Goal: Task Accomplishment & Management: Use online tool/utility

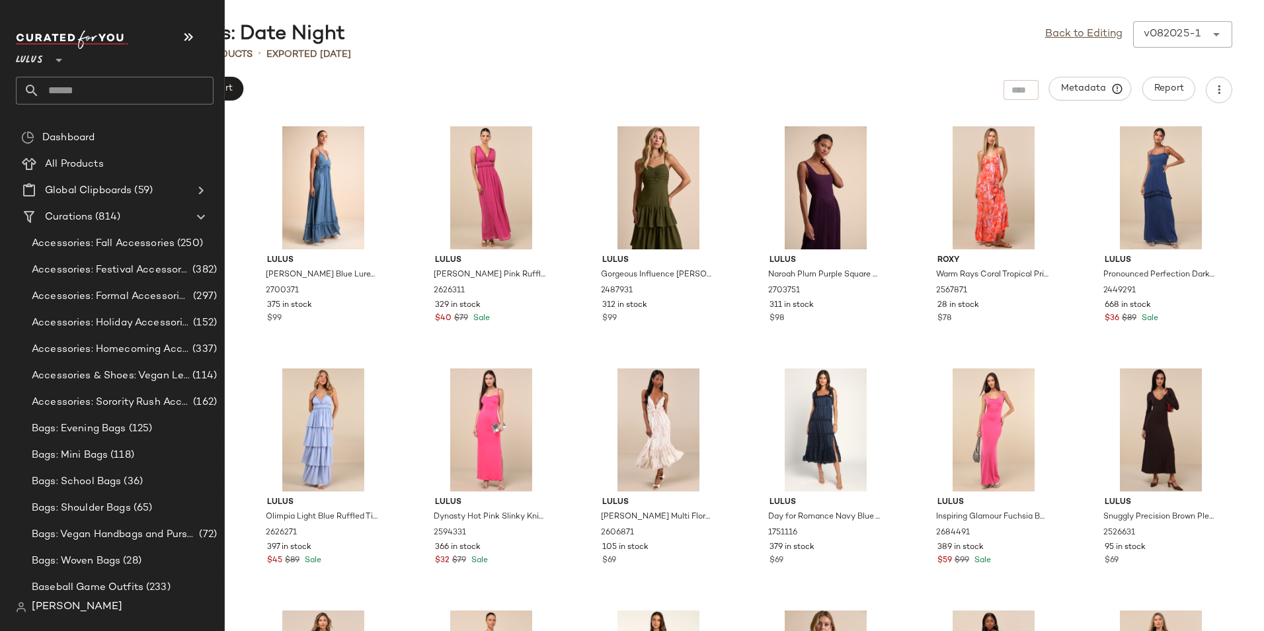
click at [96, 90] on input "text" at bounding box center [127, 91] width 174 height 28
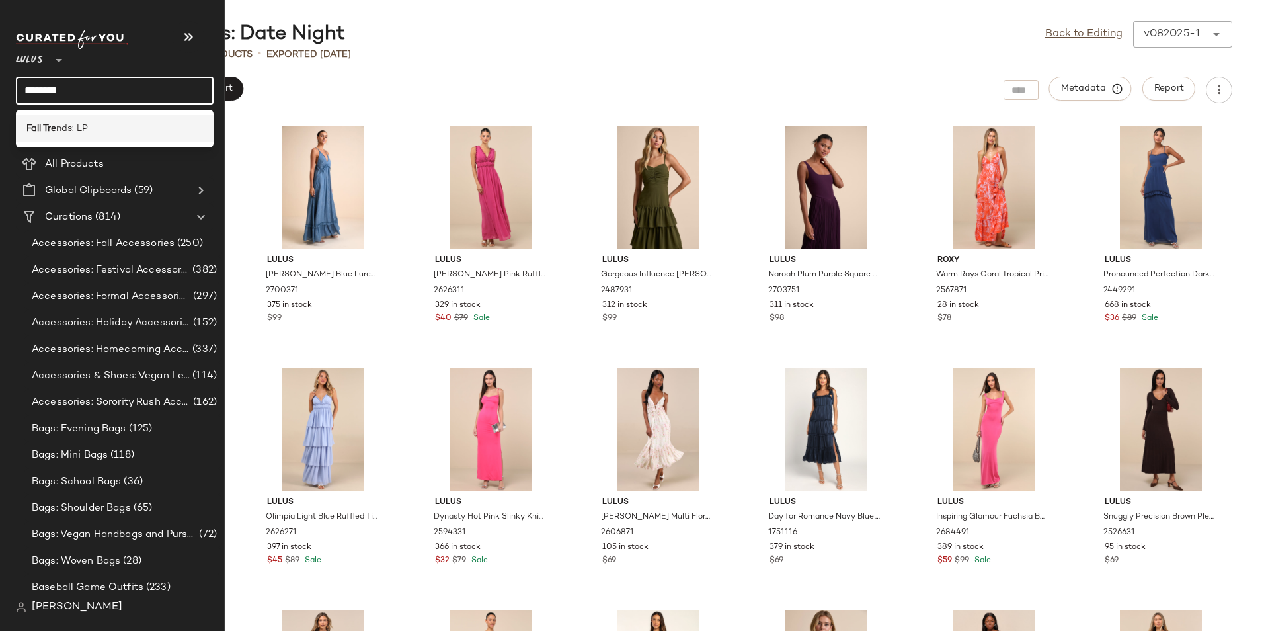
type input "********"
click at [114, 132] on div "Fall Tre nds: LP" at bounding box center [114, 129] width 177 height 14
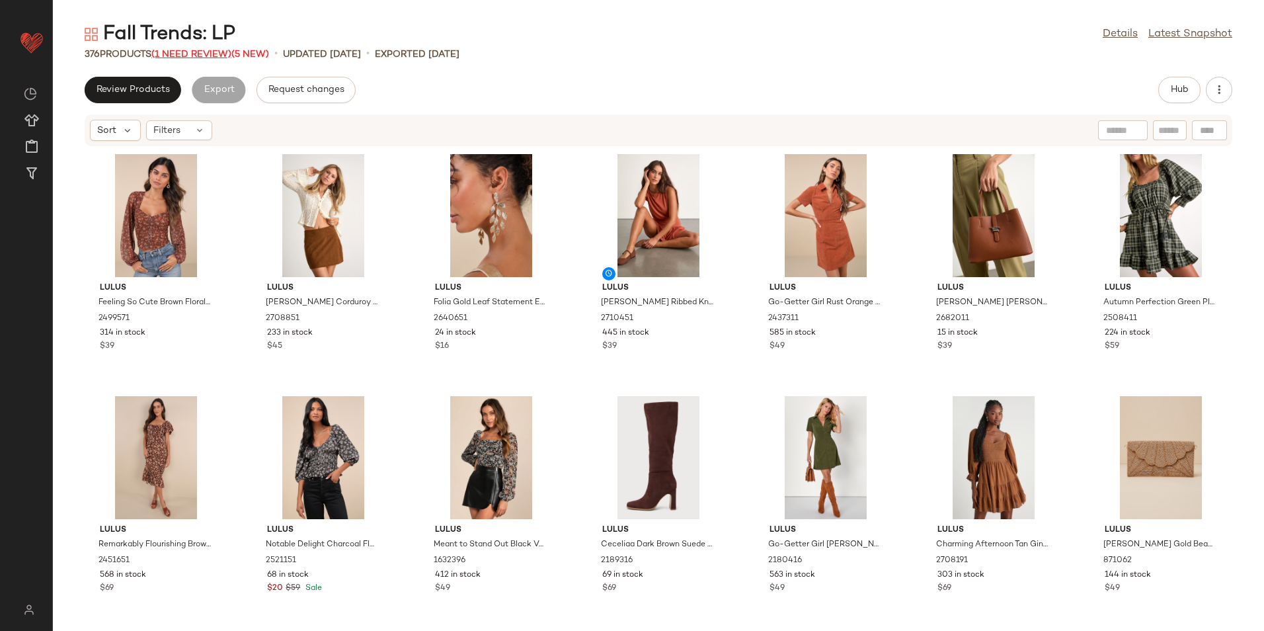
click at [205, 56] on span "(1 Need Review)" at bounding box center [191, 55] width 80 height 10
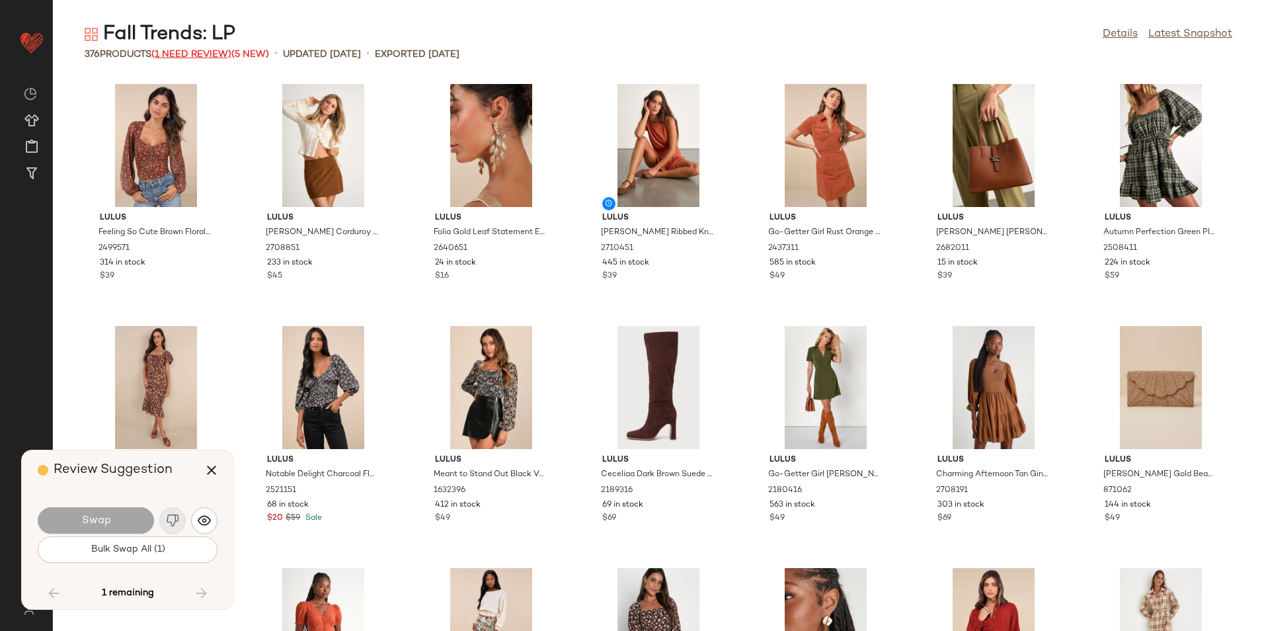
scroll to position [10406, 0]
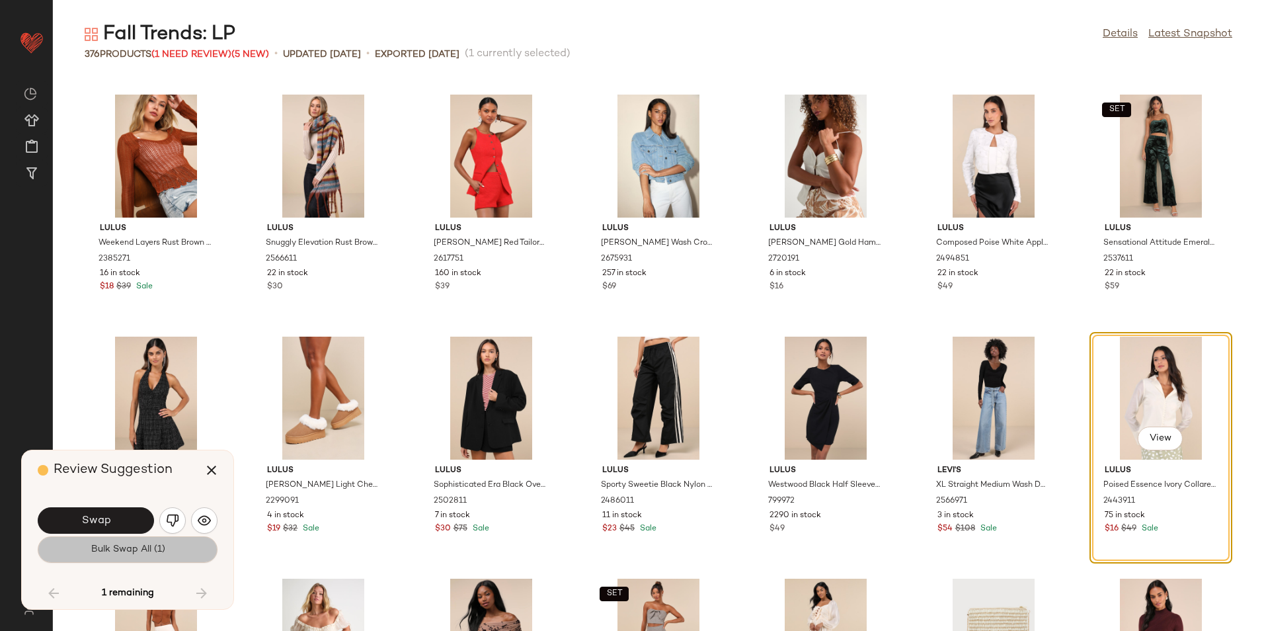
click at [141, 550] on span "Bulk Swap All (1)" at bounding box center [127, 549] width 75 height 11
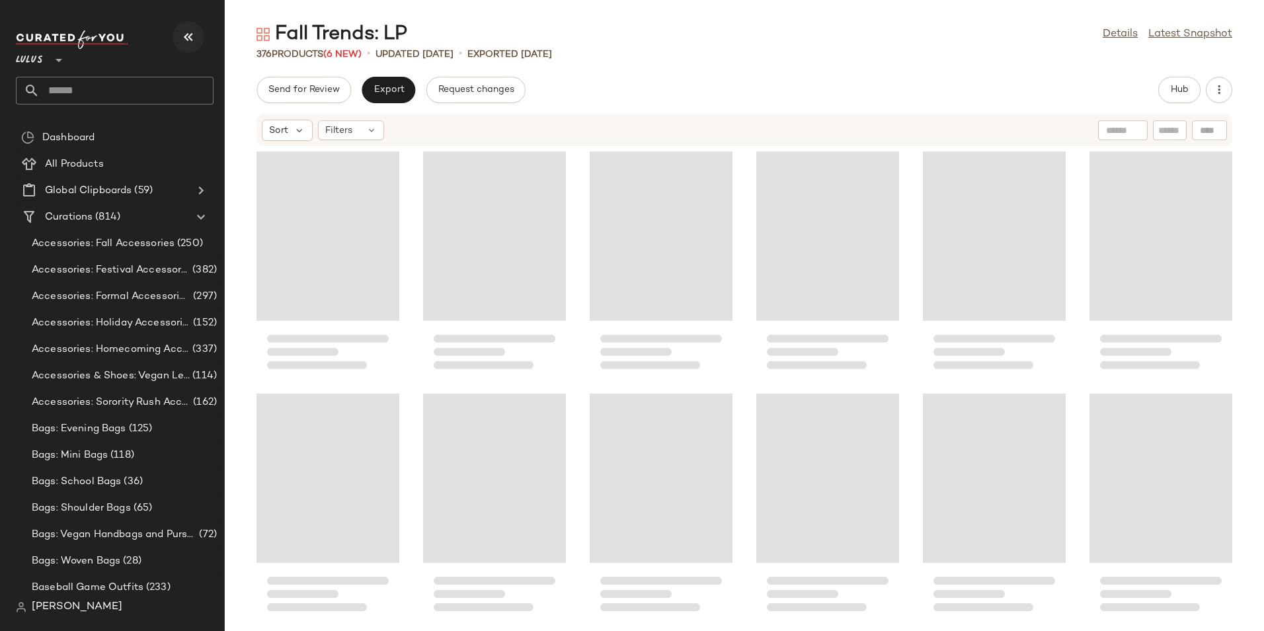
click at [193, 30] on icon "button" at bounding box center [189, 37] width 16 height 16
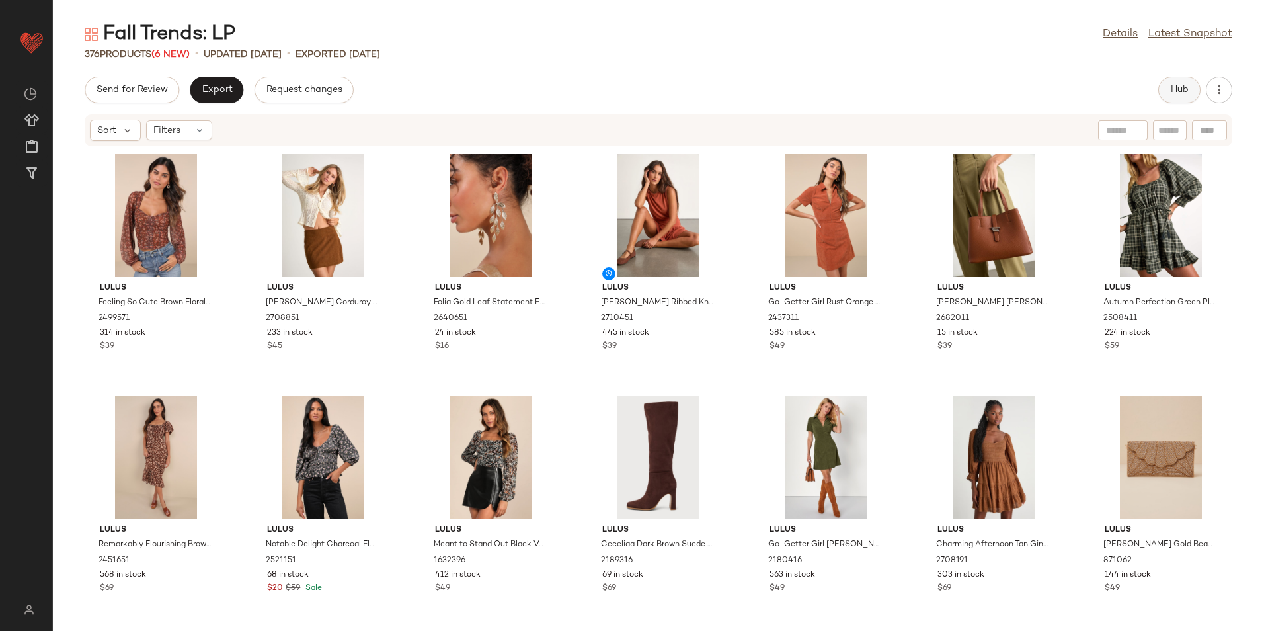
click at [1176, 95] on span "Hub" at bounding box center [1179, 90] width 19 height 11
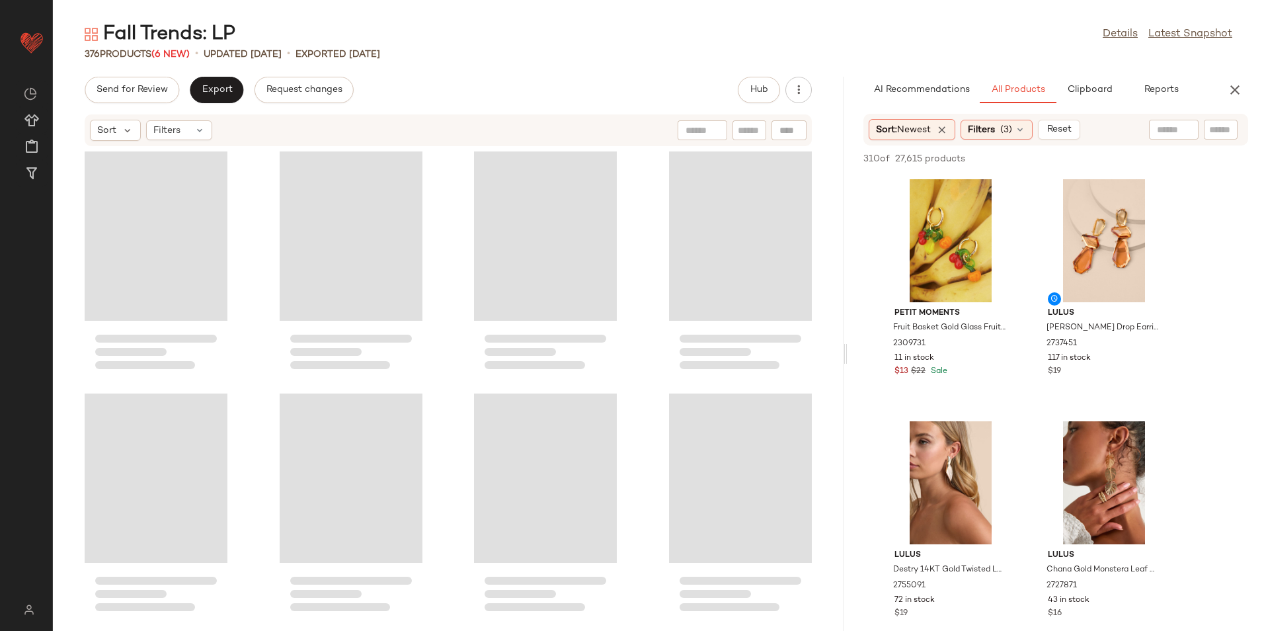
drag, startPoint x: 659, startPoint y: 356, endPoint x: 969, endPoint y: 380, distance: 311.0
click at [969, 380] on div "Fall Trends: LP Details Latest Snapshot 376 Products (6 New) • updated [DATE] •…" at bounding box center [658, 326] width 1211 height 610
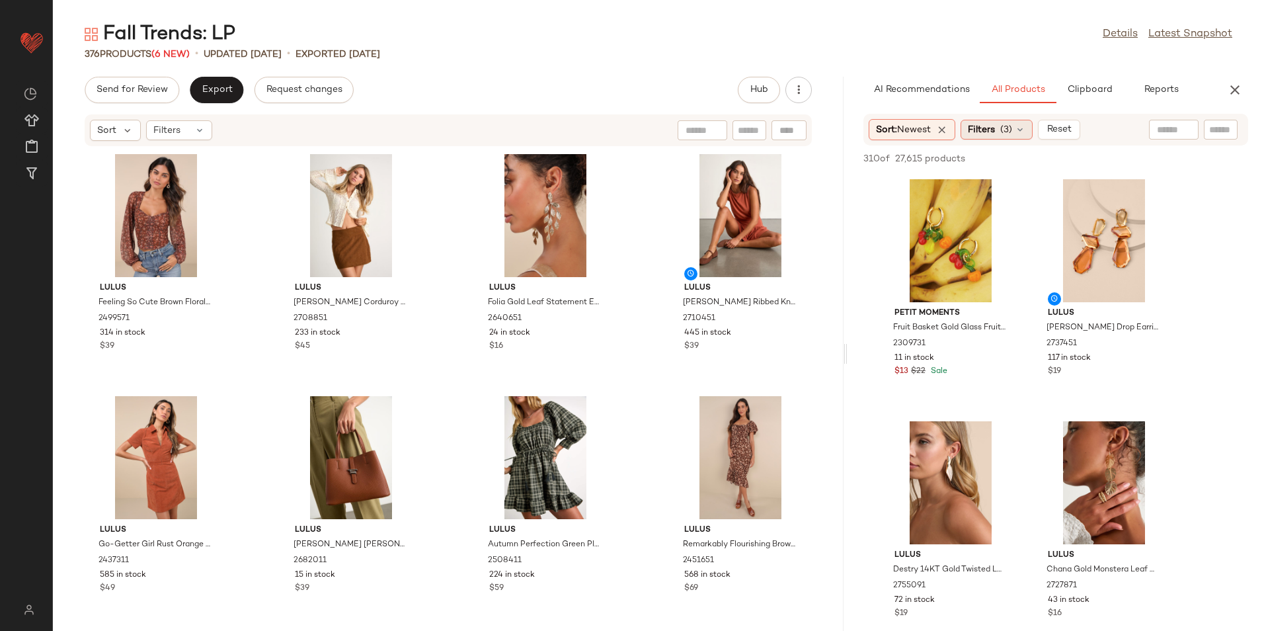
click at [1004, 129] on span "(3)" at bounding box center [1006, 130] width 12 height 14
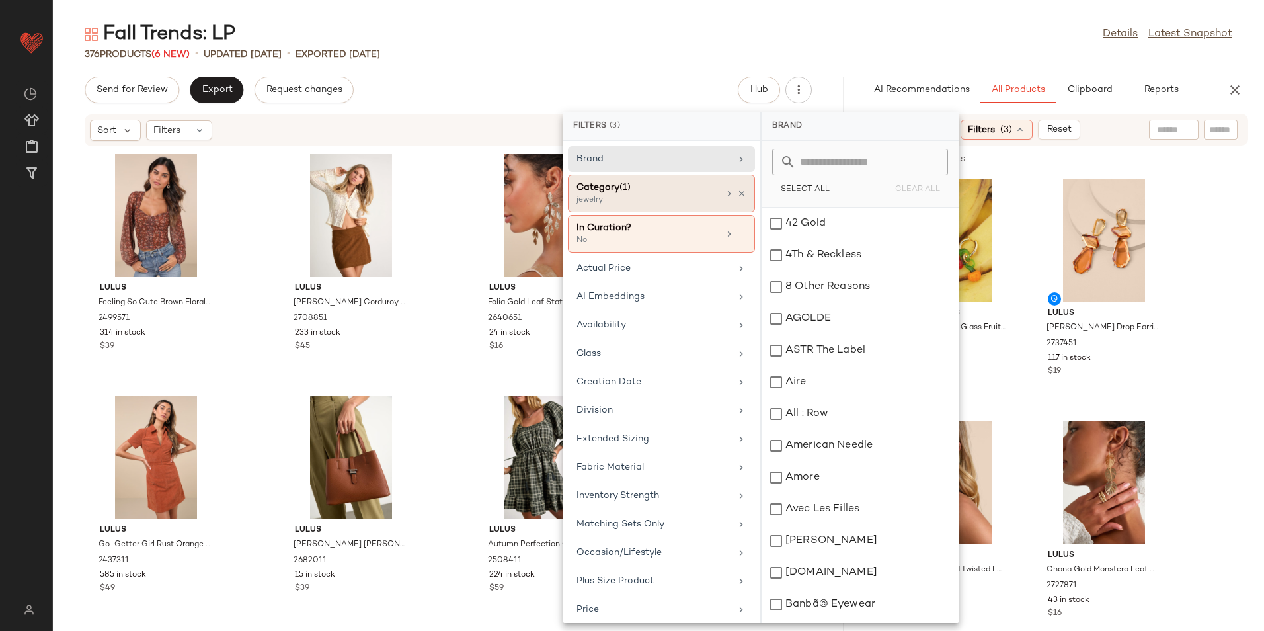
click at [634, 194] on div "Category (1)" at bounding box center [648, 188] width 142 height 14
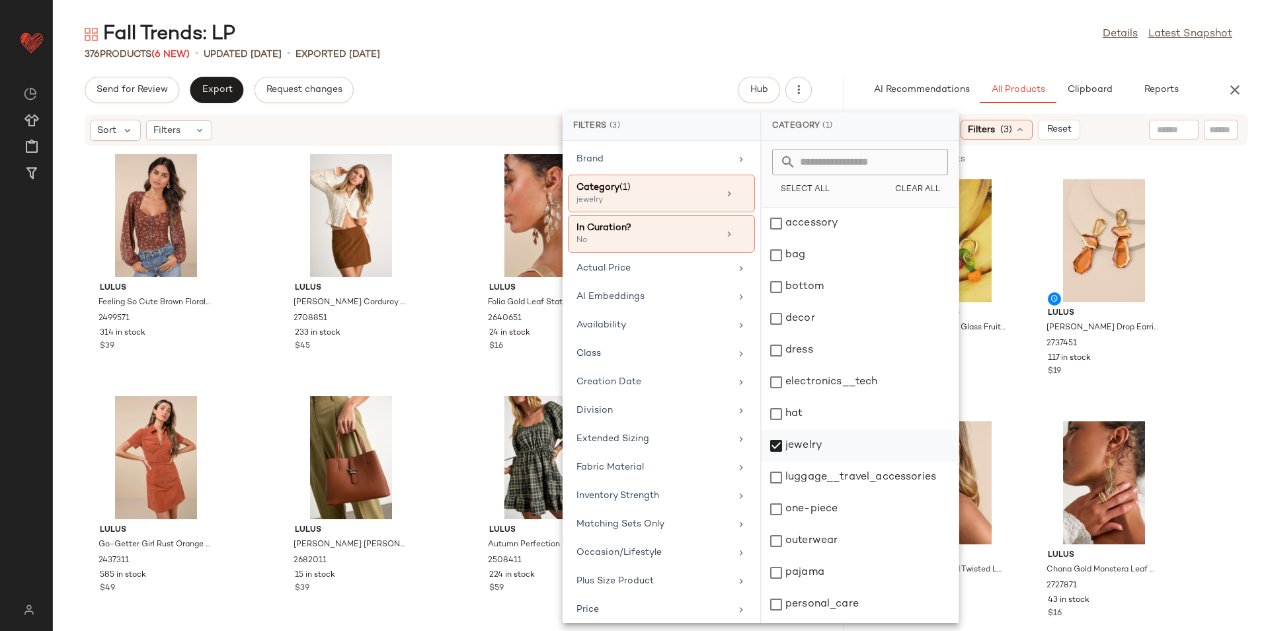
click at [801, 462] on div "jewelry" at bounding box center [860, 478] width 197 height 32
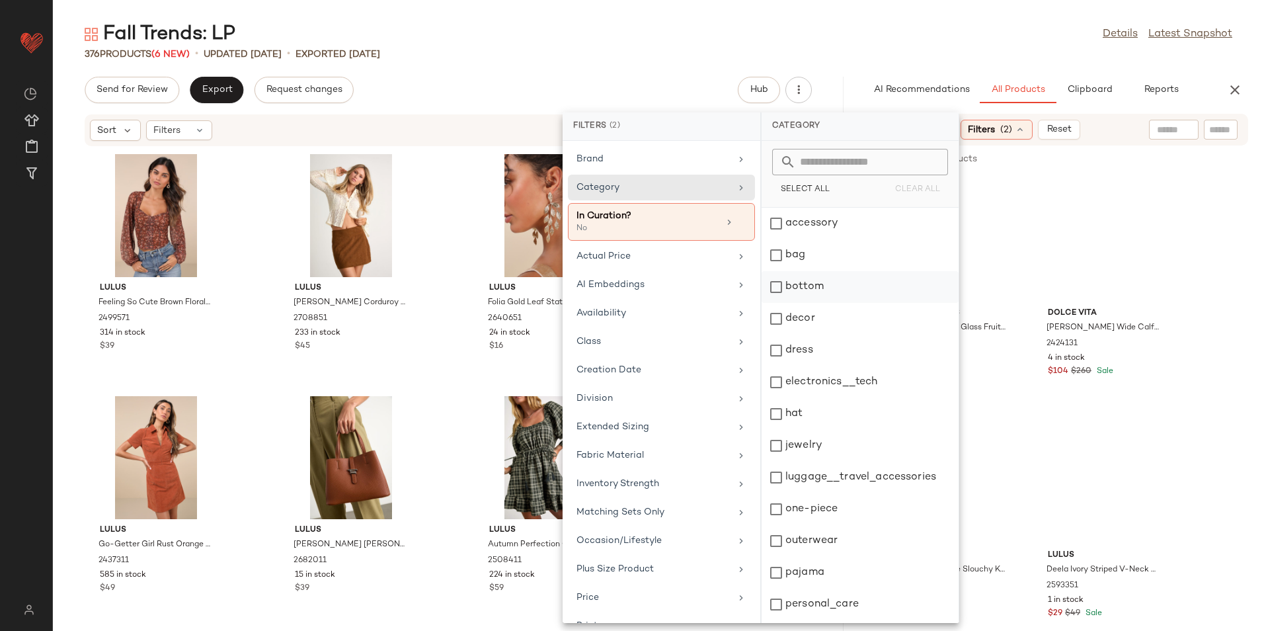
click at [821, 303] on div "bottom" at bounding box center [860, 319] width 197 height 32
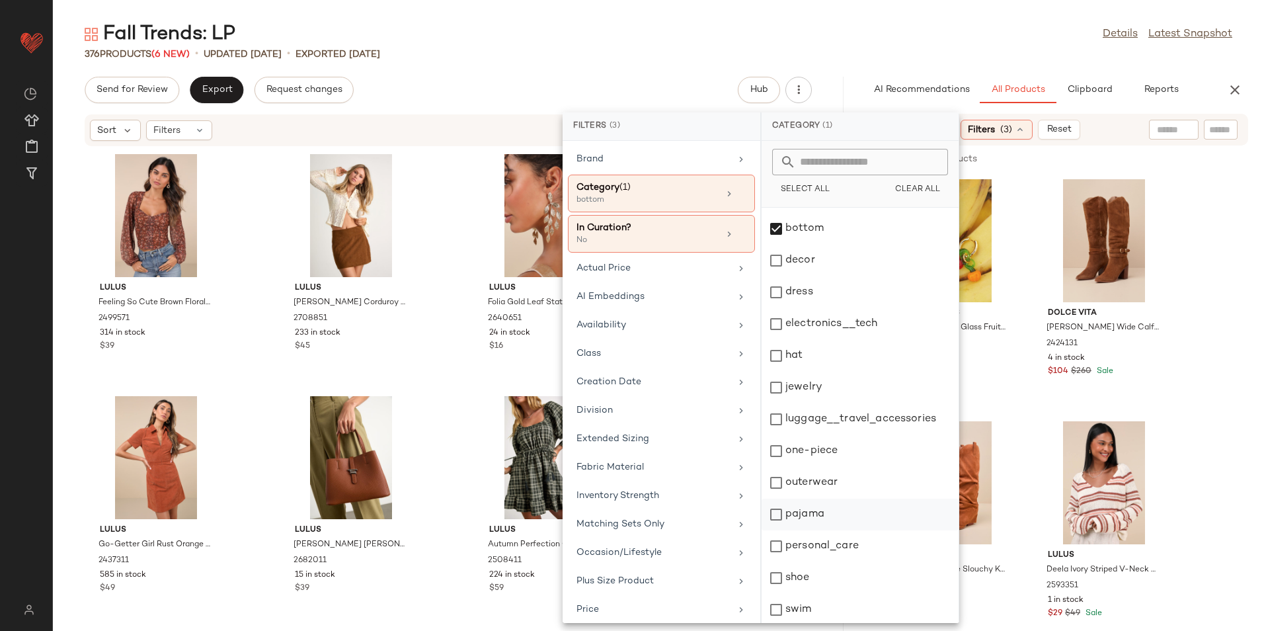
scroll to position [124, 0]
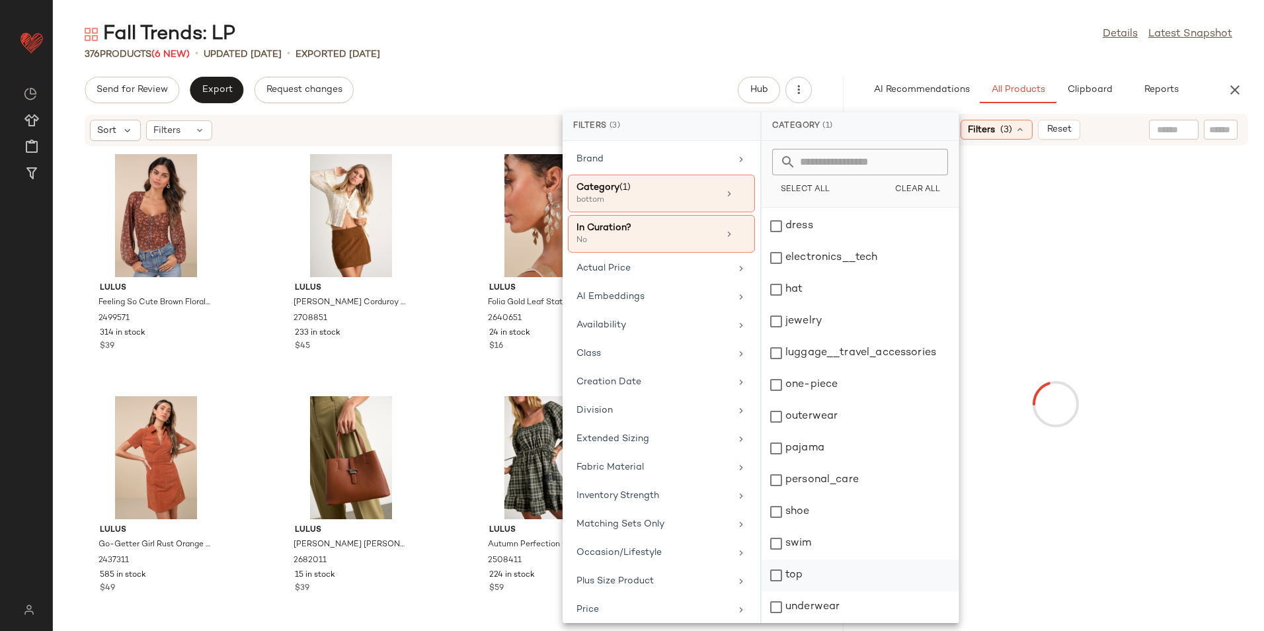
click at [799, 591] on div "top" at bounding box center [860, 607] width 197 height 32
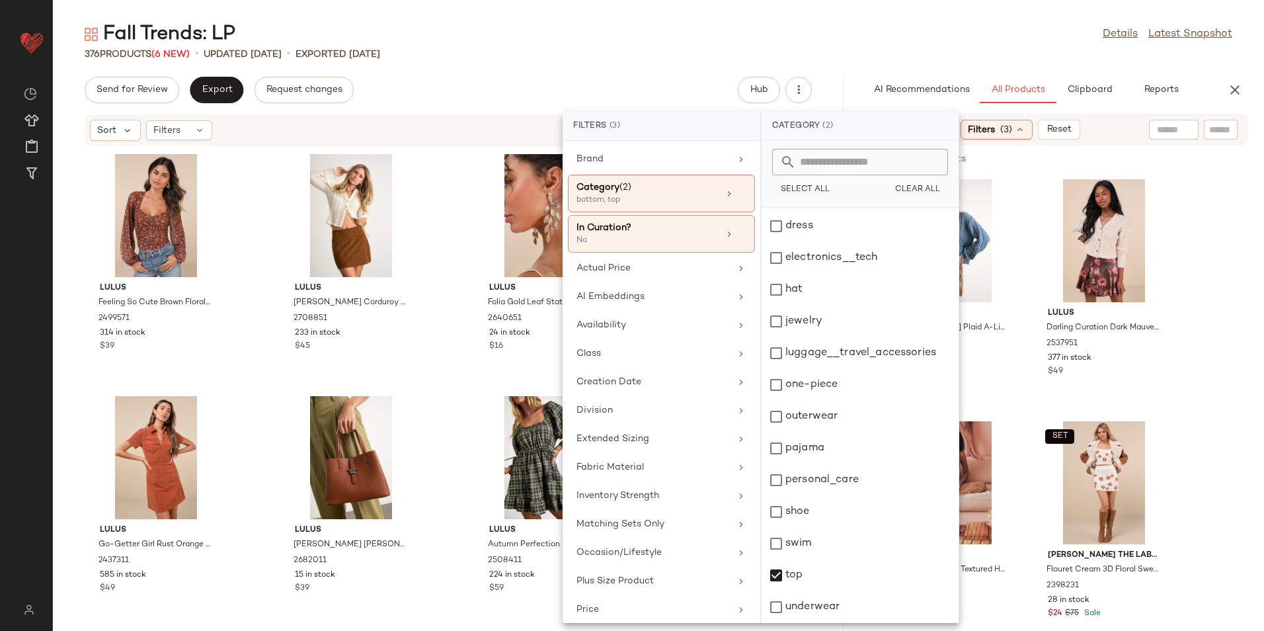
click at [899, 7] on main "Fall Trends: LP Details Latest Snapshot 376 Products (6 New) • updated [DATE] •…" at bounding box center [632, 315] width 1264 height 631
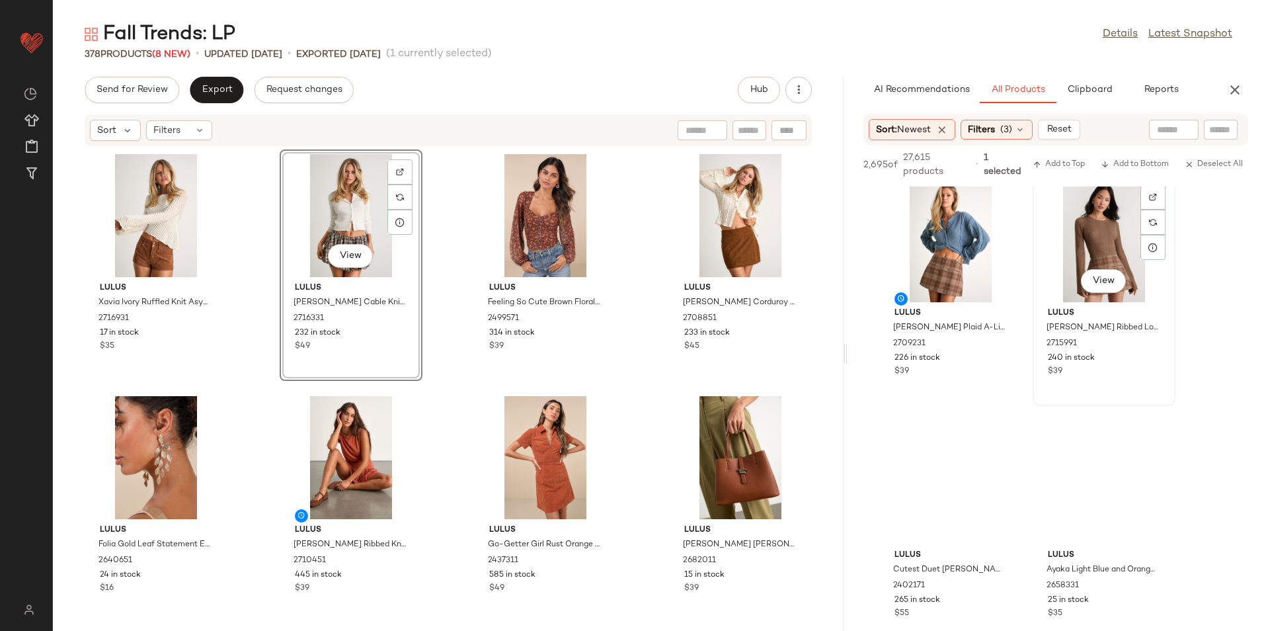
scroll to position [264, 0]
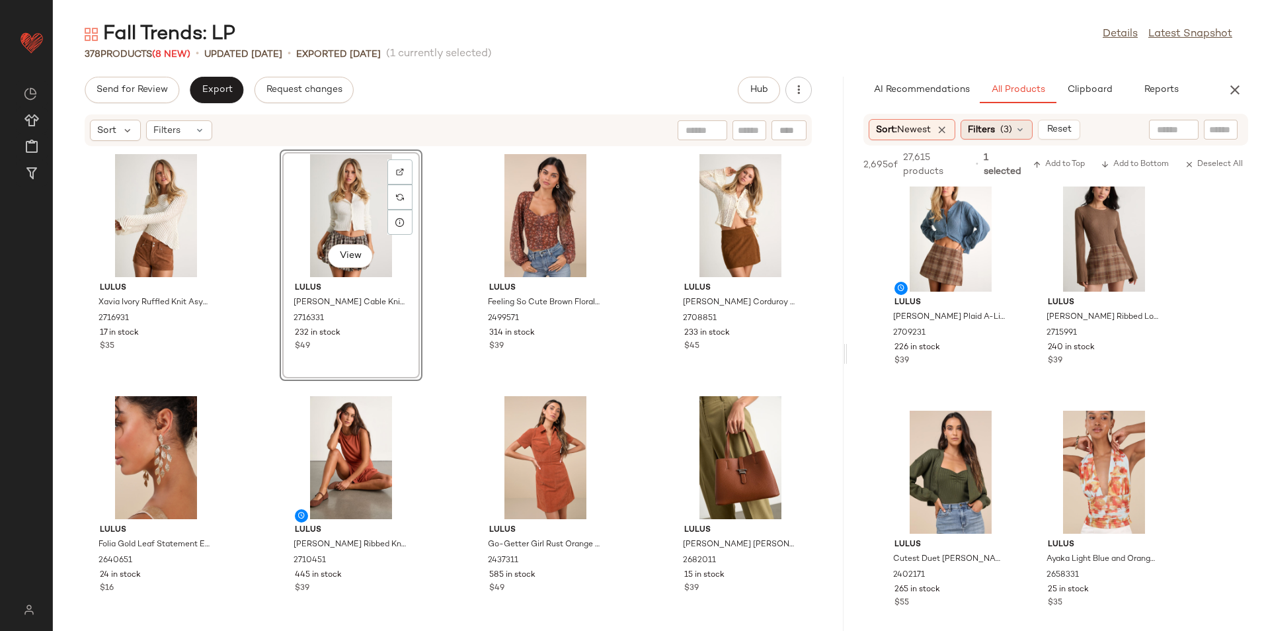
click at [1005, 133] on span "(3)" at bounding box center [1006, 130] width 12 height 14
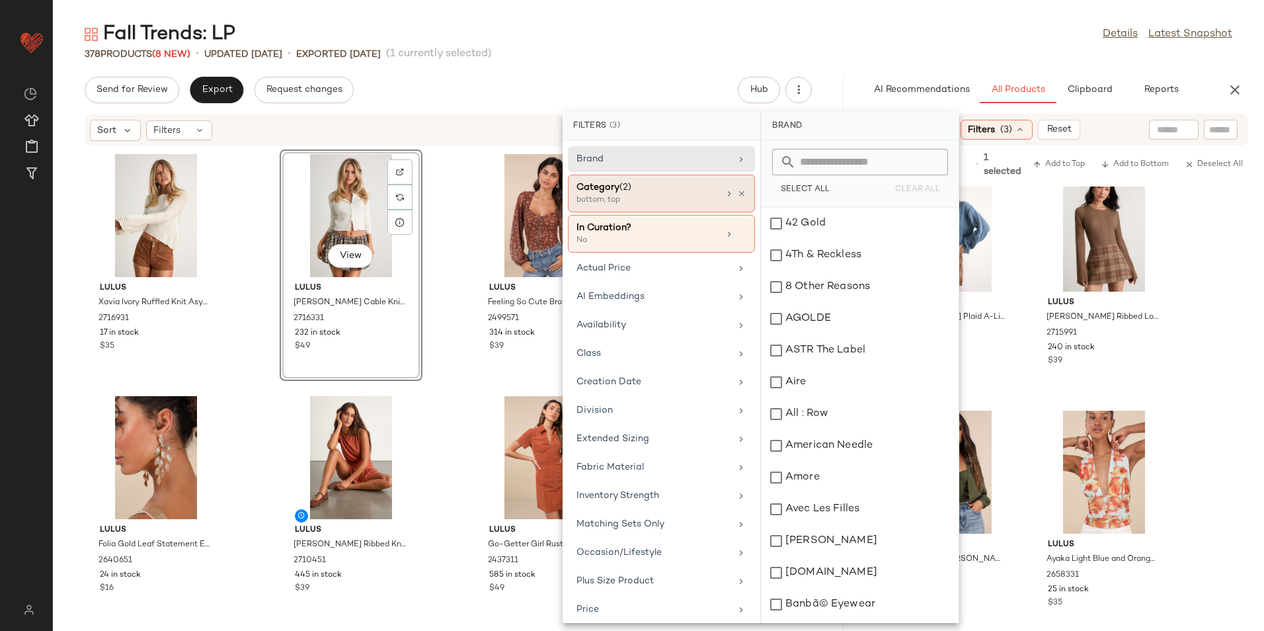
click at [661, 192] on div "Category (2)" at bounding box center [648, 188] width 142 height 14
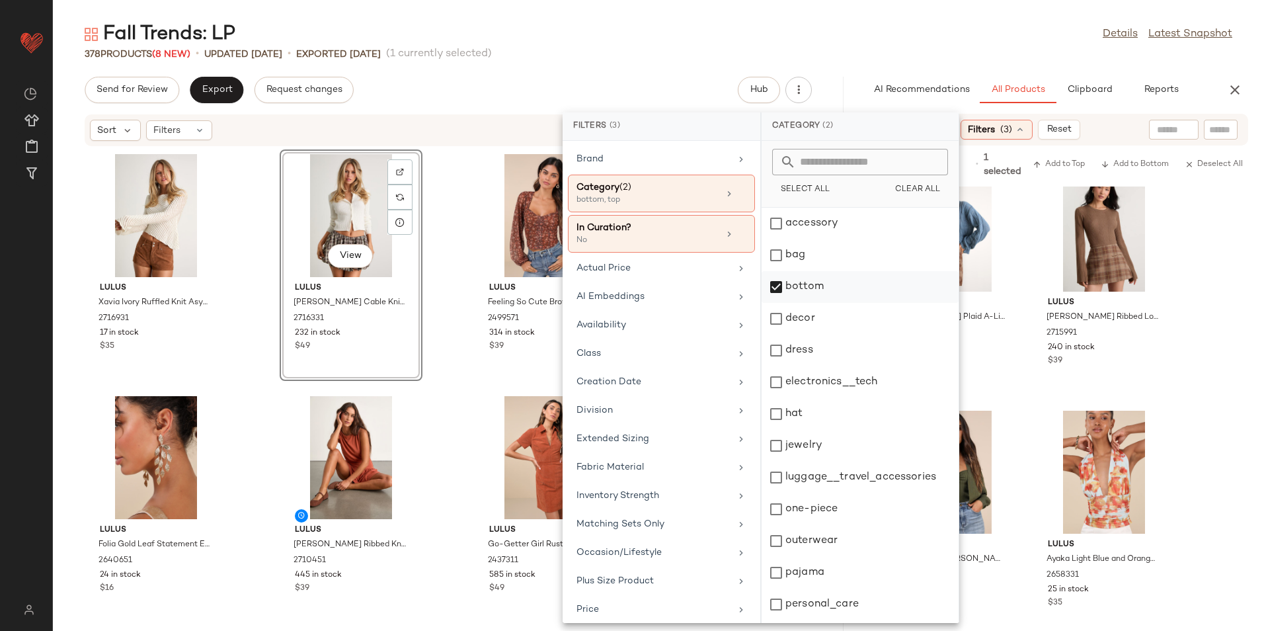
click at [815, 303] on div "bottom" at bounding box center [860, 319] width 197 height 32
click at [804, 366] on div "dress" at bounding box center [860, 382] width 197 height 32
click at [877, 44] on div "Fall Trends: LP Details Latest Snapshot" at bounding box center [658, 34] width 1211 height 26
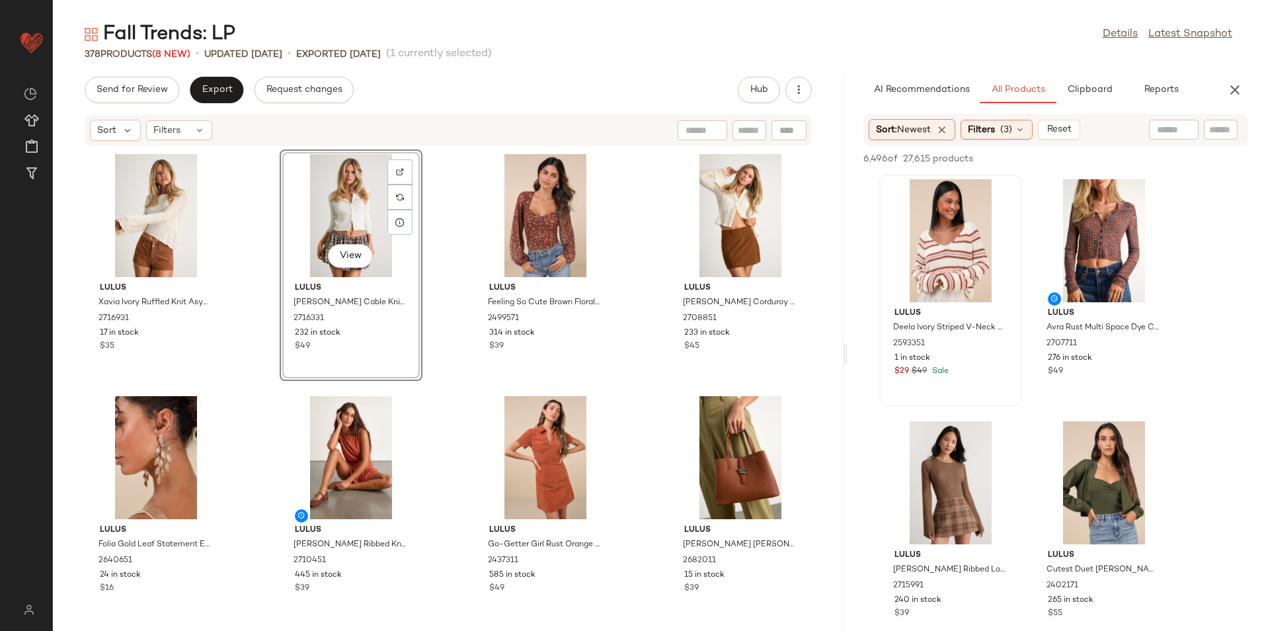
drag, startPoint x: 997, startPoint y: 129, endPoint x: 974, endPoint y: 186, distance: 62.0
click at [995, 129] on span "Filters" at bounding box center [981, 130] width 27 height 14
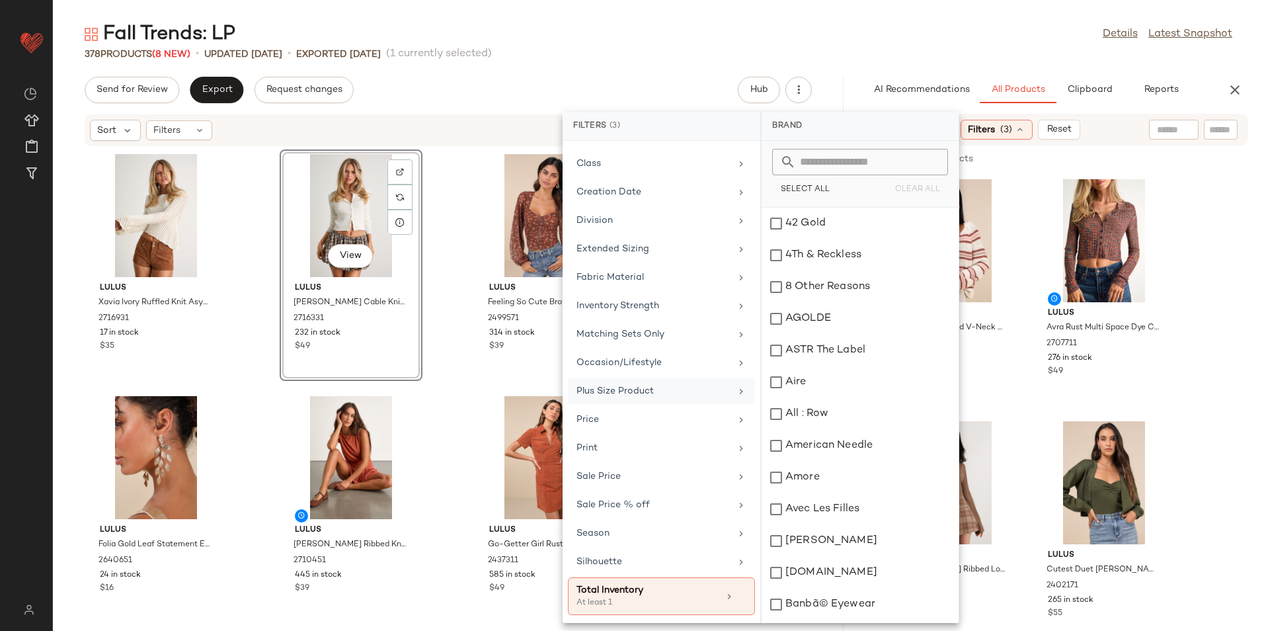
scroll to position [0, 0]
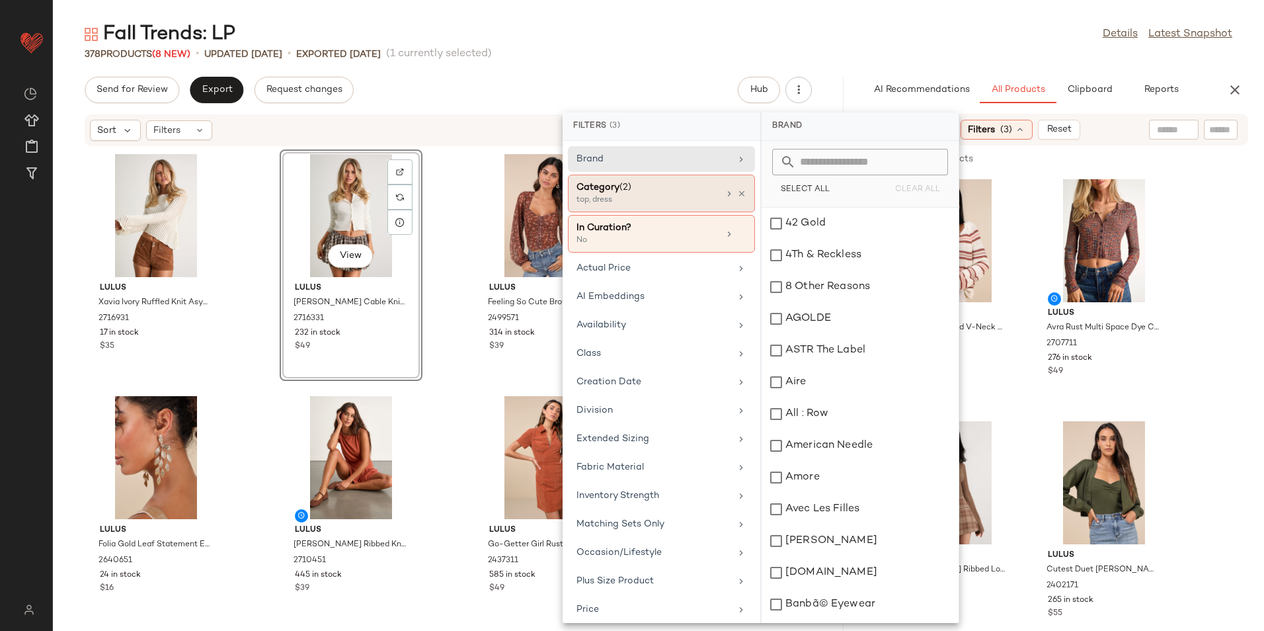
click at [679, 194] on div "top, dress" at bounding box center [643, 200] width 132 height 12
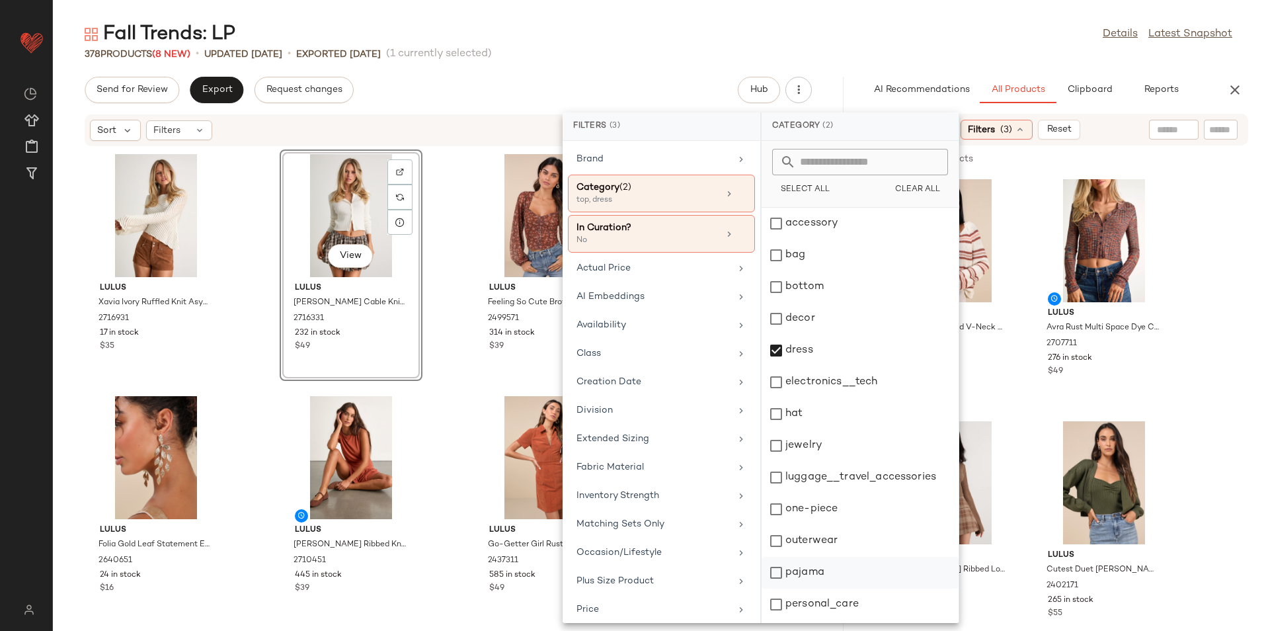
scroll to position [124, 0]
click at [808, 591] on div "top" at bounding box center [860, 607] width 197 height 32
click at [925, 43] on div "Fall Trends: LP Details Latest Snapshot" at bounding box center [658, 34] width 1211 height 26
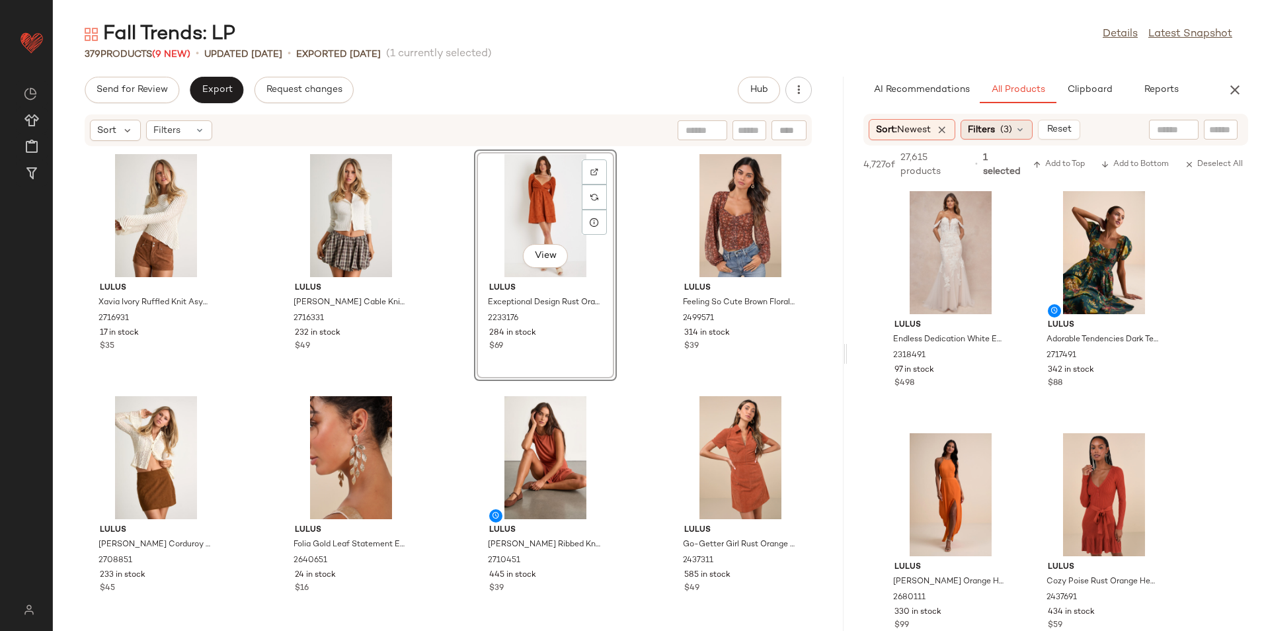
click at [1013, 121] on div "Filters (3)" at bounding box center [997, 130] width 72 height 20
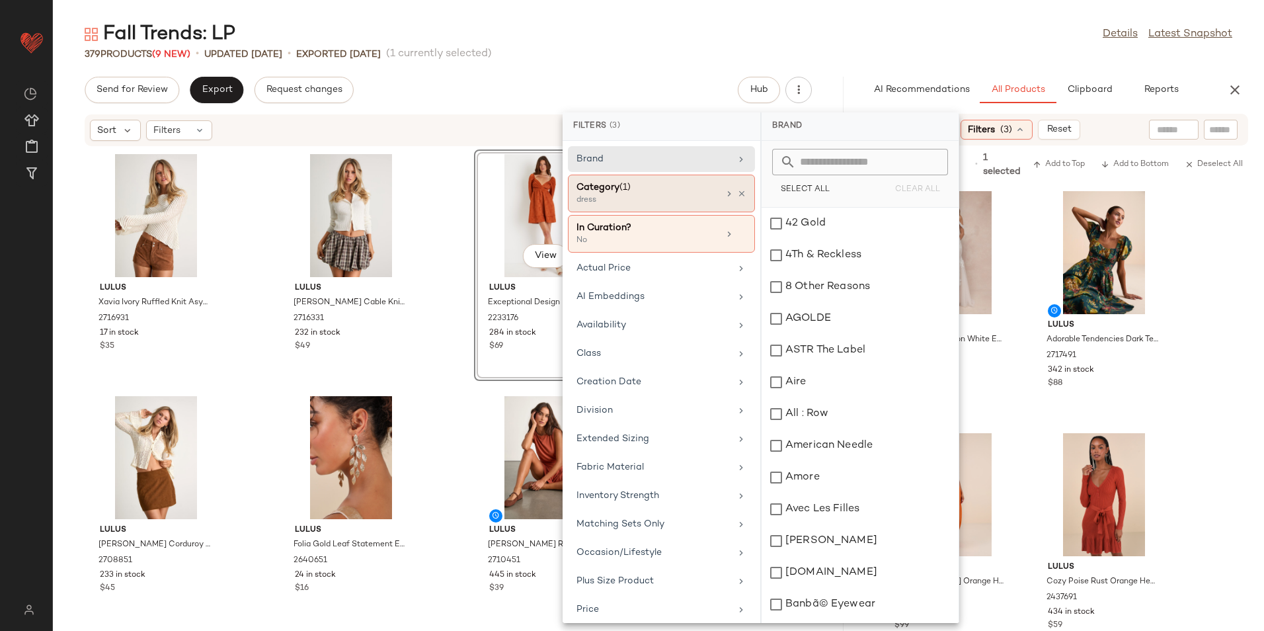
click at [636, 191] on div "Category (1)" at bounding box center [648, 188] width 142 height 14
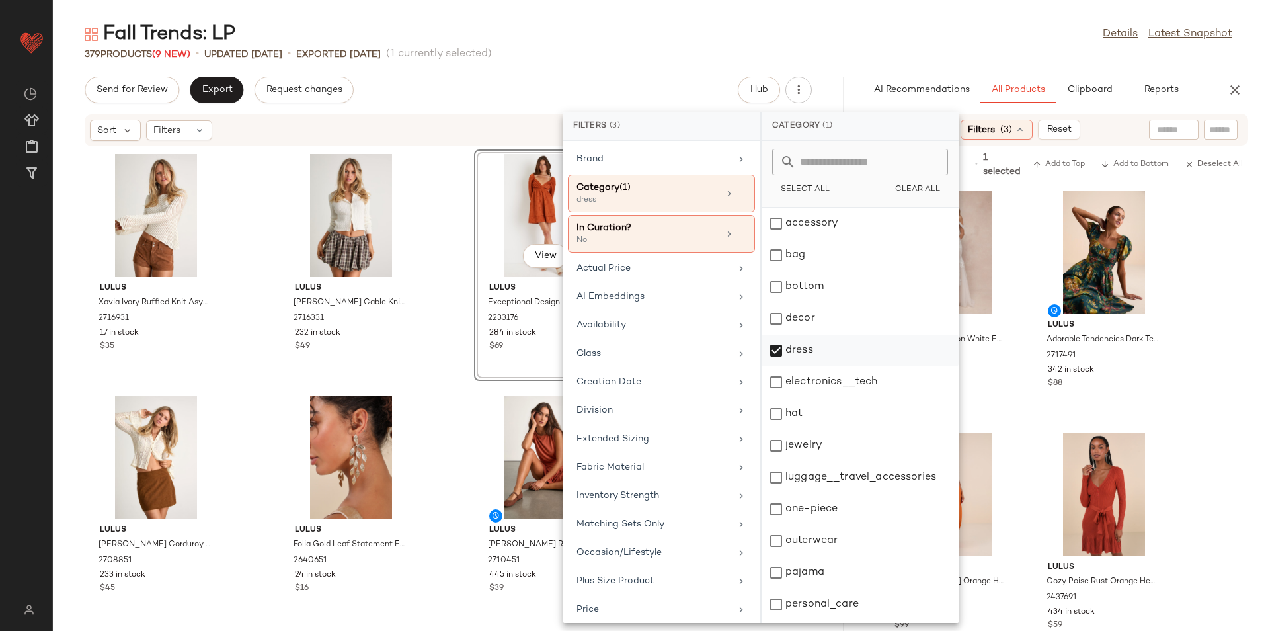
click at [789, 366] on div "dress" at bounding box center [860, 382] width 197 height 32
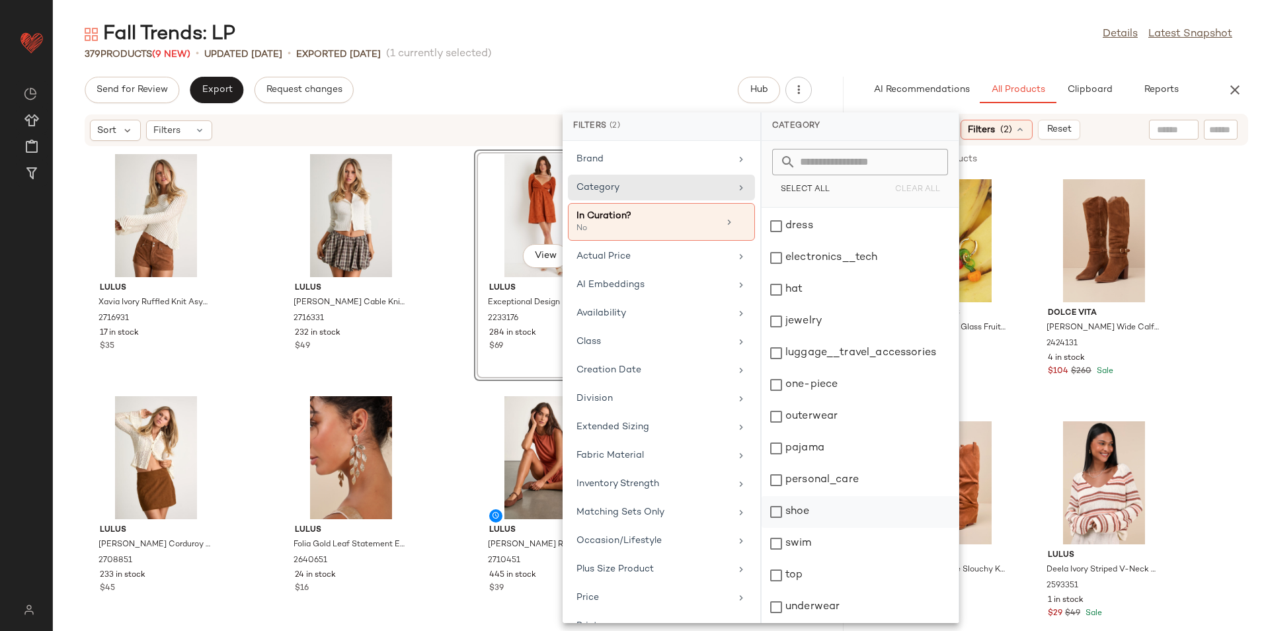
click at [807, 528] on div "shoe" at bounding box center [860, 544] width 197 height 32
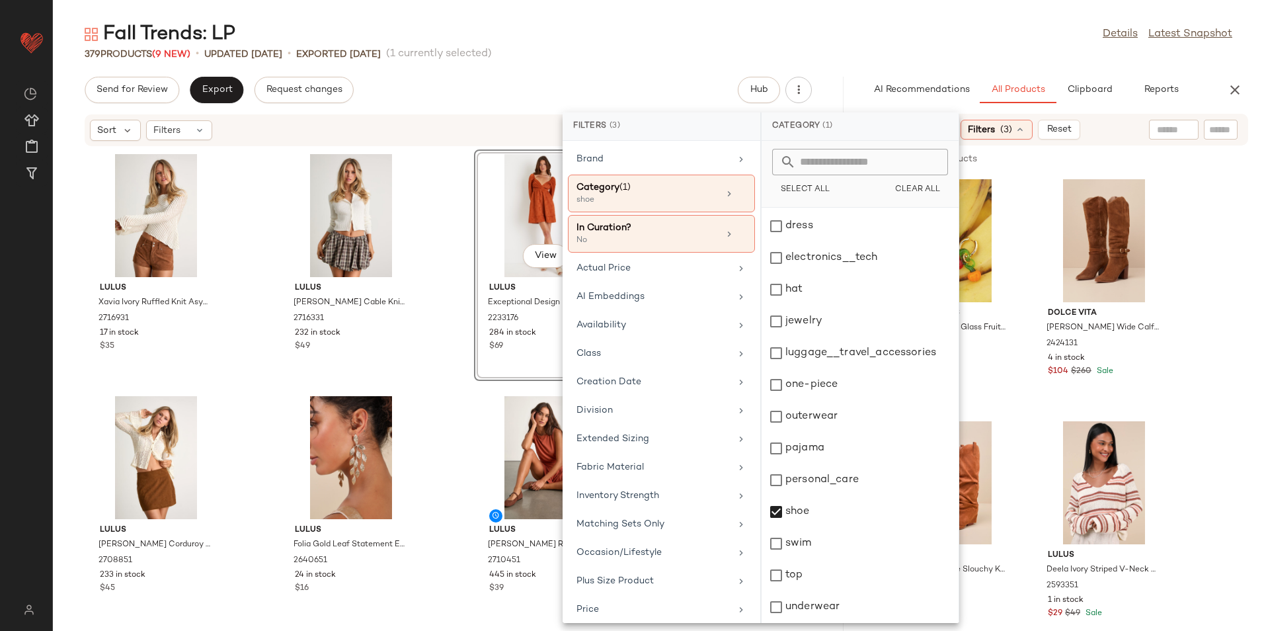
click at [768, 27] on div "Fall Trends: LP Details Latest Snapshot" at bounding box center [658, 34] width 1211 height 26
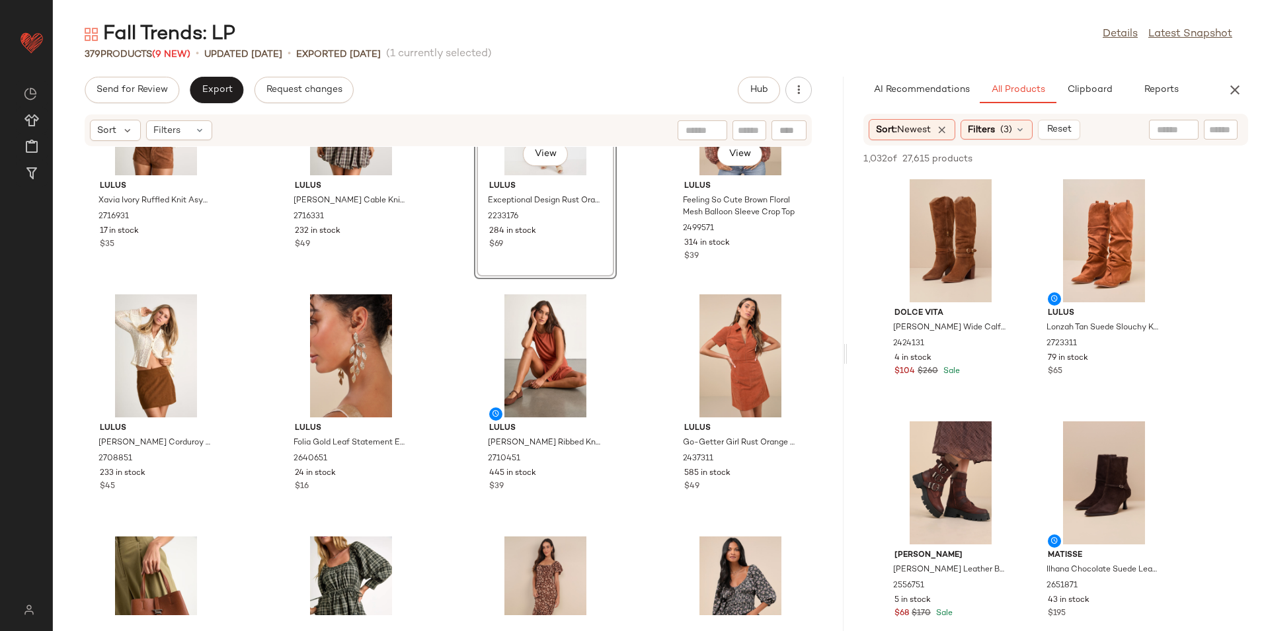
scroll to position [0, 0]
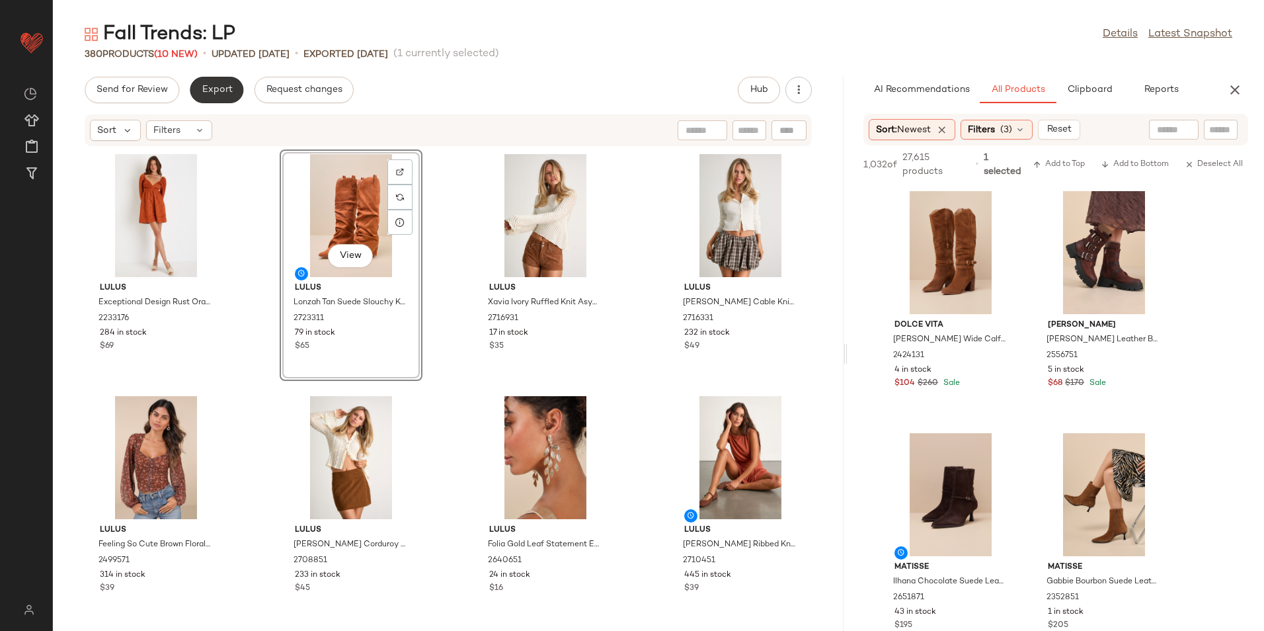
click at [221, 95] on span "Export" at bounding box center [216, 90] width 31 height 11
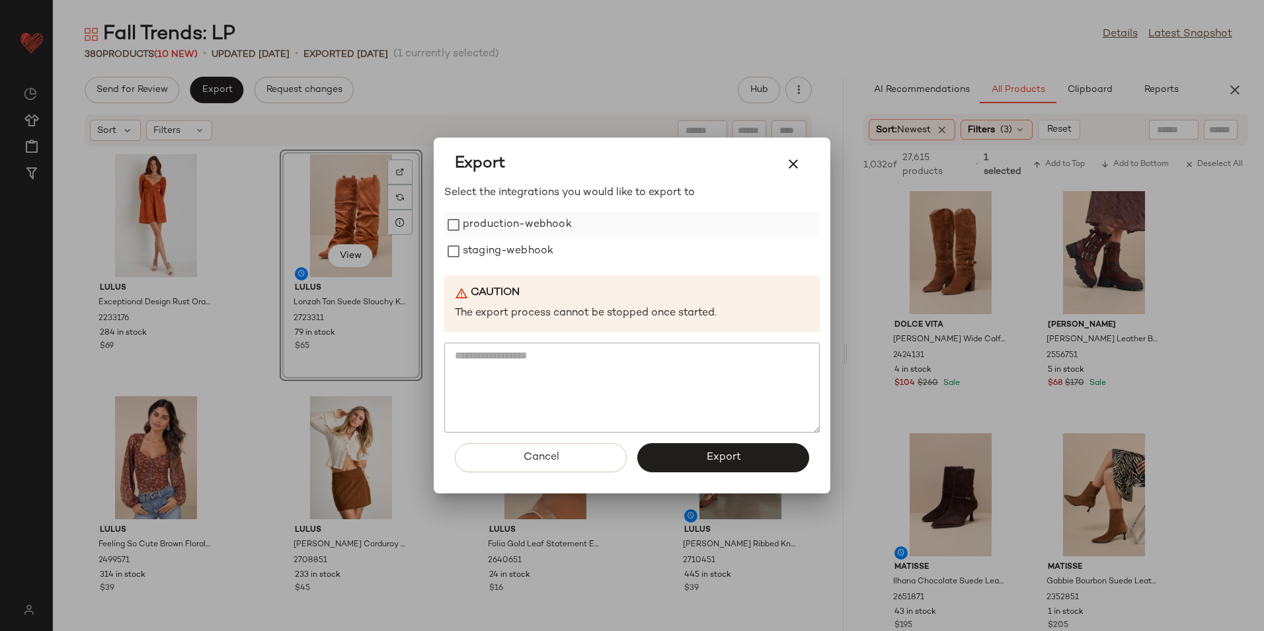
click at [512, 232] on label "production-webhook" at bounding box center [517, 225] width 109 height 26
click at [501, 248] on label "staging-webhook" at bounding box center [508, 251] width 91 height 26
click at [733, 462] on span "Export" at bounding box center [723, 457] width 35 height 13
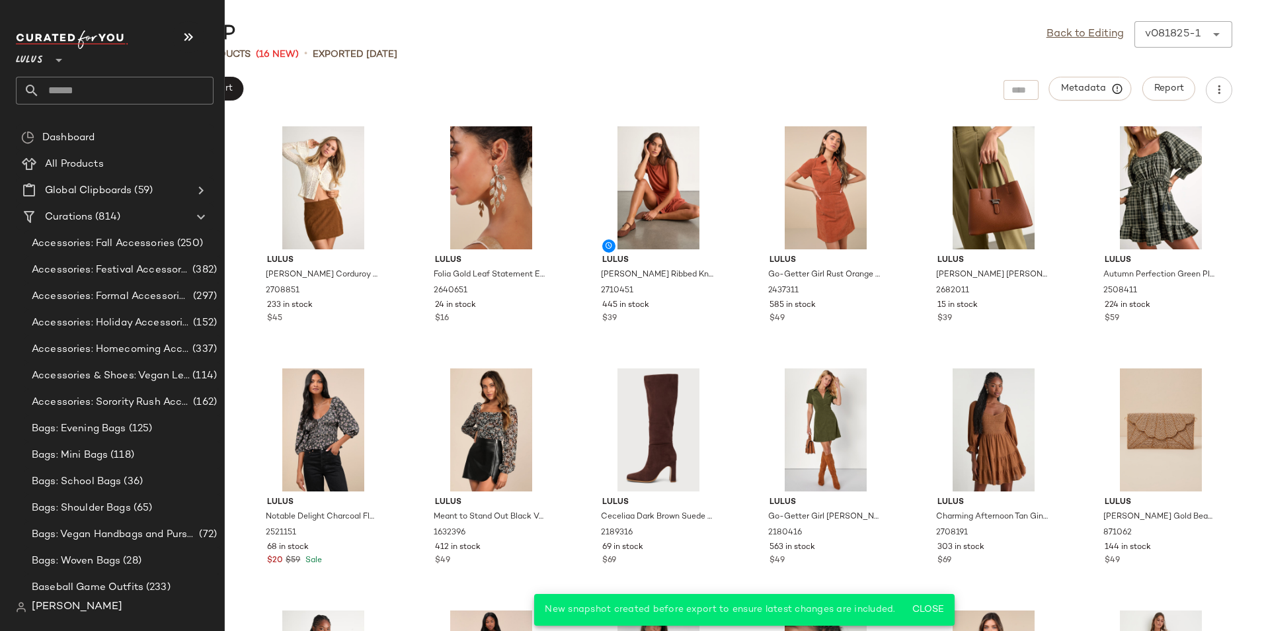
click at [103, 87] on input "text" at bounding box center [127, 91] width 174 height 28
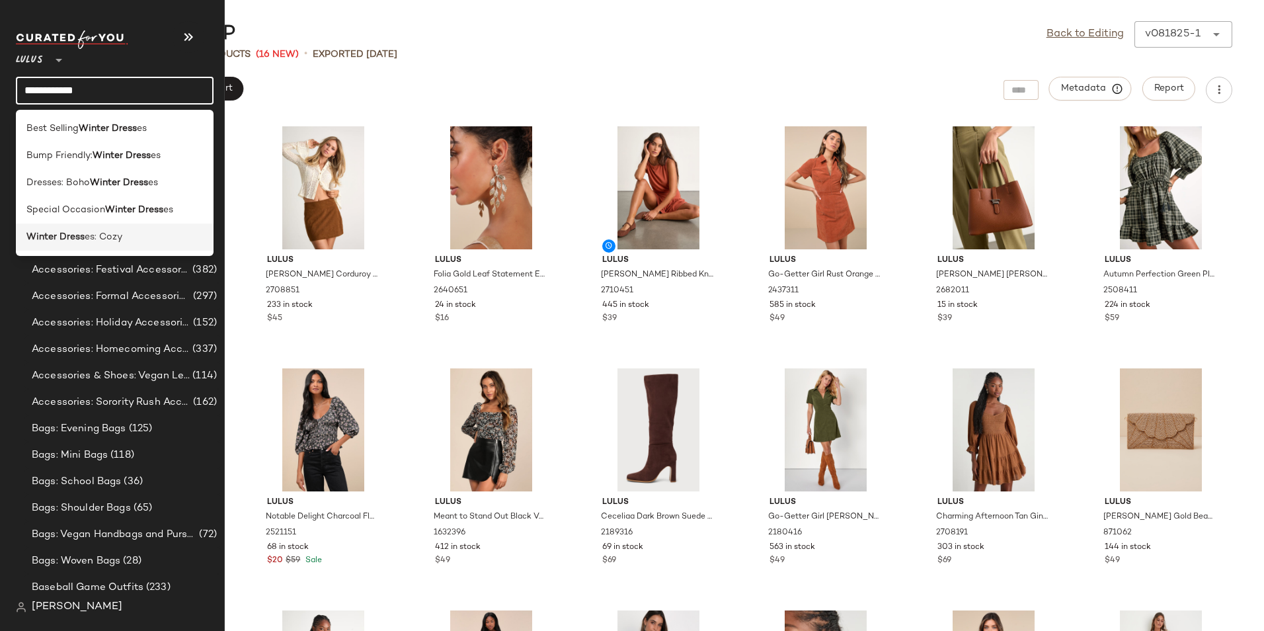
type input "**********"
click at [128, 237] on div "Winter Dress es: Cozy" at bounding box center [114, 237] width 177 height 14
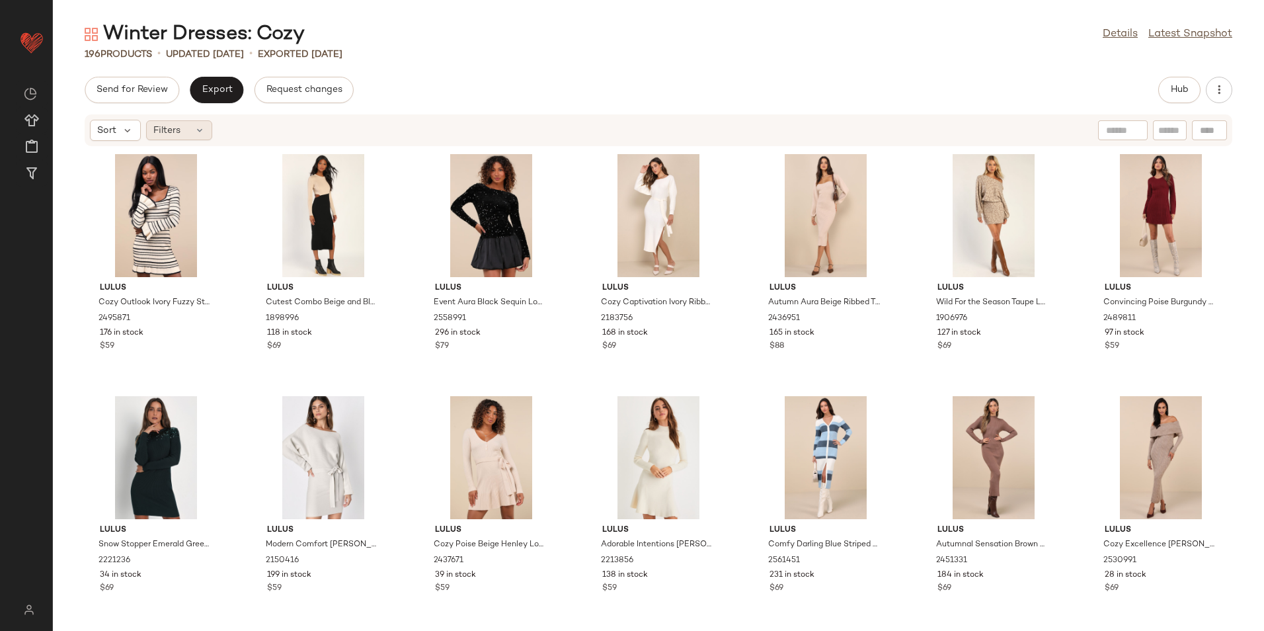
click at [186, 127] on div "Filters" at bounding box center [179, 130] width 66 height 20
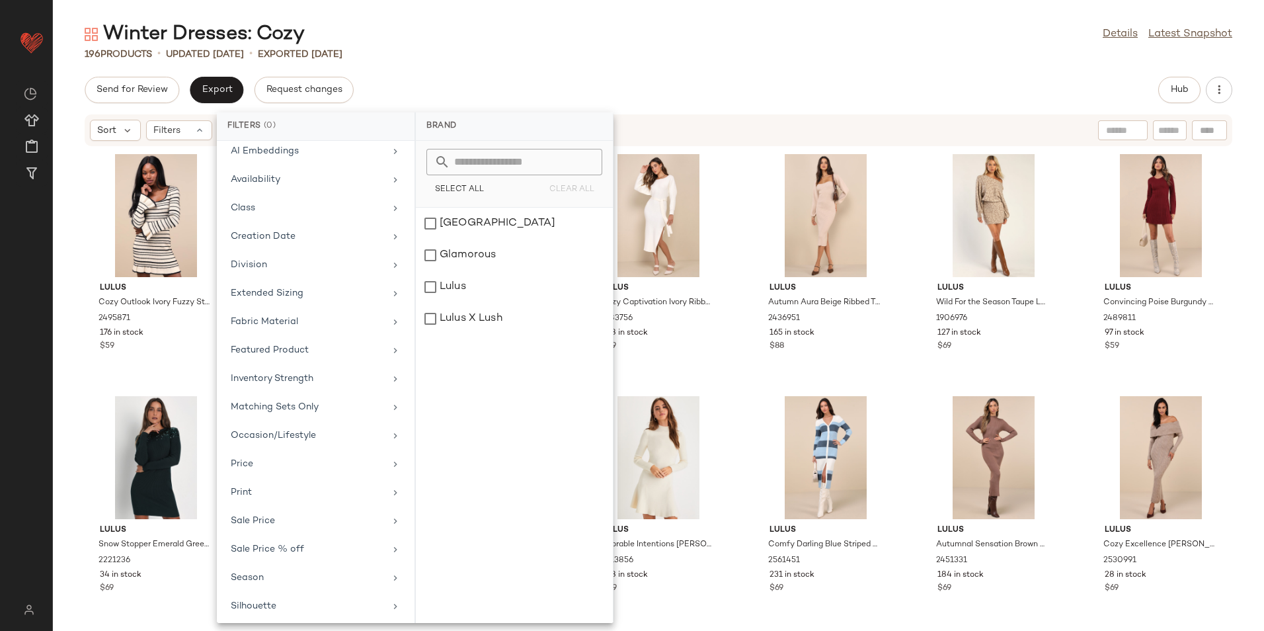
scroll to position [126, 0]
drag, startPoint x: 284, startPoint y: 599, endPoint x: 319, endPoint y: 531, distance: 76.6
click at [284, 598] on div "Total Inventory" at bounding box center [308, 602] width 154 height 14
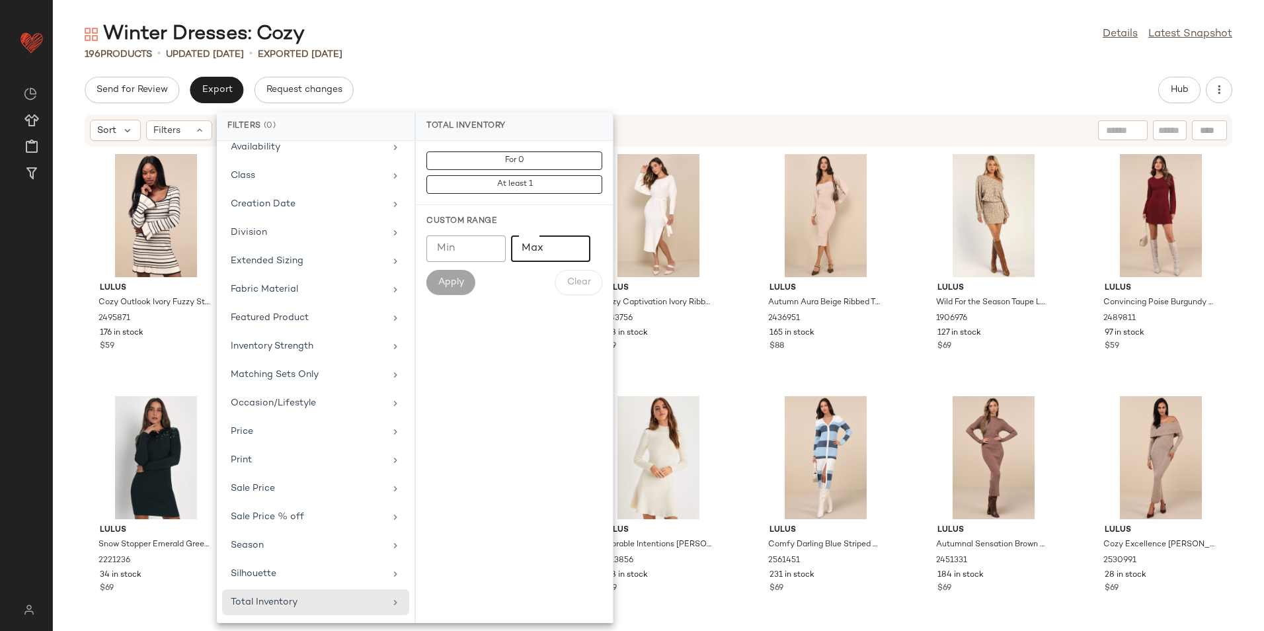
click at [548, 251] on input "Max" at bounding box center [550, 248] width 79 height 26
type input "*"
type input "**"
click at [441, 280] on span "Apply" at bounding box center [451, 282] width 26 height 11
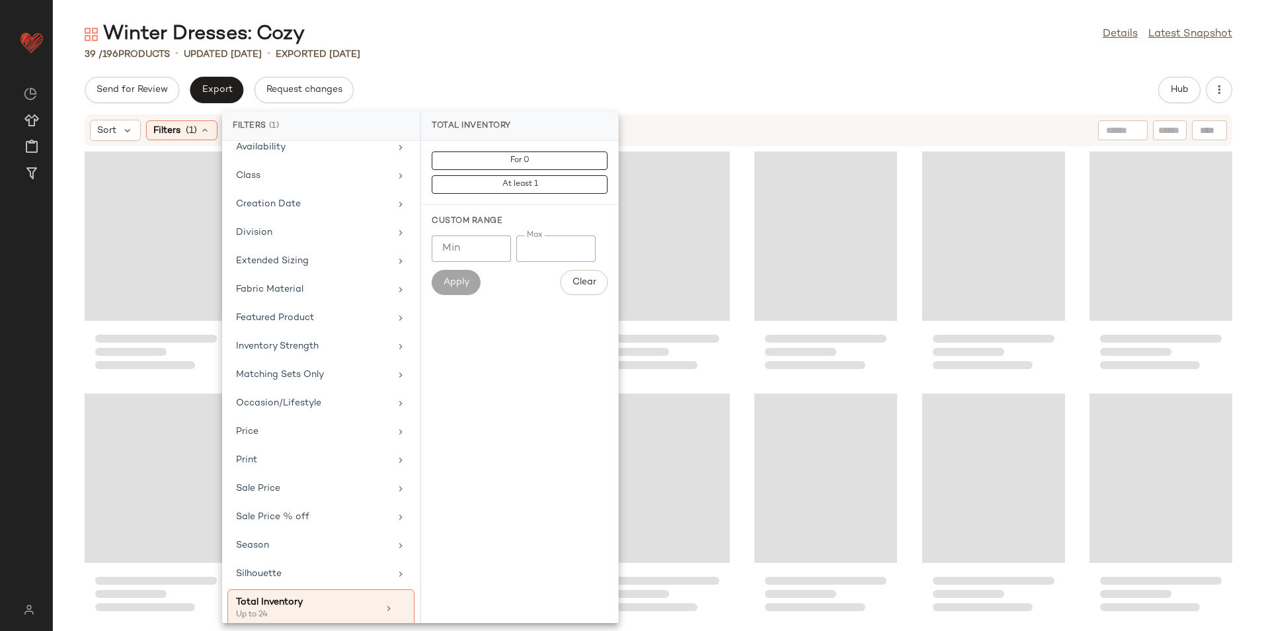
click at [663, 65] on div "Winter Dresses: Cozy Details Latest Snapshot 39 / 196 Products • updated [DATE]…" at bounding box center [658, 326] width 1211 height 610
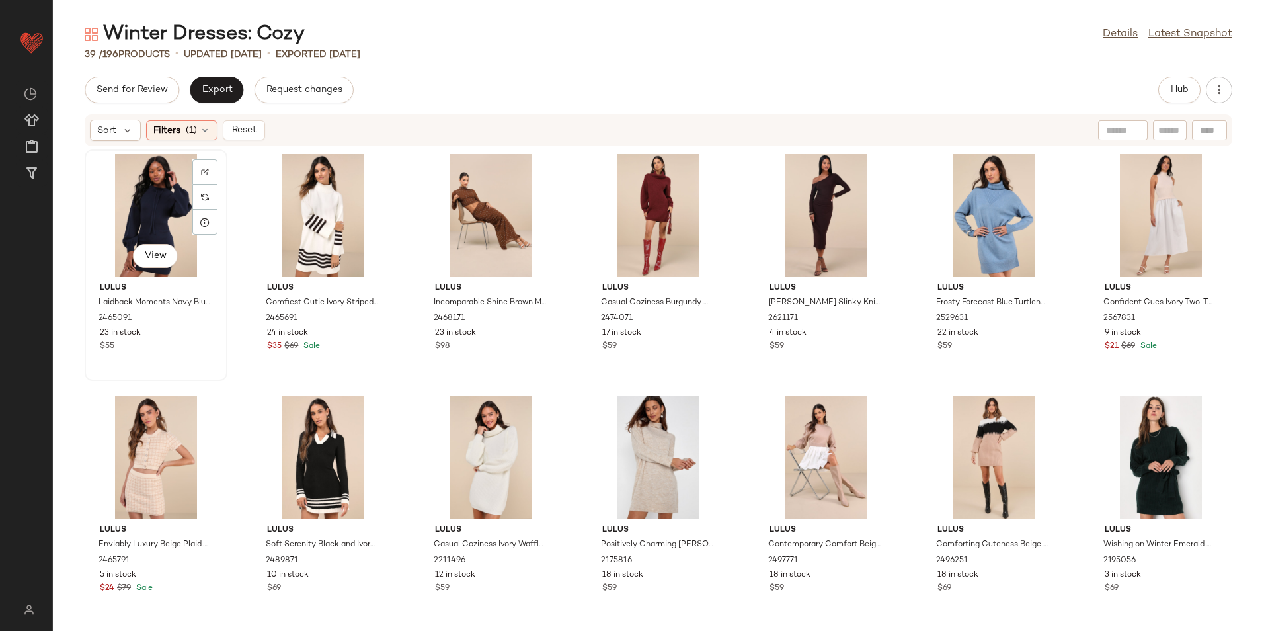
click at [171, 205] on div "View" at bounding box center [156, 215] width 134 height 123
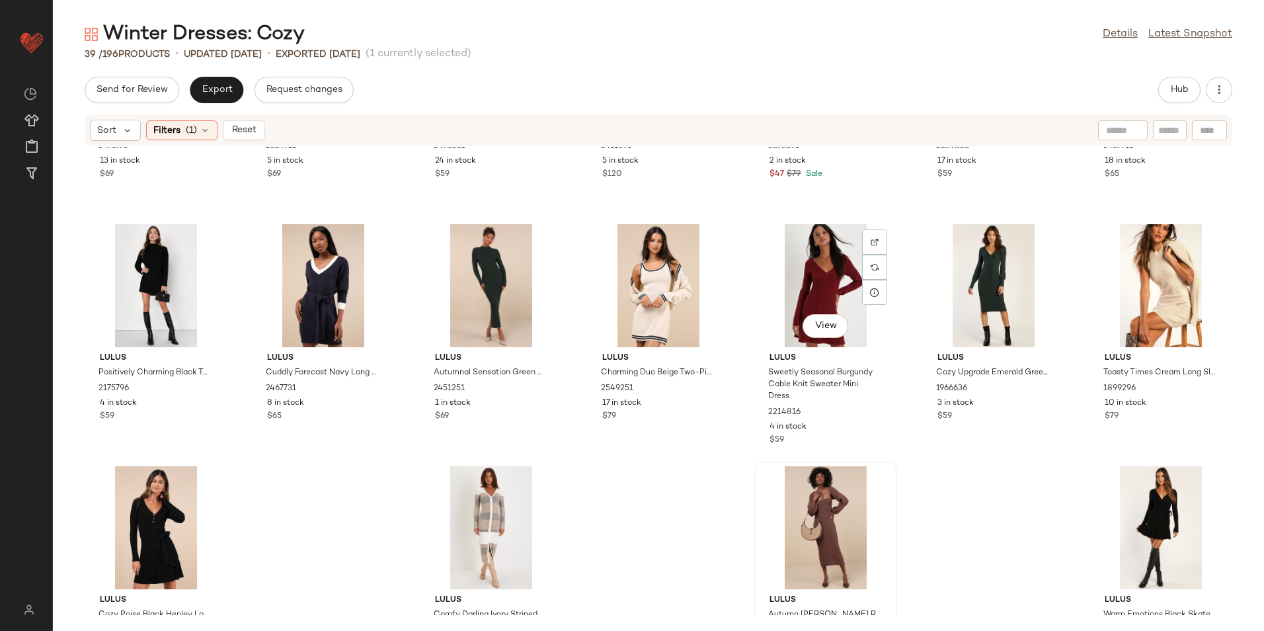
scroll to position [987, 0]
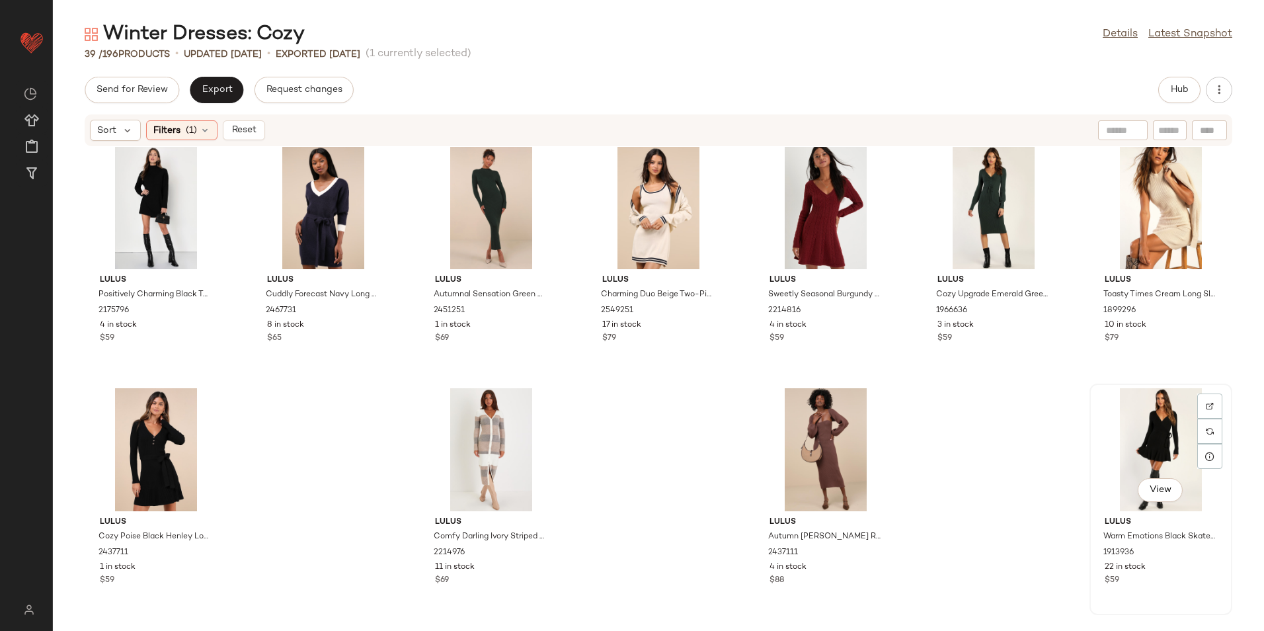
click at [1146, 428] on div "View" at bounding box center [1161, 449] width 134 height 123
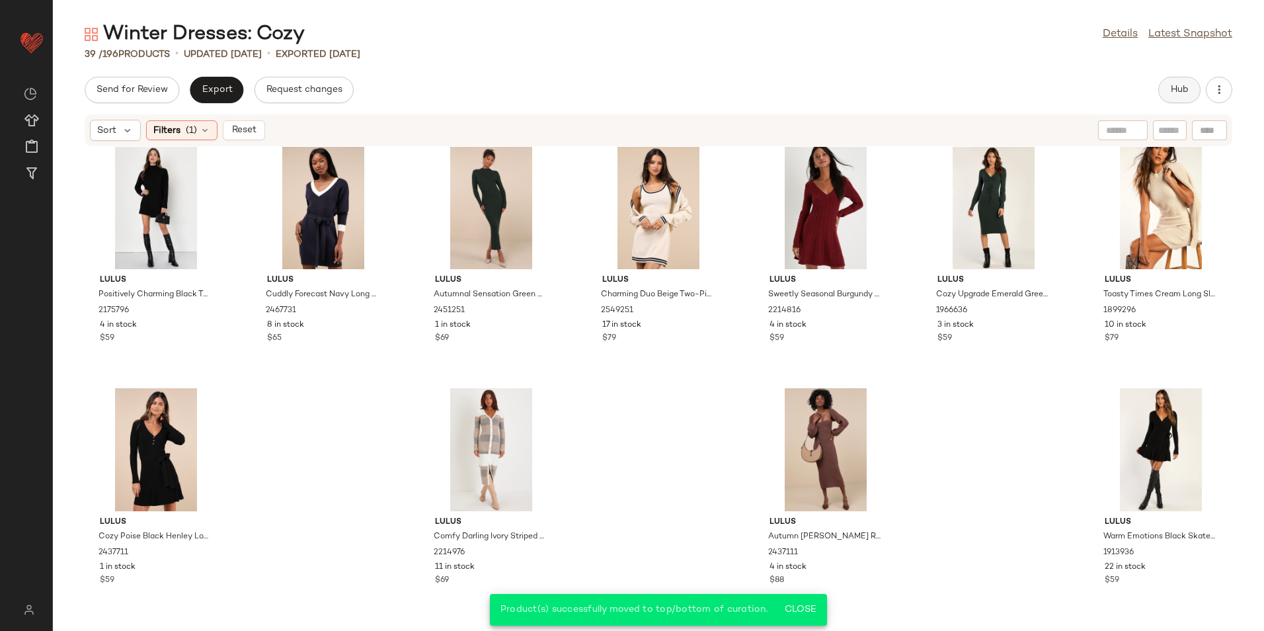
click at [1186, 85] on span "Hub" at bounding box center [1179, 90] width 19 height 11
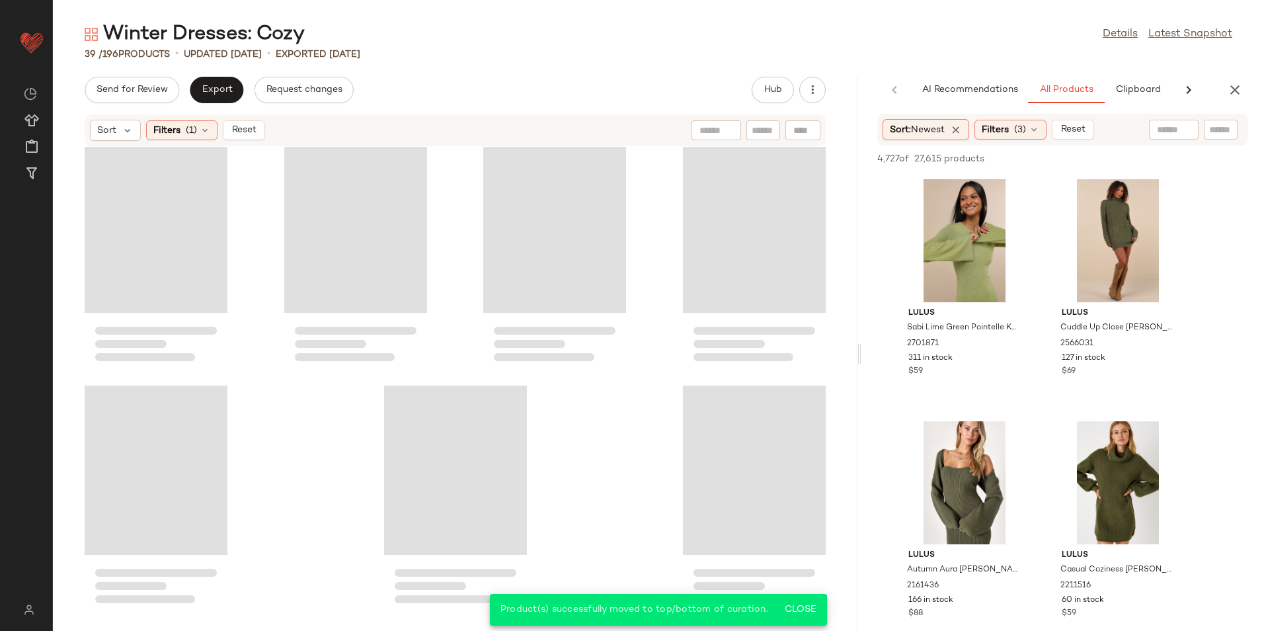
scroll to position [1955, 0]
drag, startPoint x: 659, startPoint y: 352, endPoint x: 975, endPoint y: 352, distance: 316.1
click at [975, 352] on div "Winter Dresses: Cozy Details Latest Snapshot 39 / 196 Products • updated [DATE]…" at bounding box center [658, 326] width 1211 height 610
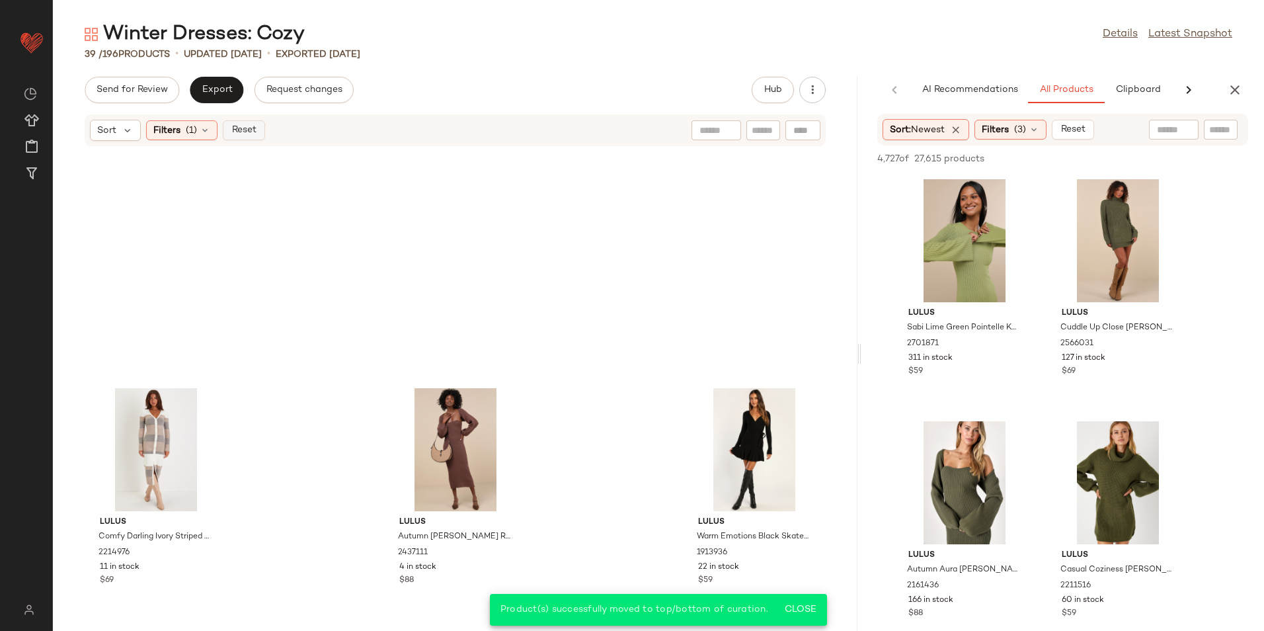
click at [253, 134] on span "Reset" at bounding box center [243, 130] width 25 height 11
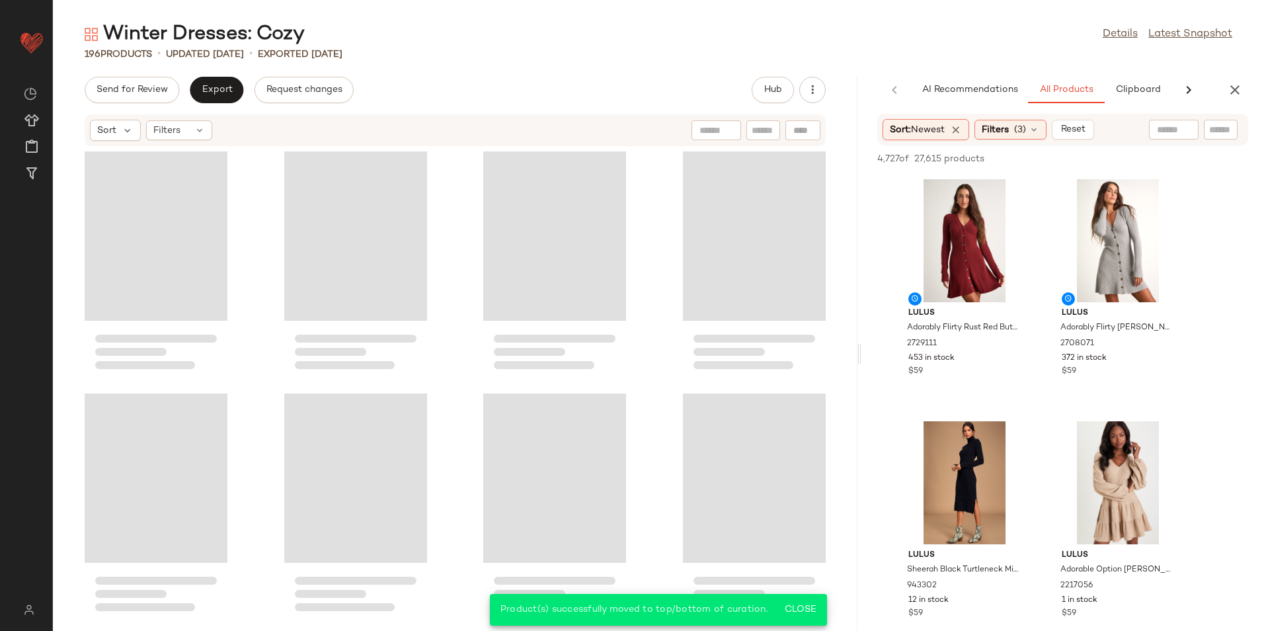
scroll to position [11393, 0]
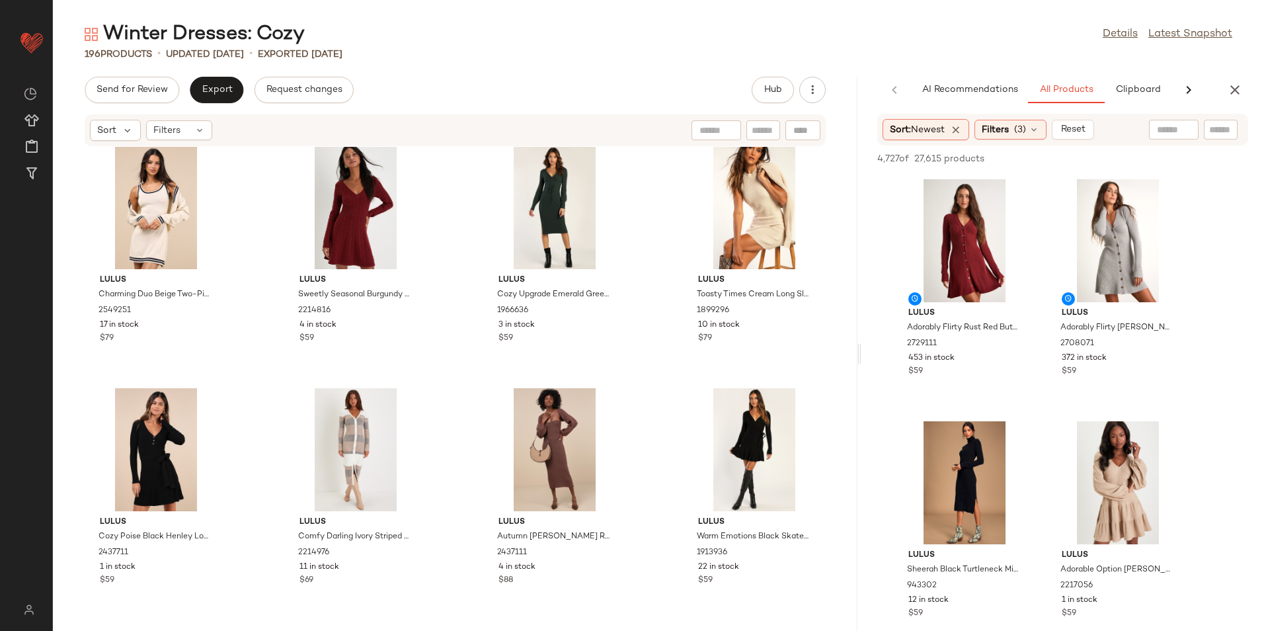
click at [596, 56] on div "196 Products • updated [DATE] • Exported [DATE]" at bounding box center [658, 54] width 1211 height 13
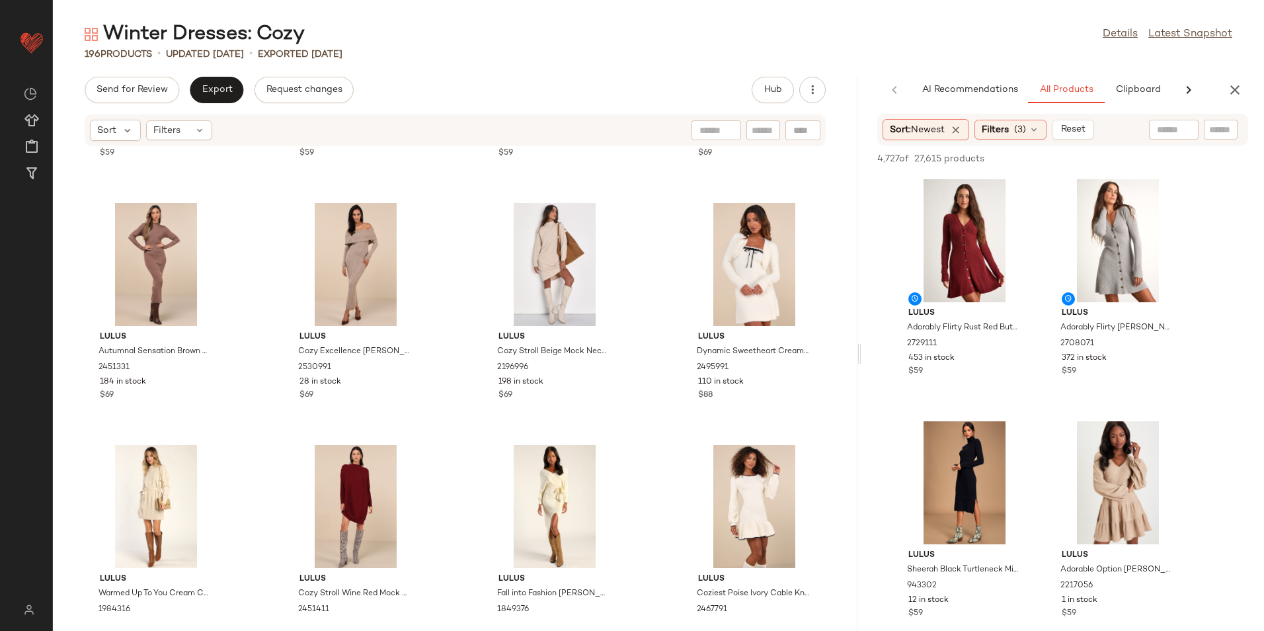
scroll to position [0, 0]
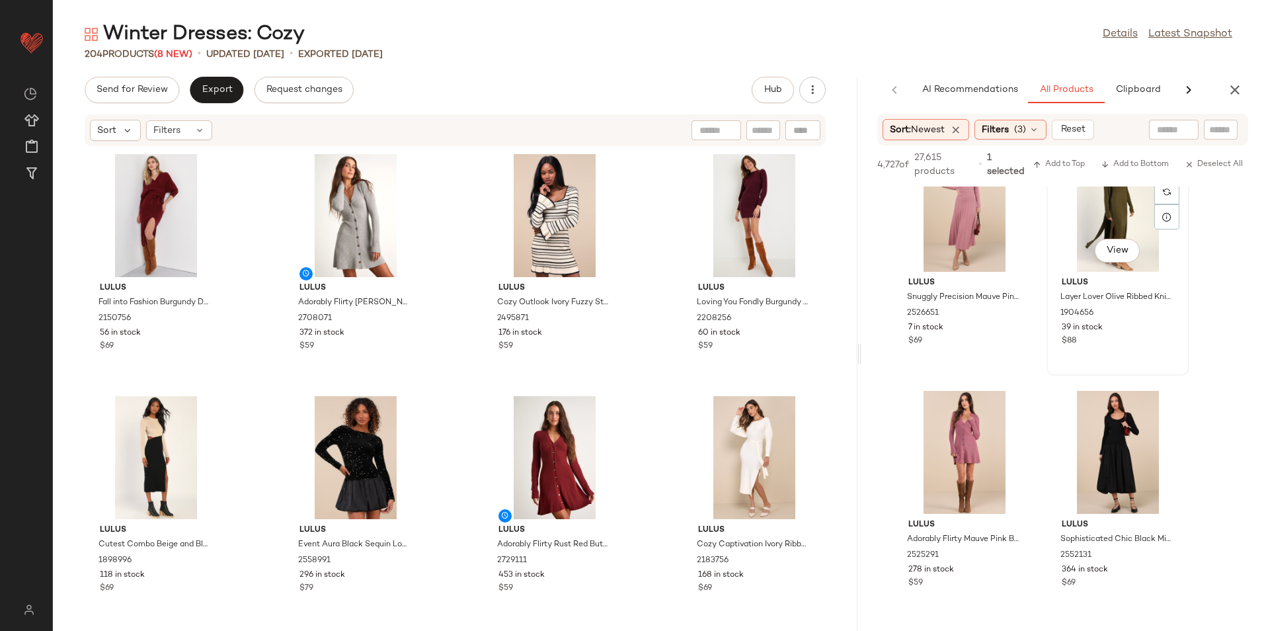
scroll to position [66, 0]
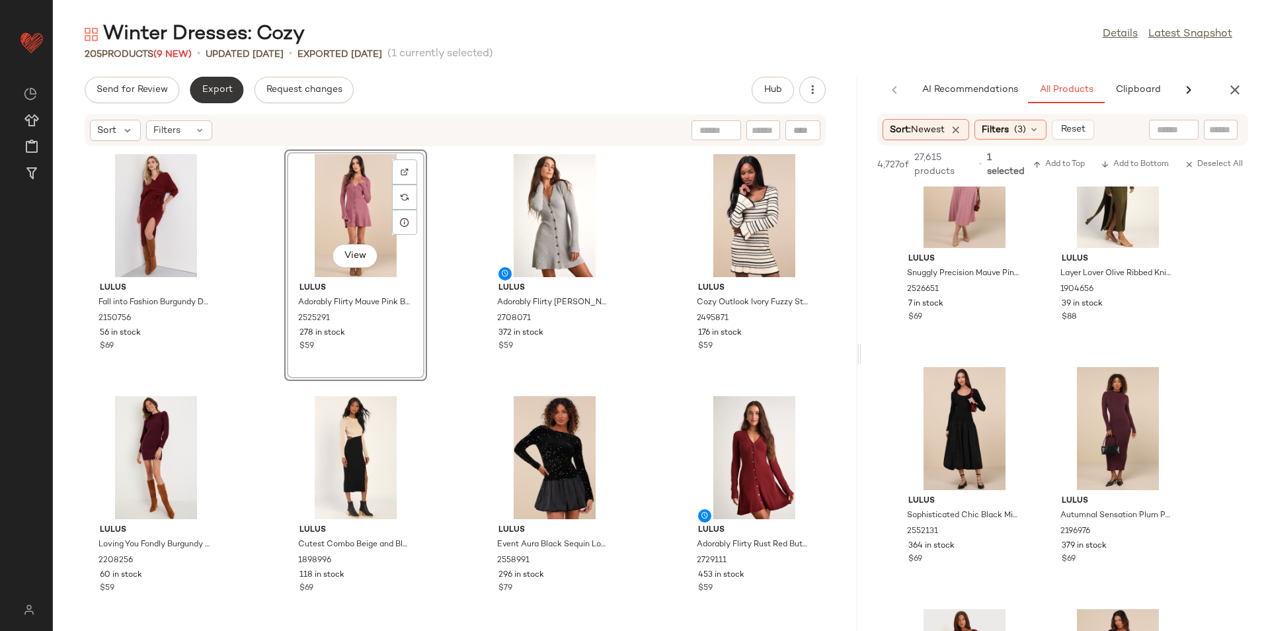
click at [210, 89] on span "Export" at bounding box center [216, 90] width 31 height 11
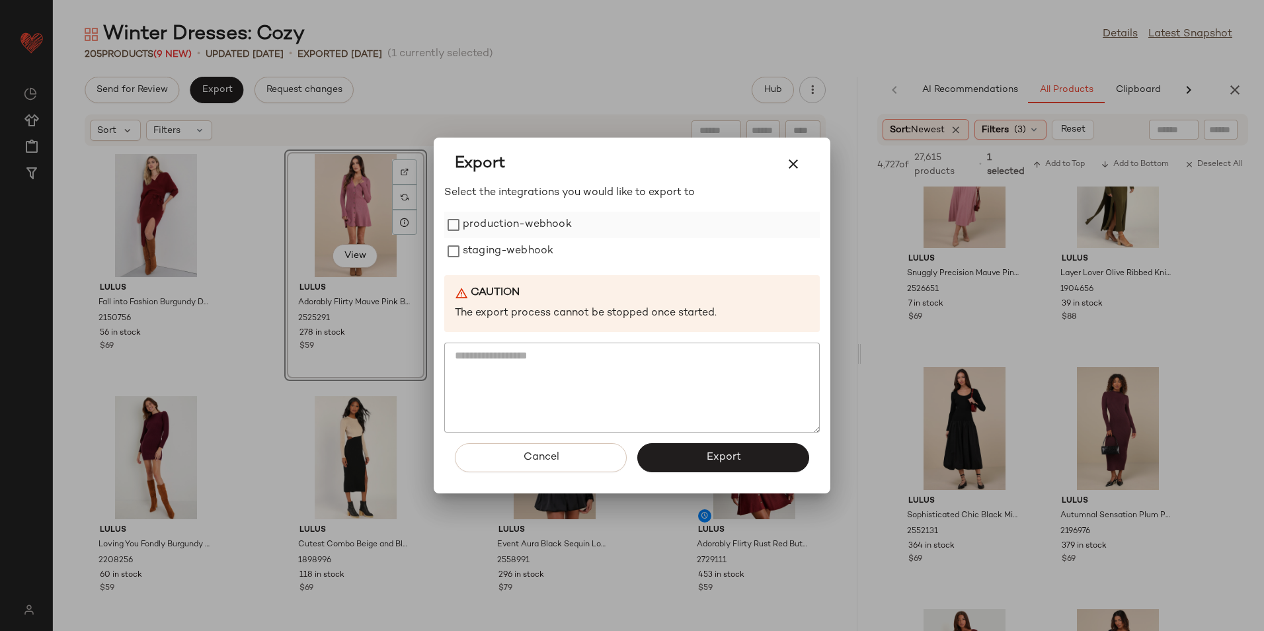
click at [473, 225] on label "production-webhook" at bounding box center [517, 225] width 109 height 26
drag, startPoint x: 475, startPoint y: 247, endPoint x: 480, endPoint y: 255, distance: 8.6
click at [479, 253] on label "staging-webhook" at bounding box center [508, 251] width 91 height 26
click at [697, 445] on button "Export" at bounding box center [723, 457] width 172 height 29
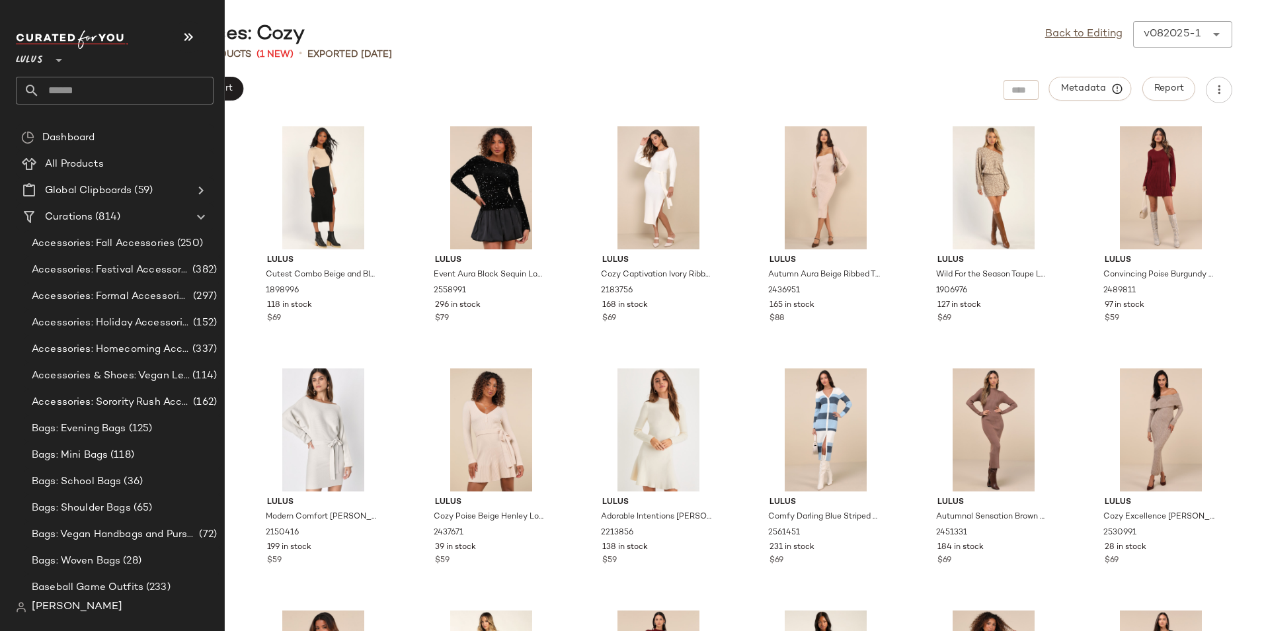
click at [92, 95] on input "text" at bounding box center [127, 91] width 174 height 28
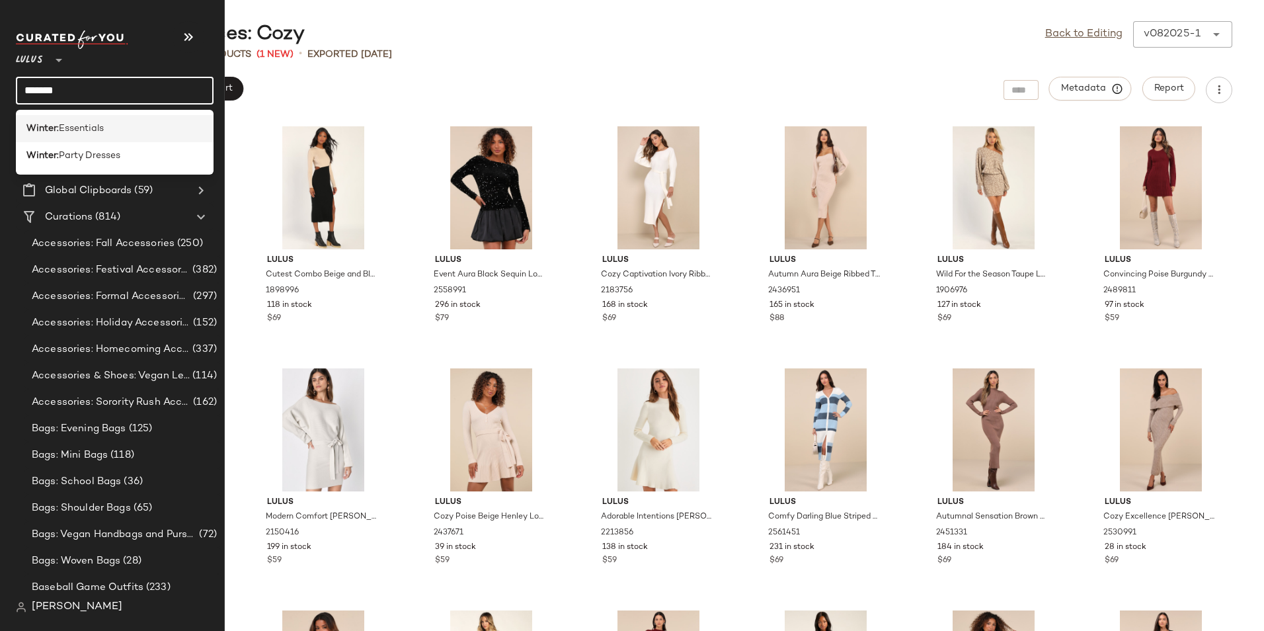
type input "*******"
click at [95, 131] on span "Essentials" at bounding box center [81, 129] width 45 height 14
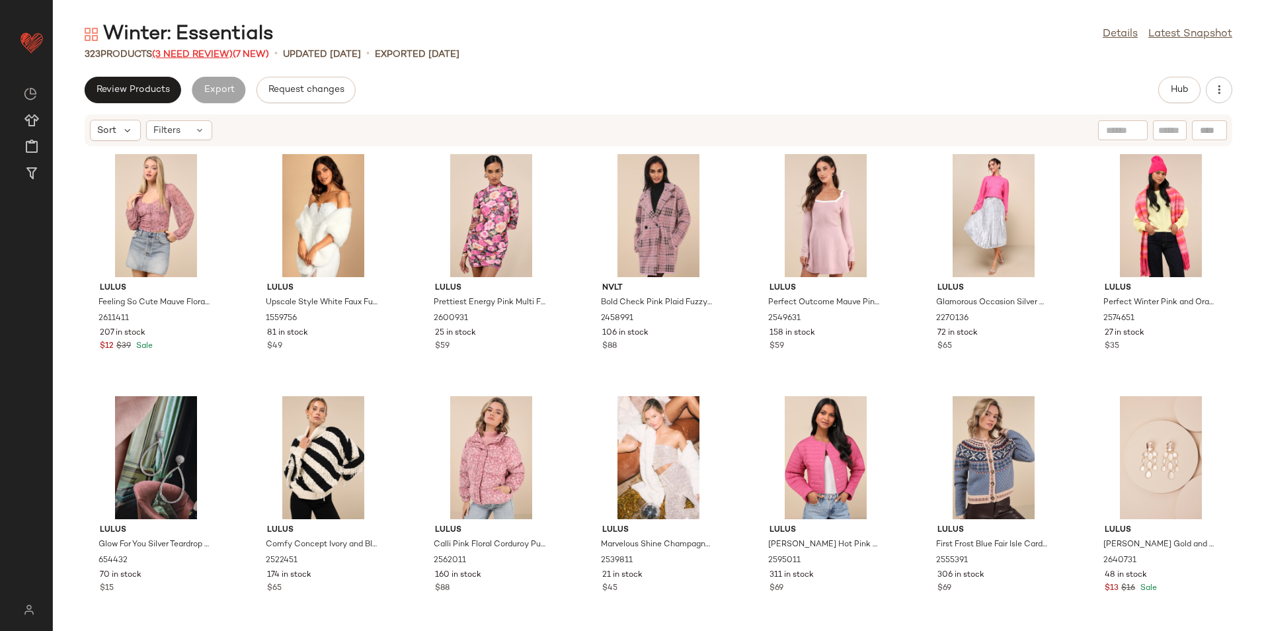
click at [226, 57] on span "(3 Need Review)" at bounding box center [192, 55] width 81 height 10
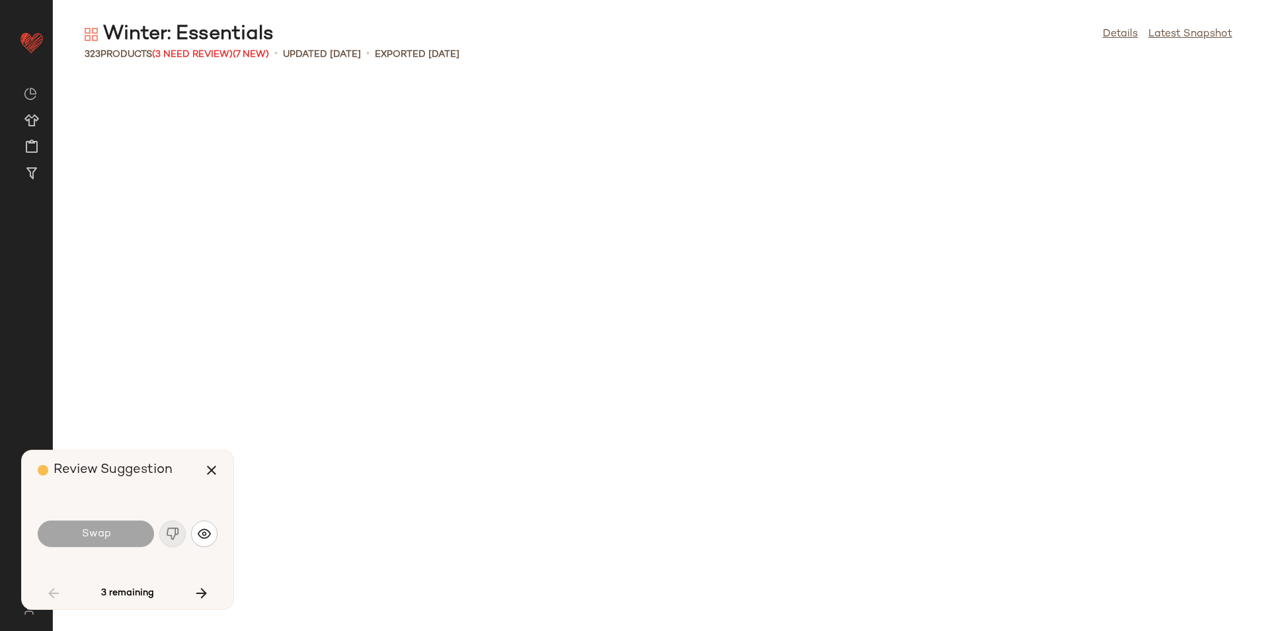
scroll to position [1452, 0]
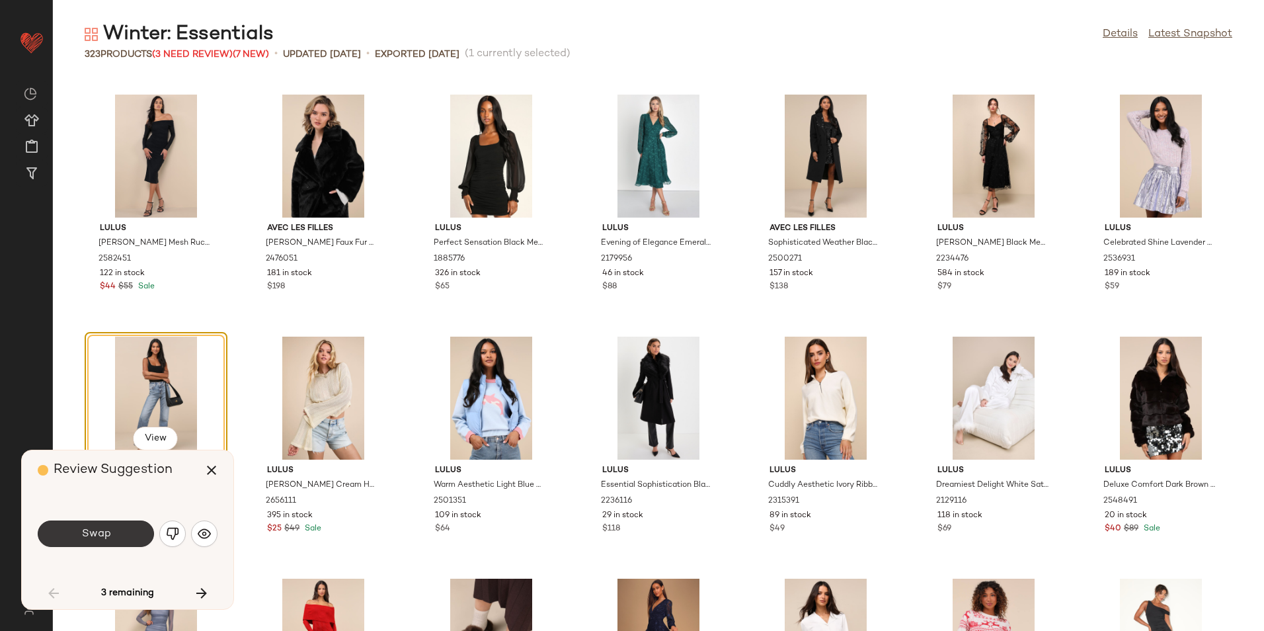
click at [122, 530] on button "Swap" at bounding box center [96, 533] width 116 height 26
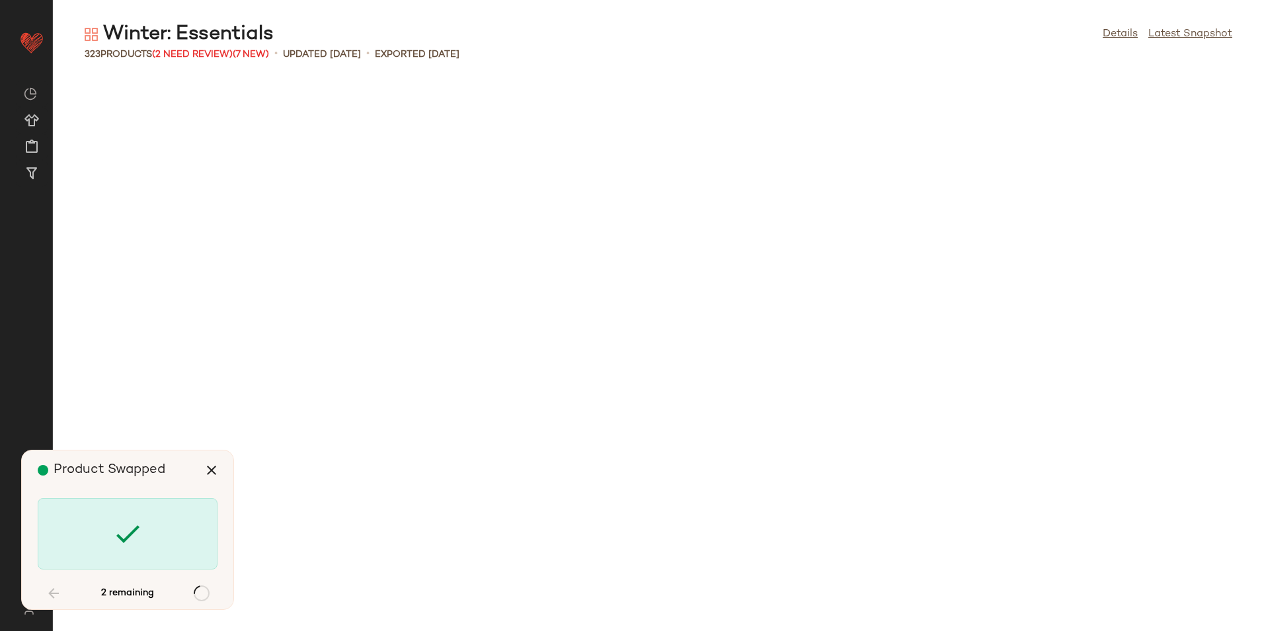
scroll to position [3146, 0]
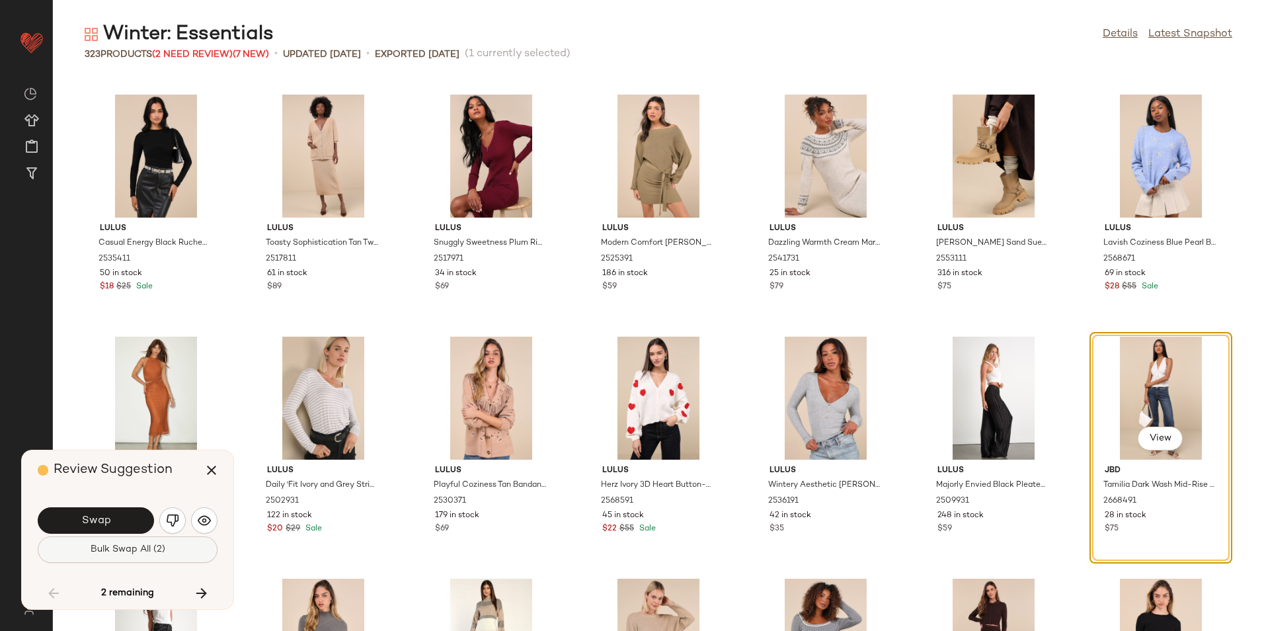
click at [152, 548] on span "Bulk Swap All (2)" at bounding box center [127, 549] width 75 height 11
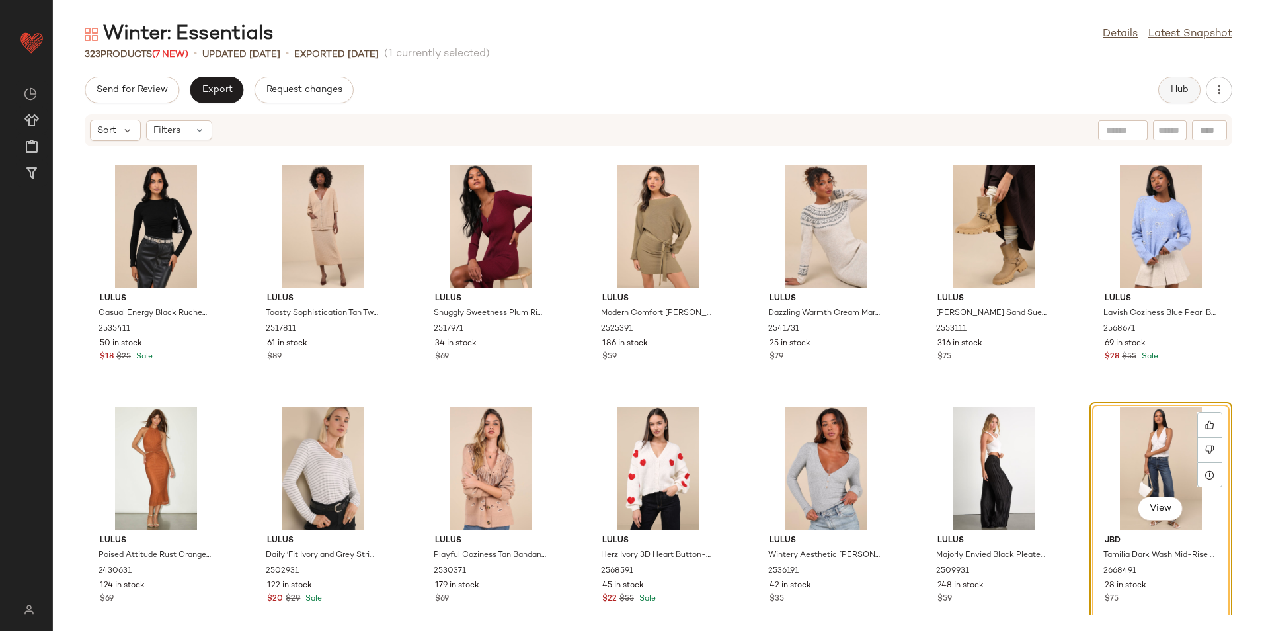
click at [1177, 91] on span "Hub" at bounding box center [1179, 90] width 19 height 11
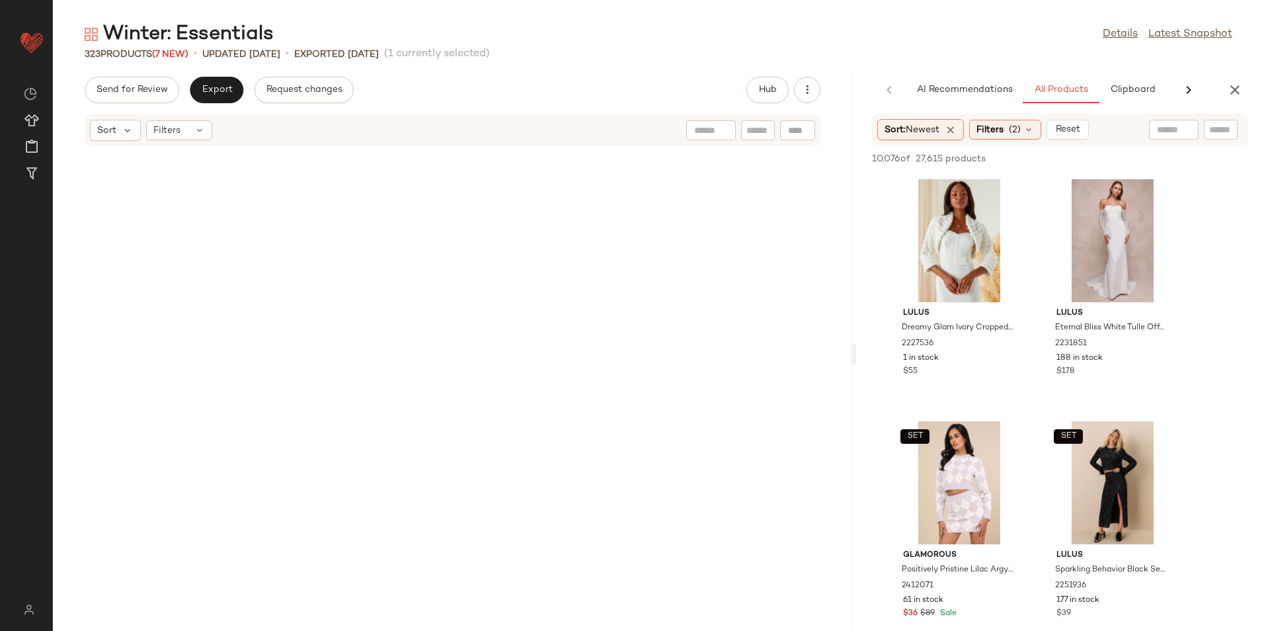
scroll to position [5324, 0]
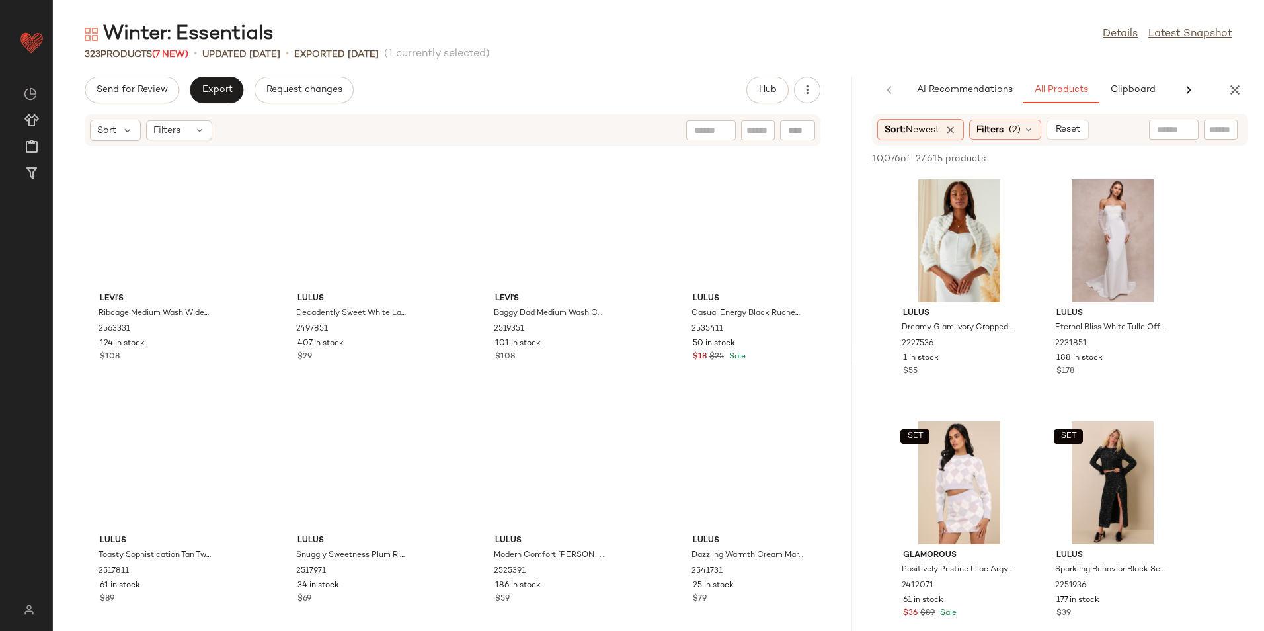
drag, startPoint x: 657, startPoint y: 355, endPoint x: 1000, endPoint y: 367, distance: 343.4
click at [1000, 367] on div "Winter: Essentials Details Latest Snapshot 323 Products (7 New) • updated [DATE…" at bounding box center [658, 326] width 1211 height 610
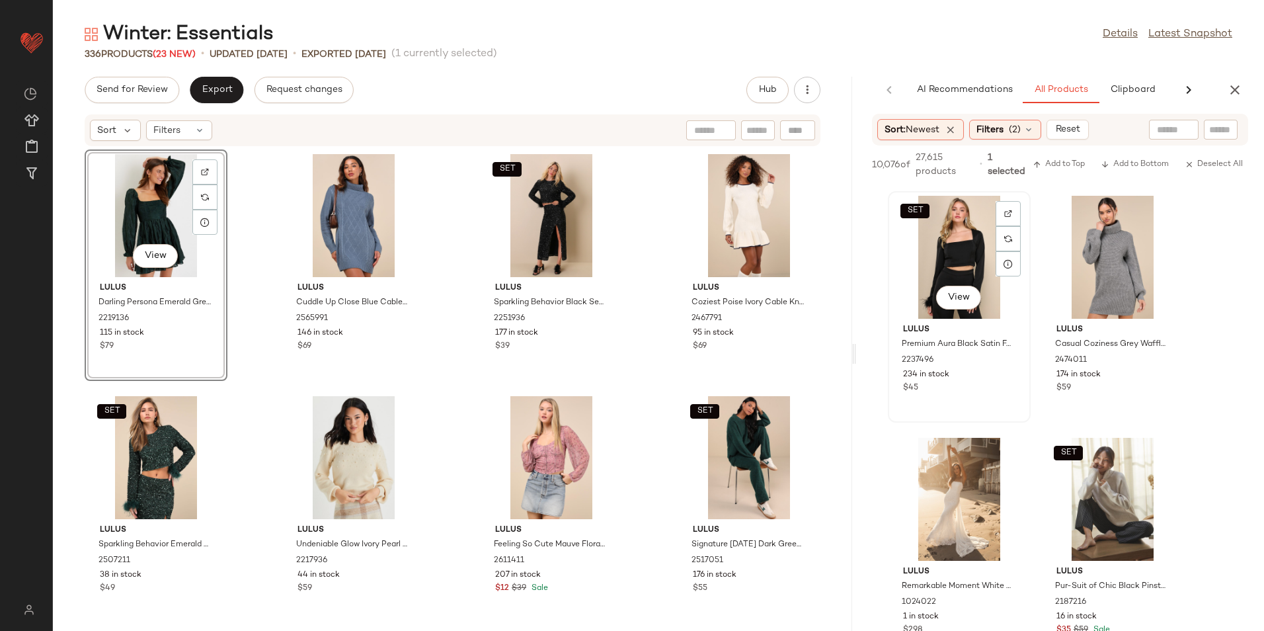
scroll to position [2711, 0]
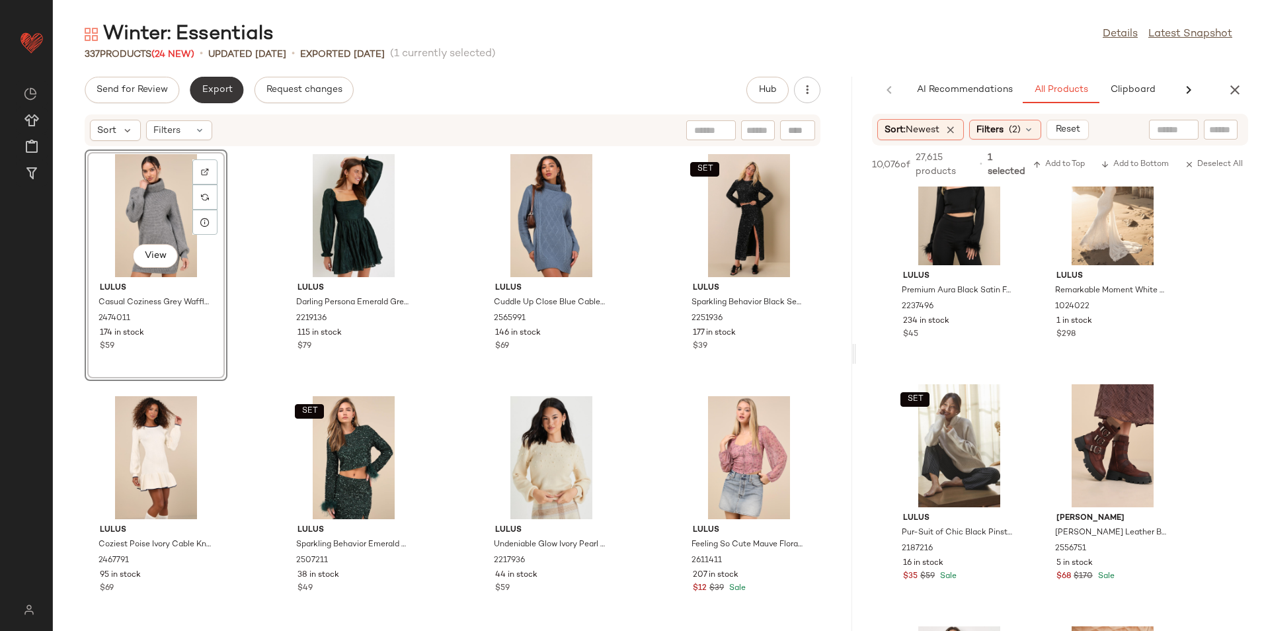
click at [218, 99] on button "Export" at bounding box center [217, 90] width 54 height 26
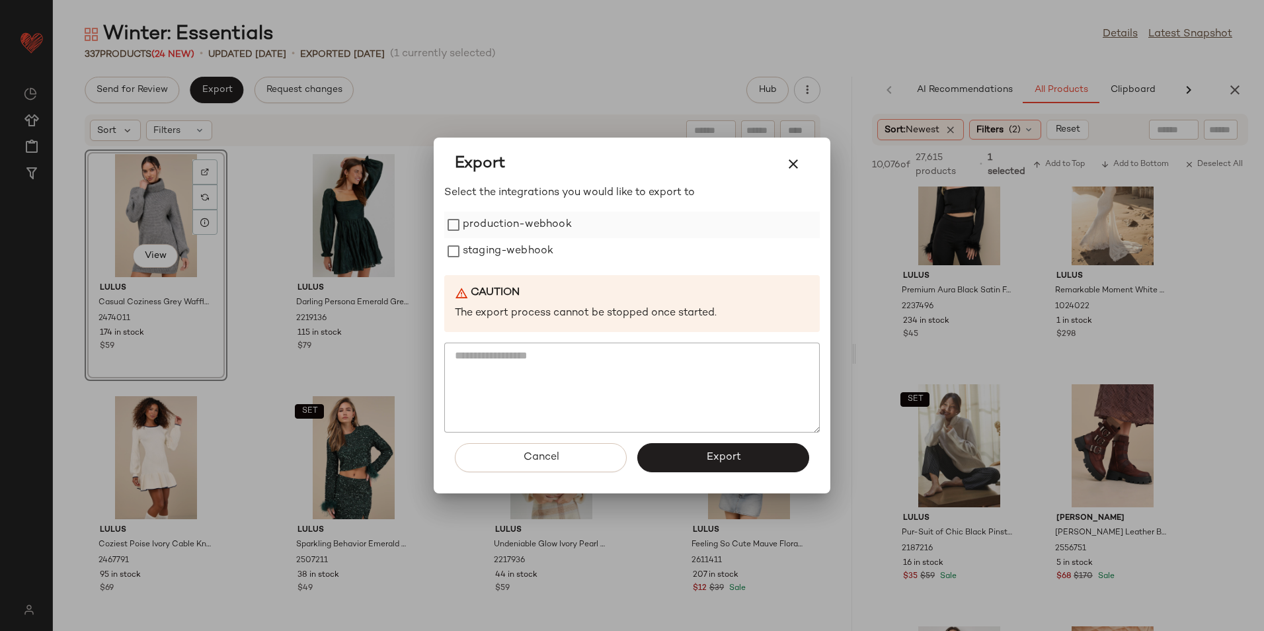
click at [497, 231] on label "production-webhook" at bounding box center [517, 225] width 109 height 26
click at [491, 247] on label "staging-webhook" at bounding box center [508, 251] width 91 height 26
click at [782, 168] on button "button" at bounding box center [794, 164] width 32 height 32
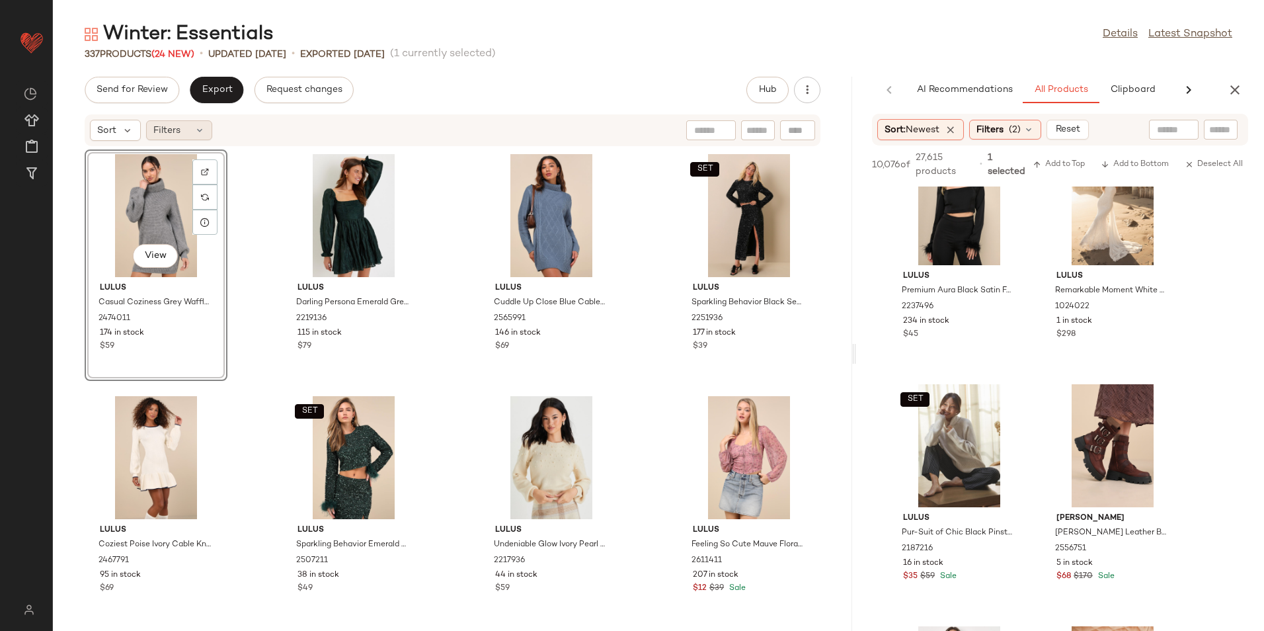
click at [207, 123] on div "Filters" at bounding box center [179, 130] width 66 height 20
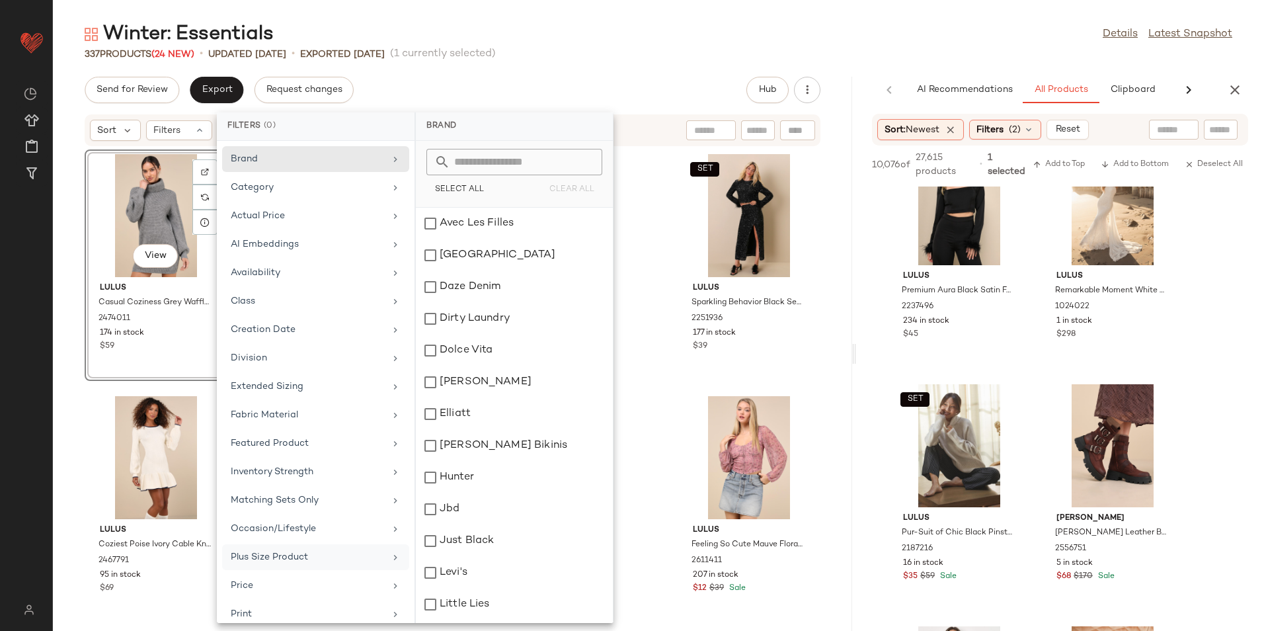
scroll to position [154, 0]
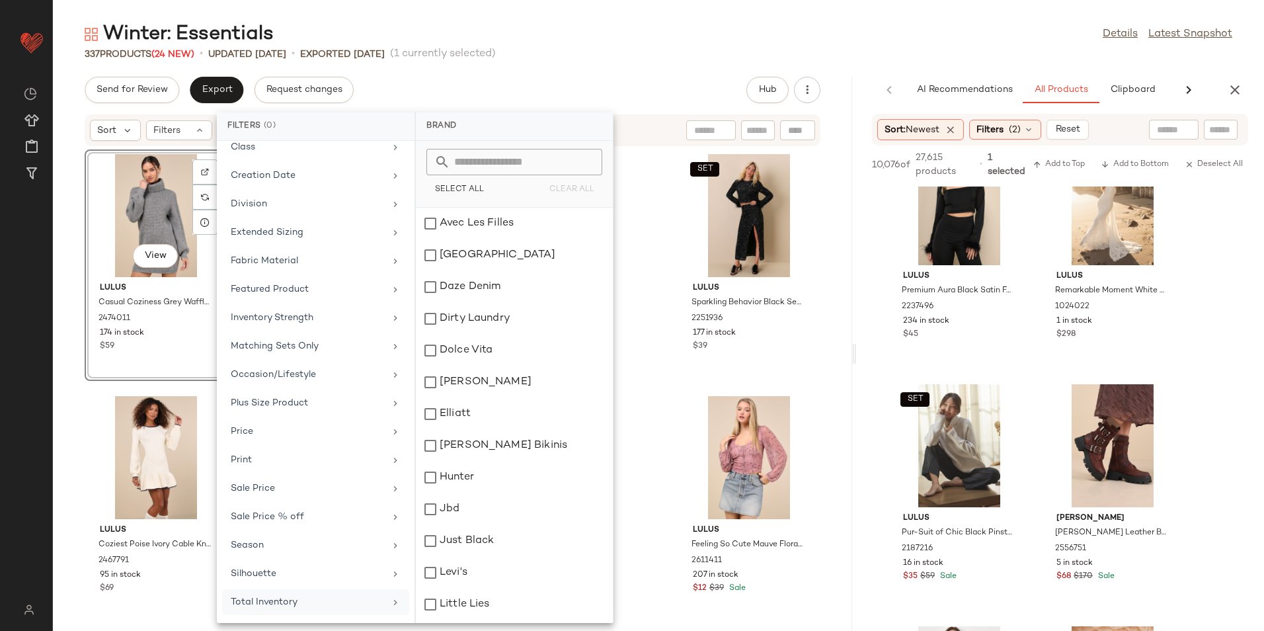
click at [240, 599] on div "Total Inventory" at bounding box center [308, 602] width 154 height 14
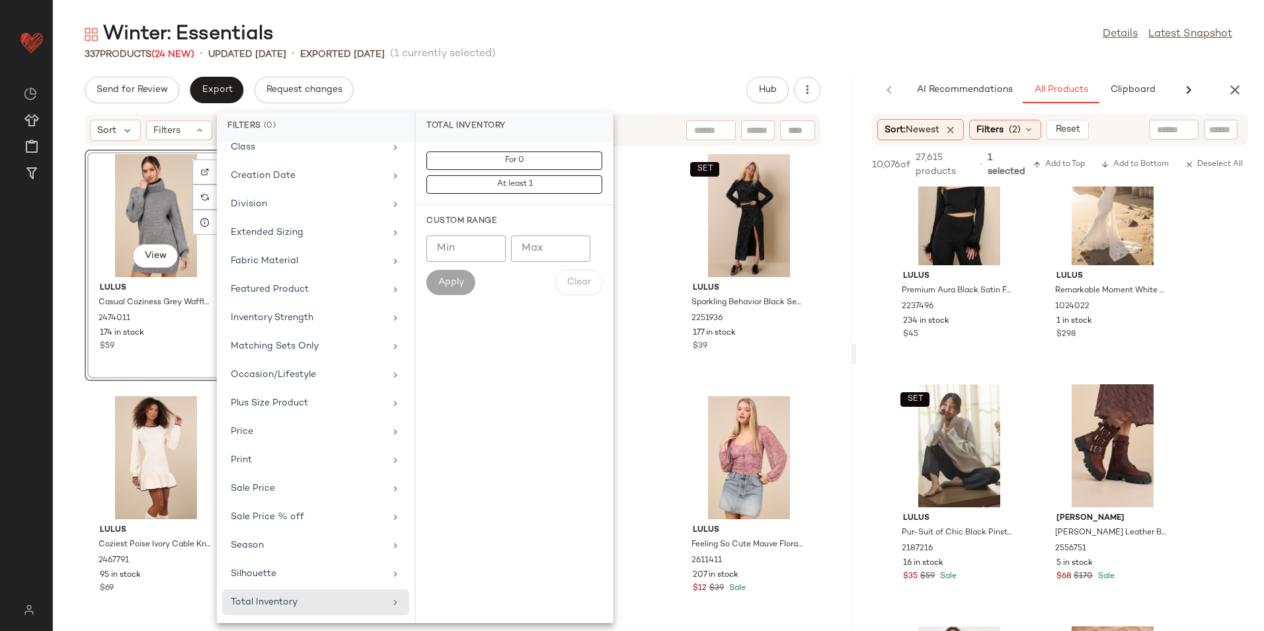
click at [567, 255] on input "Max" at bounding box center [550, 248] width 79 height 26
type input "**"
click at [459, 286] on span "Apply" at bounding box center [451, 282] width 26 height 11
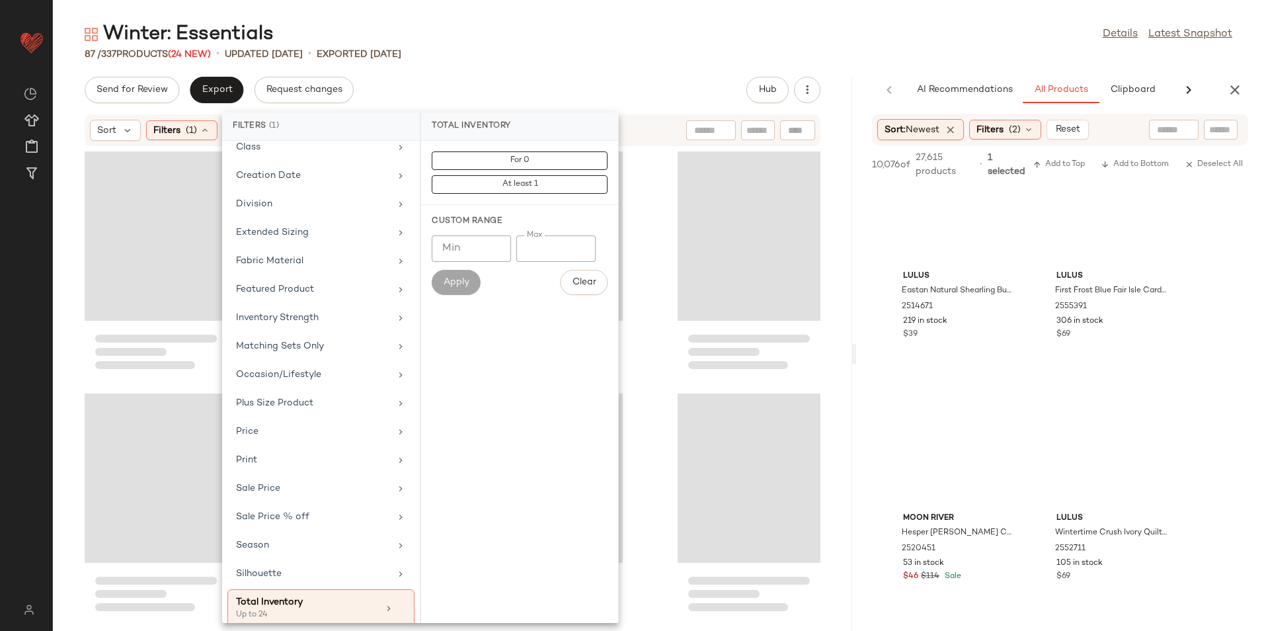
scroll to position [12391, 0]
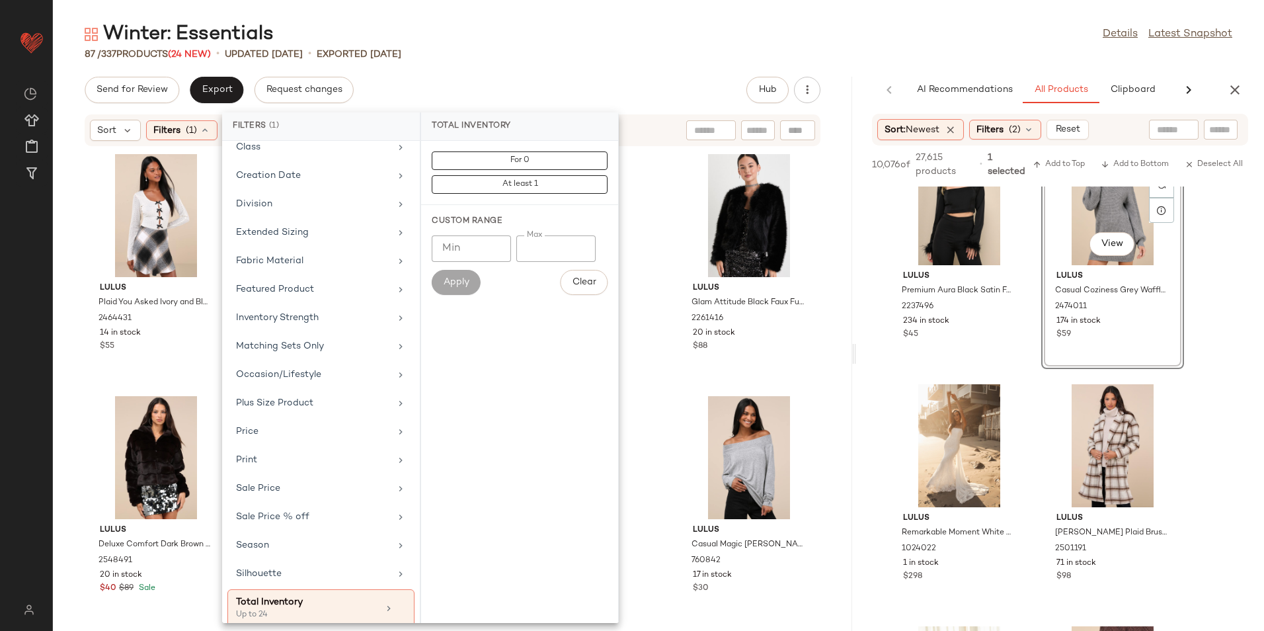
click at [610, 69] on div "Winter: Essentials Details Latest Snapshot 87 / 337 Products (24 New) • updated…" at bounding box center [658, 326] width 1211 height 610
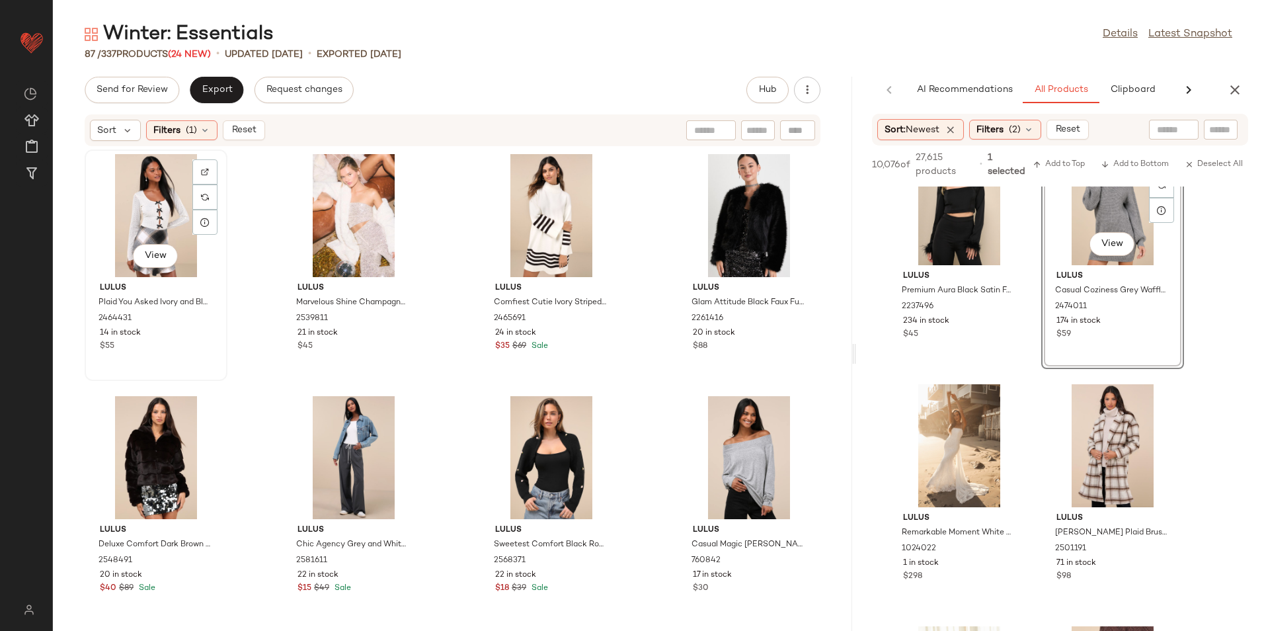
click at [135, 210] on div "View" at bounding box center [156, 215] width 134 height 123
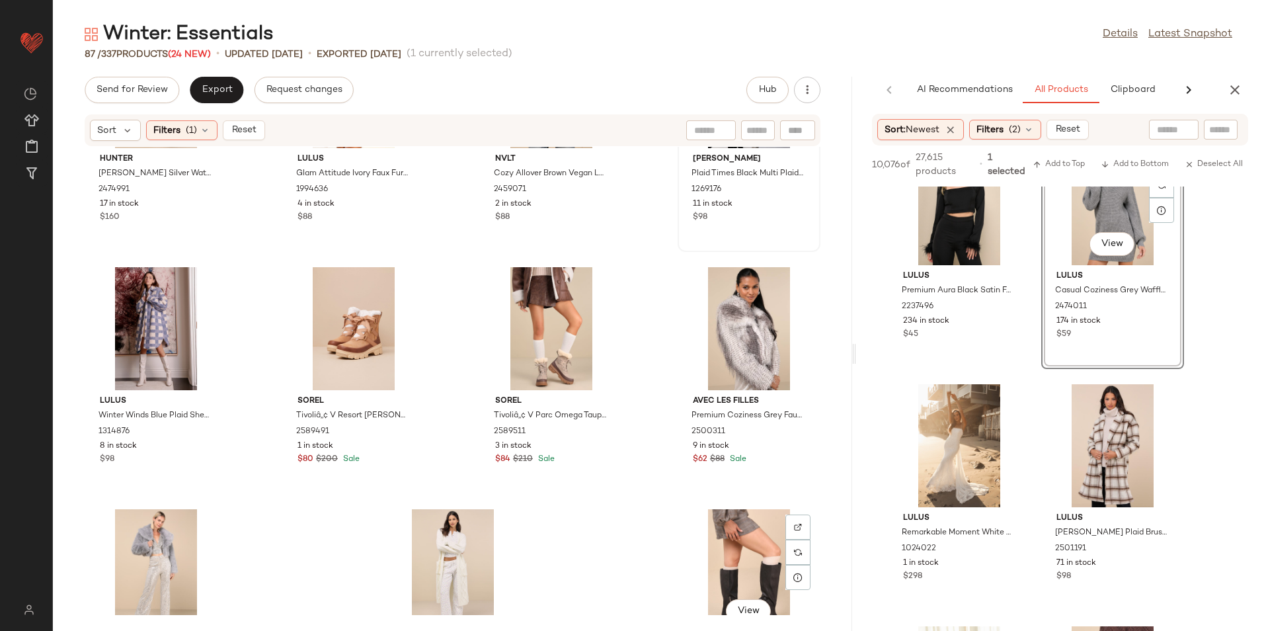
scroll to position [4859, 0]
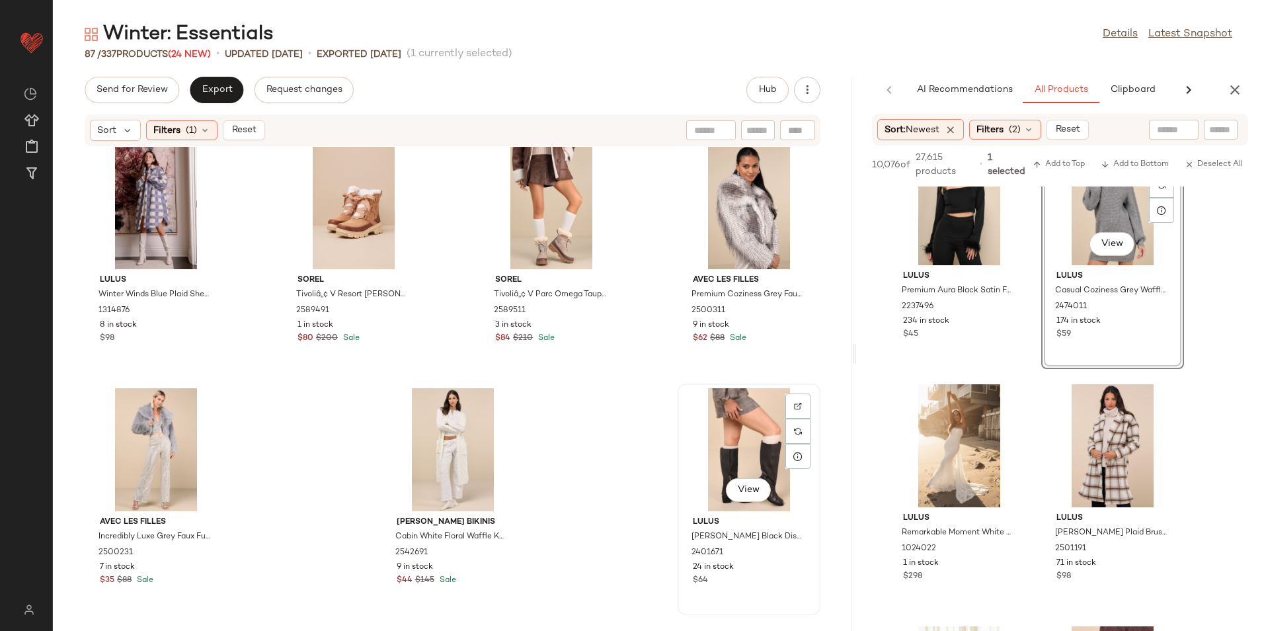
click at [732, 442] on div "View" at bounding box center [749, 449] width 134 height 123
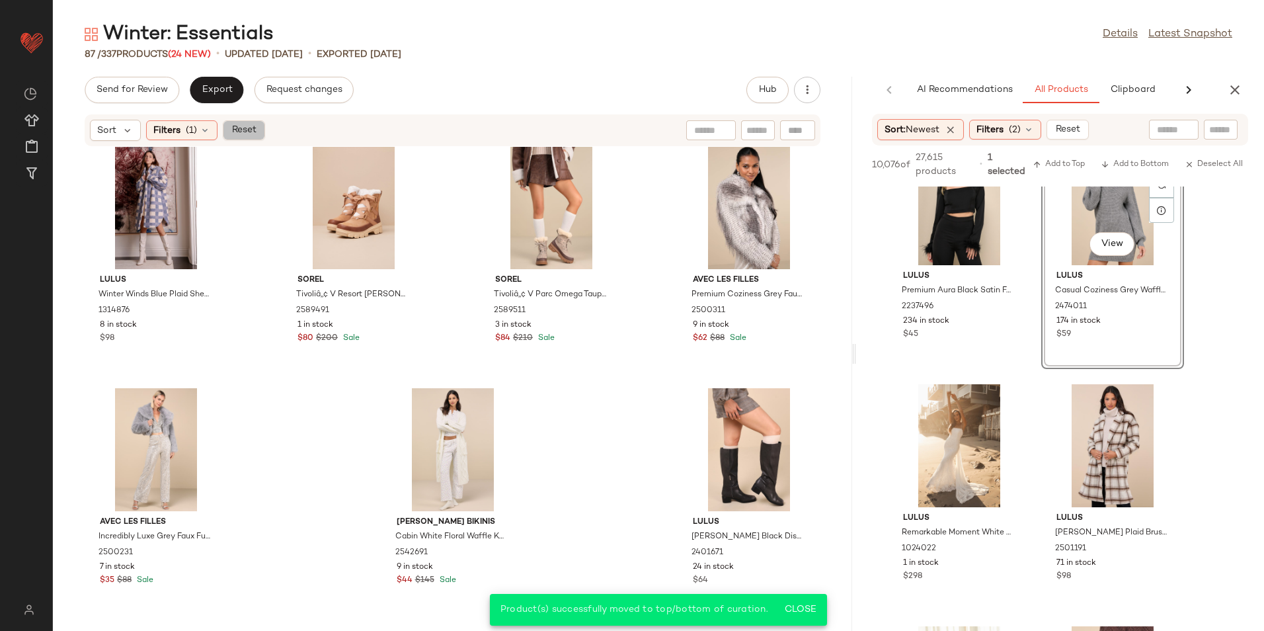
click at [229, 129] on button "Reset" at bounding box center [244, 130] width 42 height 20
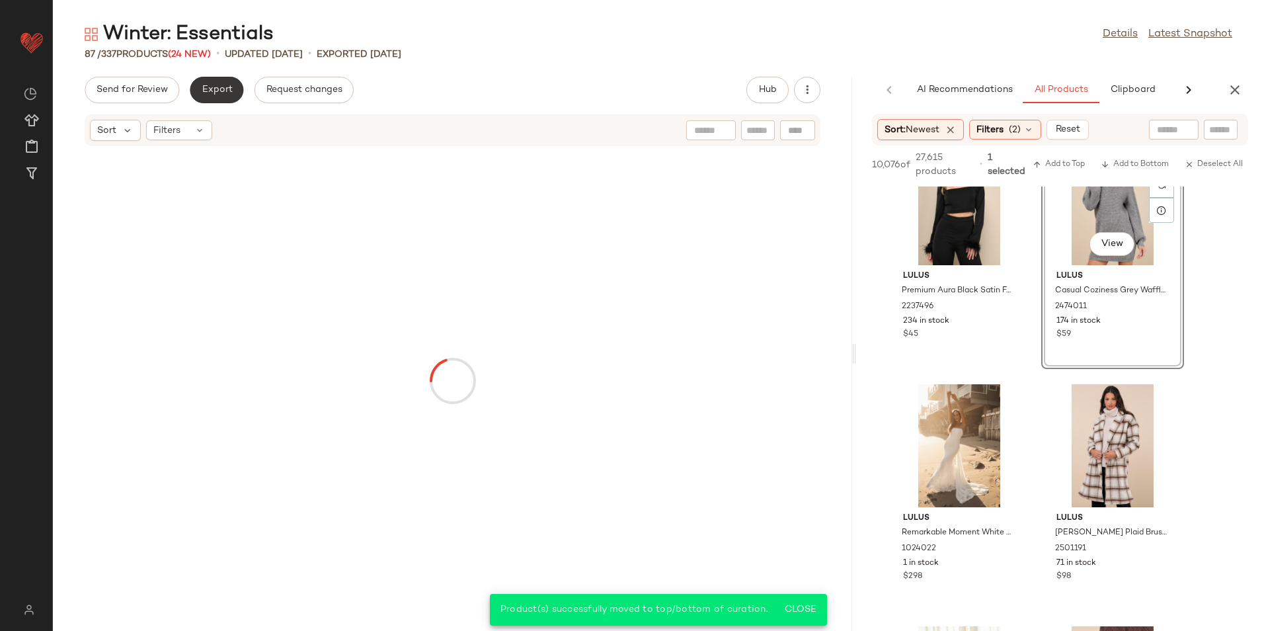
click at [208, 82] on button "Export" at bounding box center [217, 90] width 54 height 26
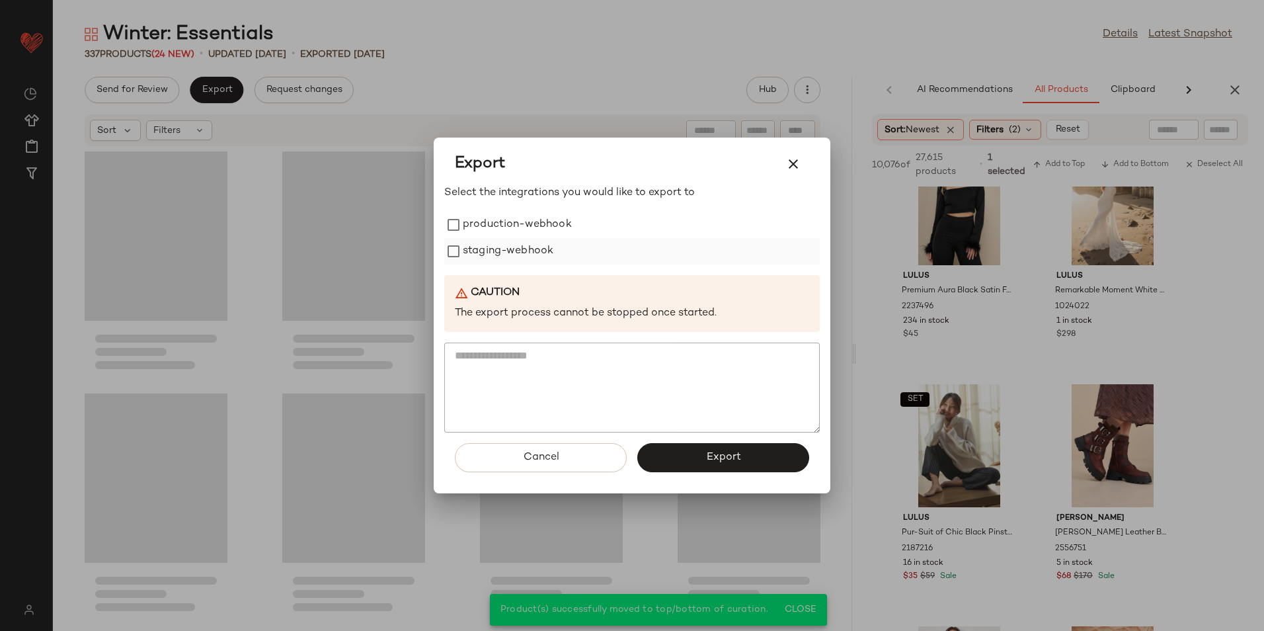
scroll to position [20105, 0]
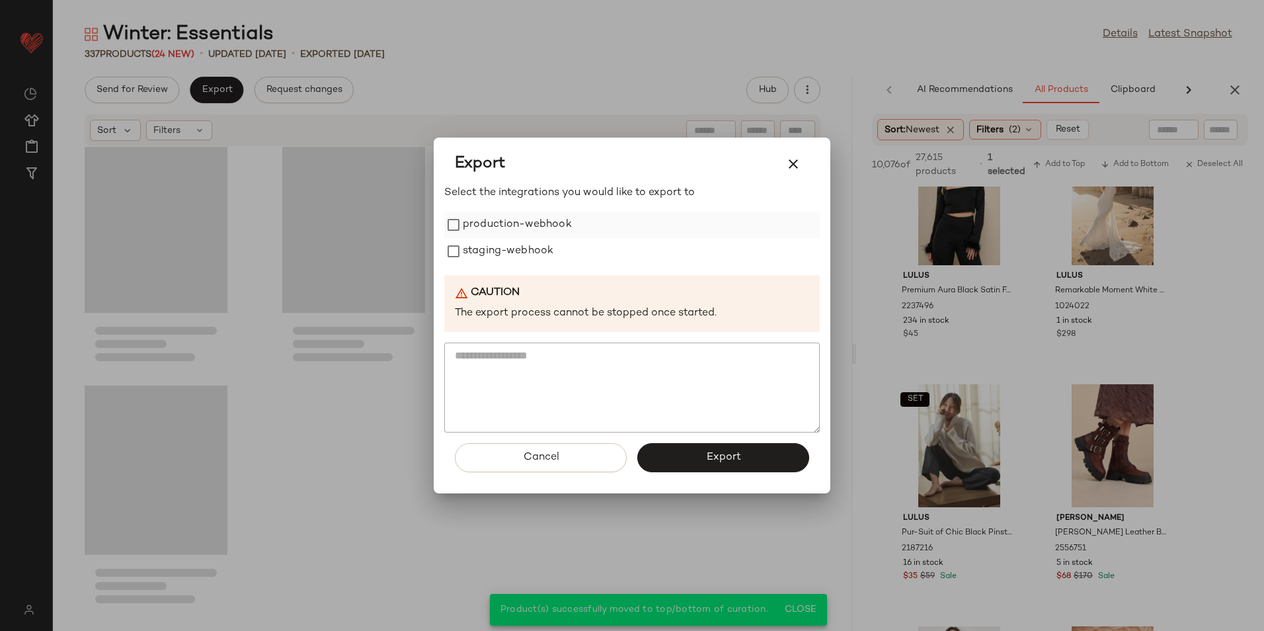
click at [560, 227] on label "production-webhook" at bounding box center [517, 225] width 109 height 26
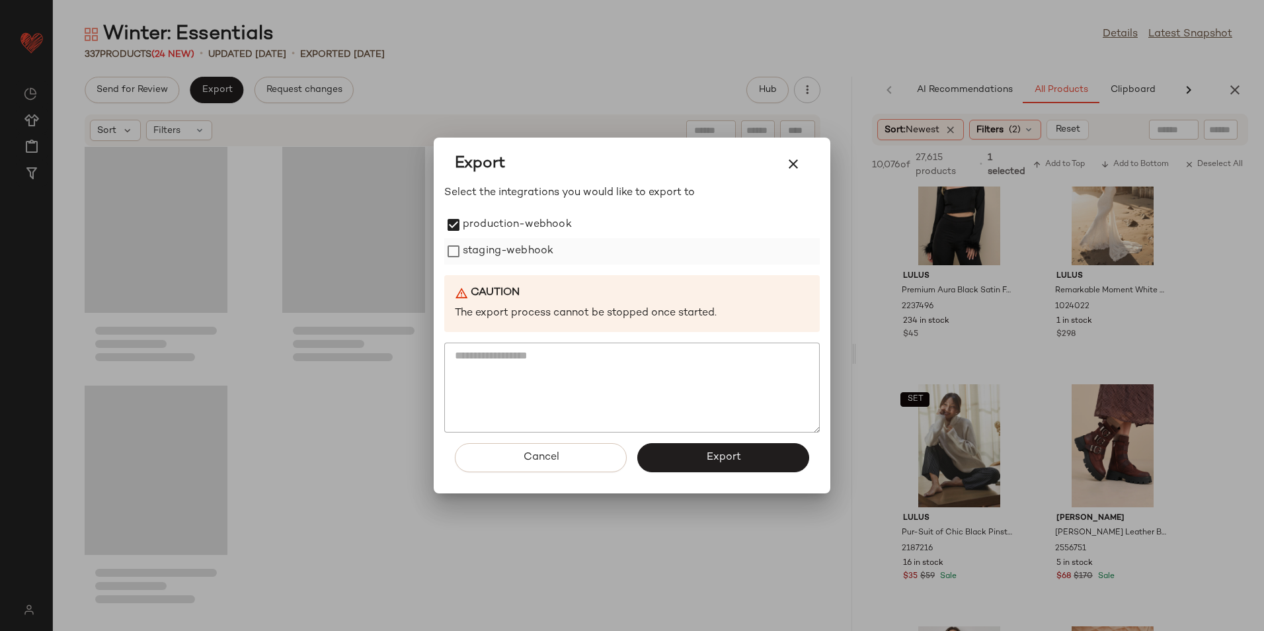
click at [546, 253] on label "staging-webhook" at bounding box center [508, 251] width 91 height 26
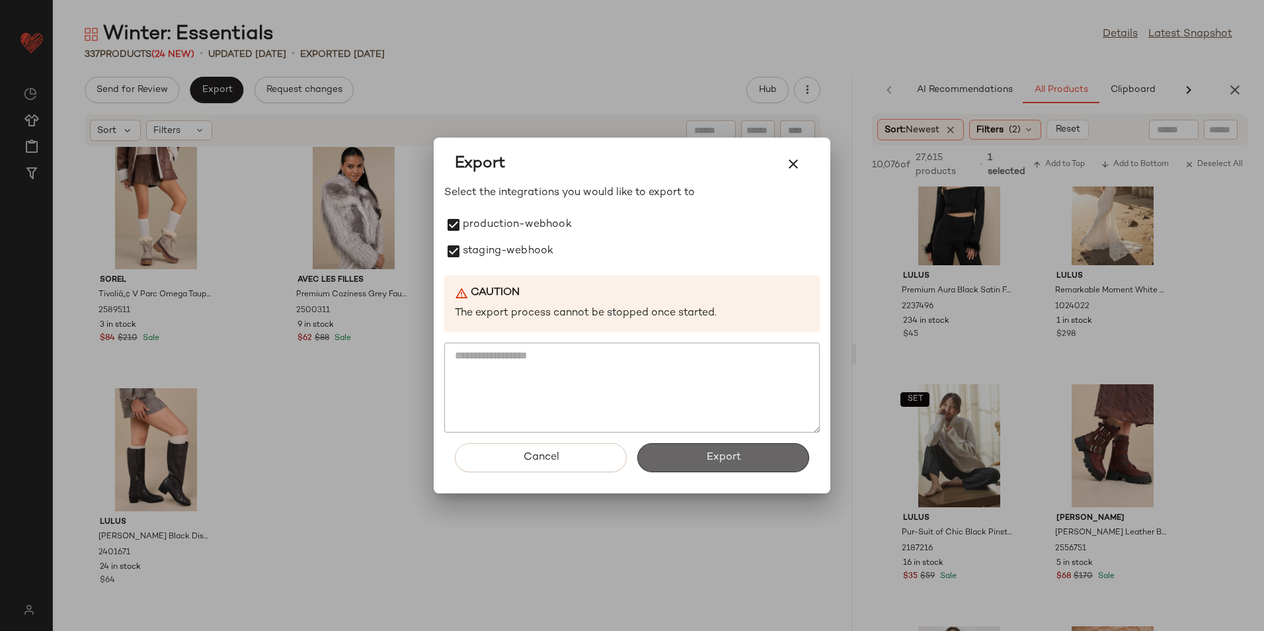
click at [742, 458] on button "Export" at bounding box center [723, 457] width 172 height 29
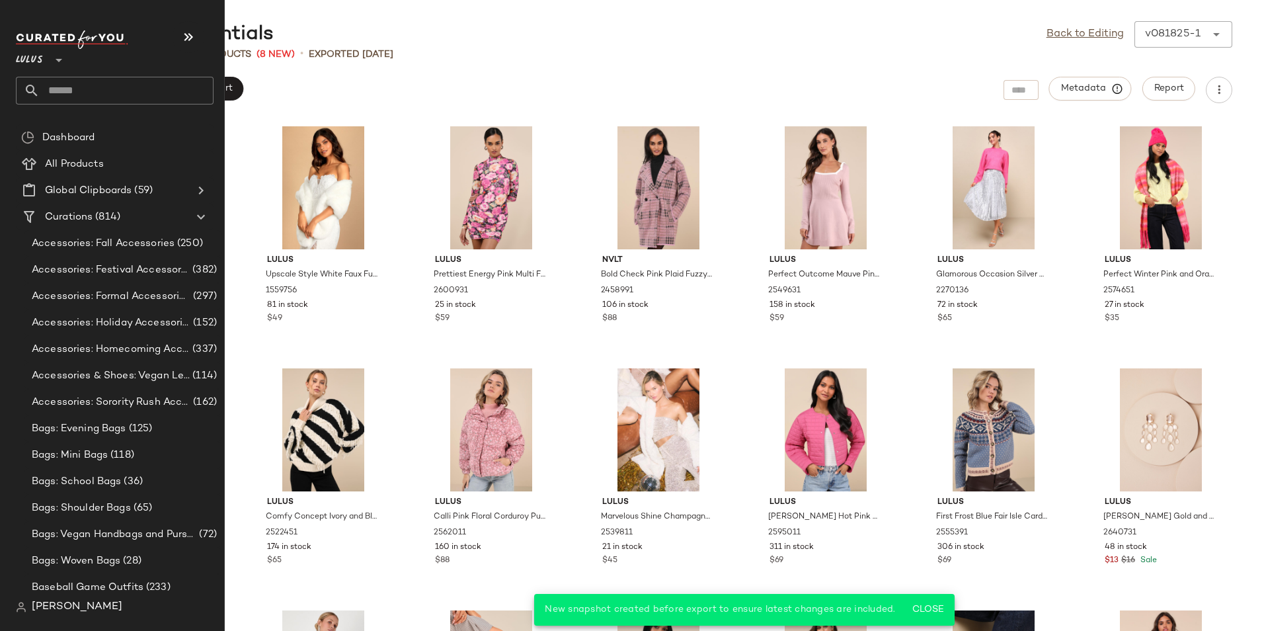
click at [78, 89] on input "text" at bounding box center [127, 91] width 174 height 28
type input "**********"
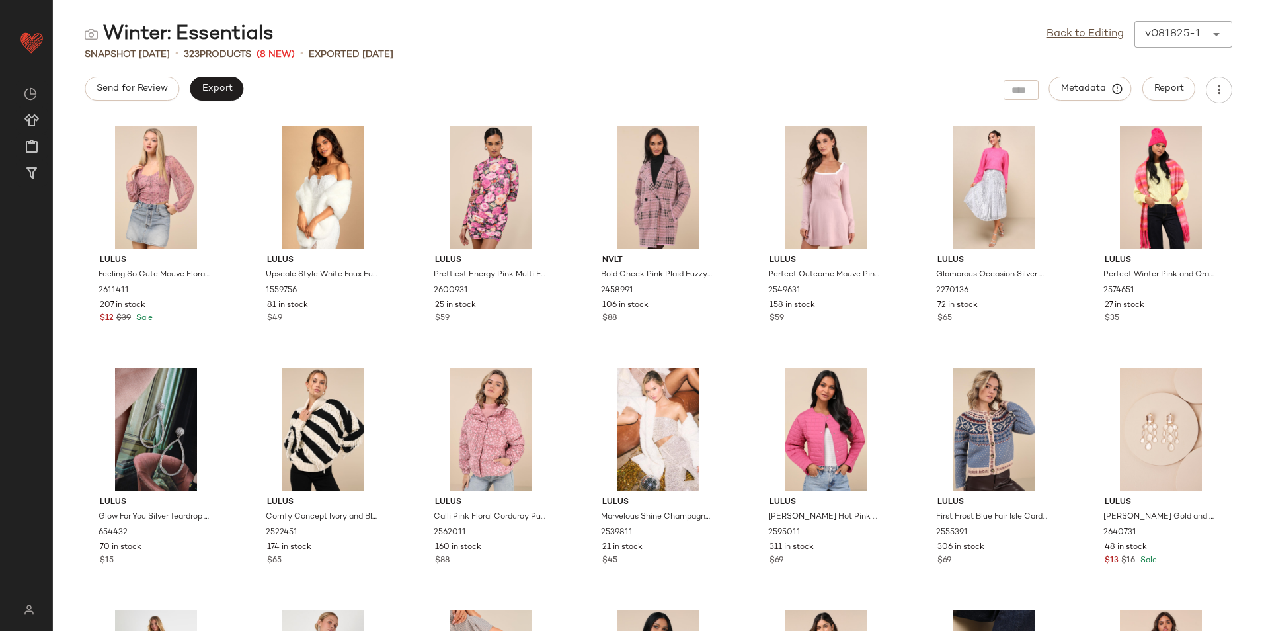
drag, startPoint x: 124, startPoint y: 89, endPoint x: -3, endPoint y: 108, distance: 128.4
click at [0, 108] on html "Lulus ** Dashboard All Products Global Clipboards (59) Curations (814) [PERSON_…" at bounding box center [632, 315] width 1264 height 631
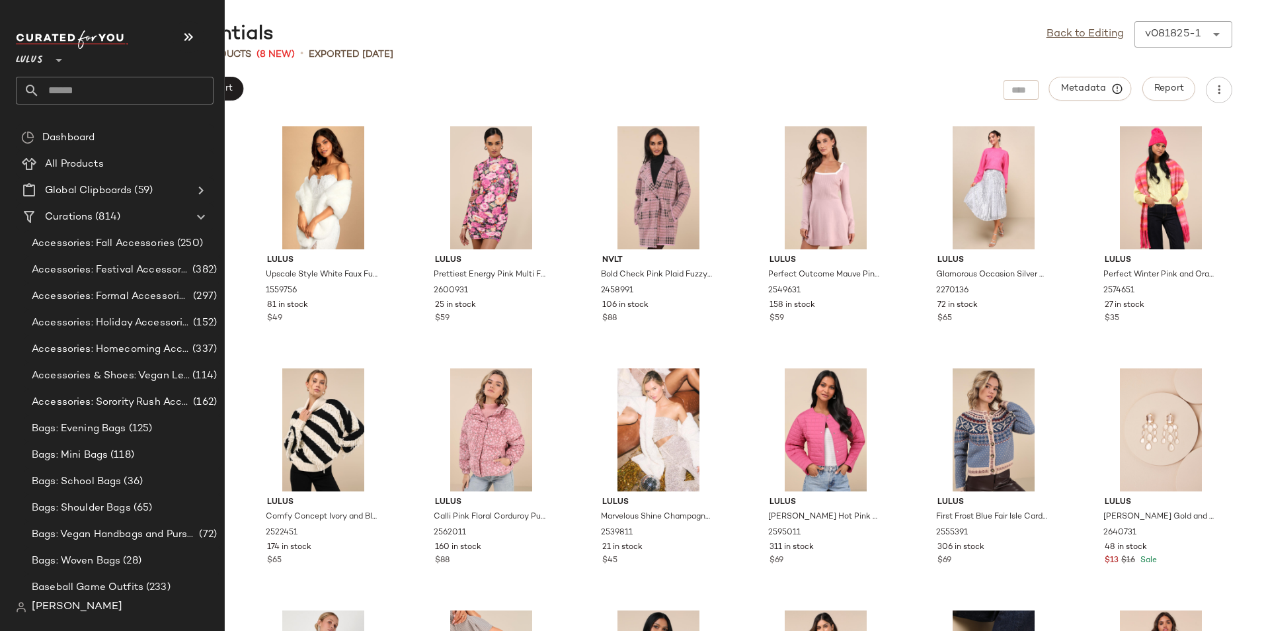
click at [72, 91] on input "text" at bounding box center [127, 91] width 174 height 28
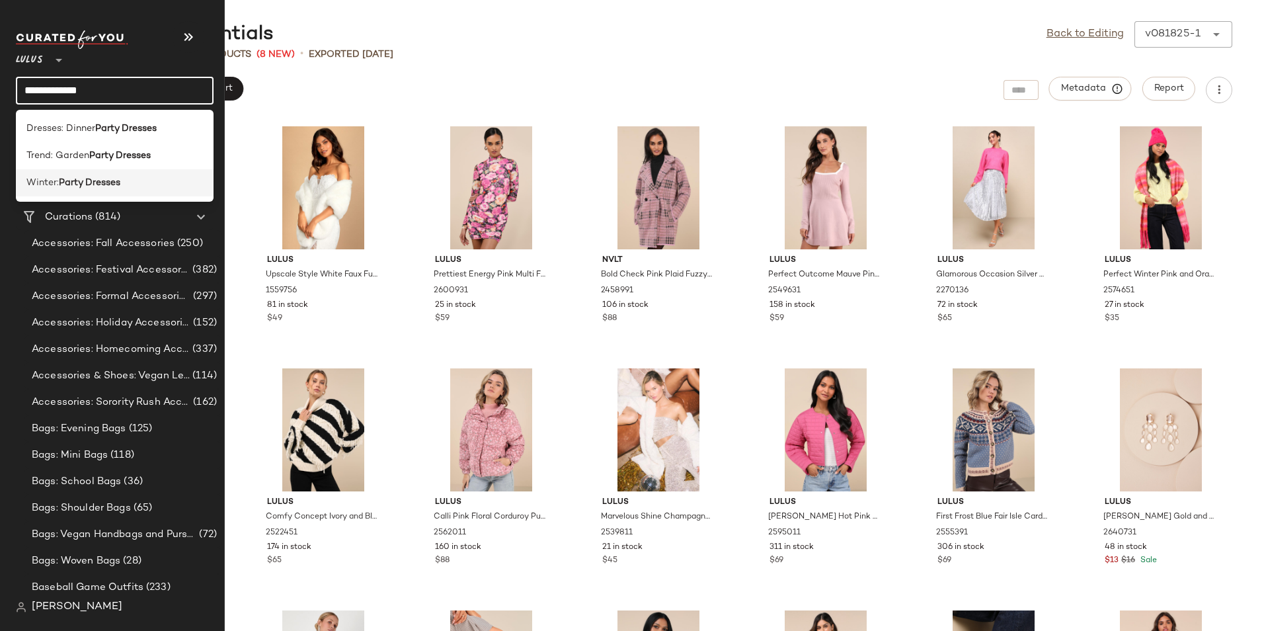
type input "**********"
click at [70, 173] on div "Winter: Party Dresses" at bounding box center [115, 182] width 198 height 27
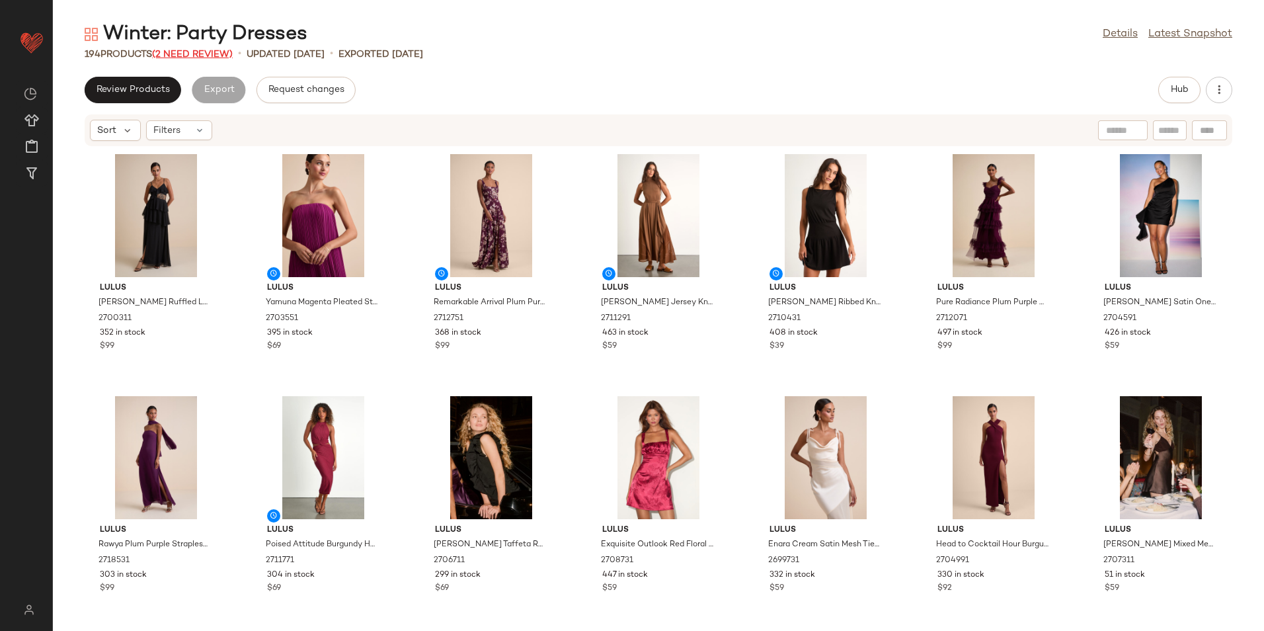
click at [226, 50] on span "(2 Need Review)" at bounding box center [192, 55] width 81 height 10
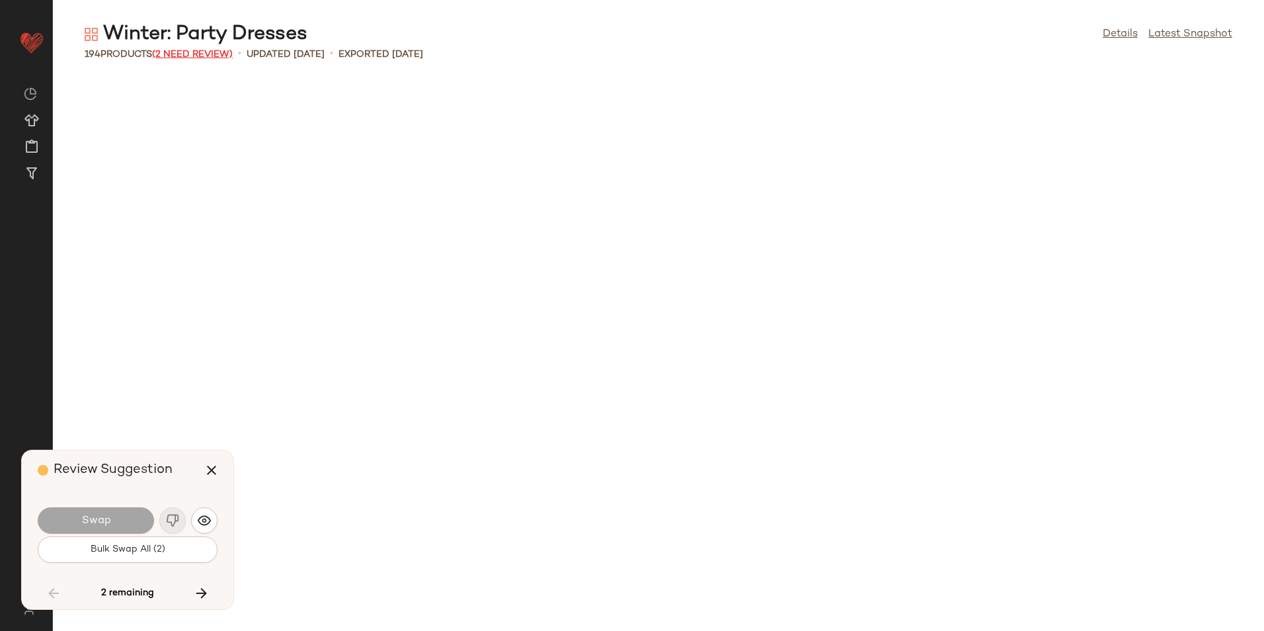
scroll to position [5324, 0]
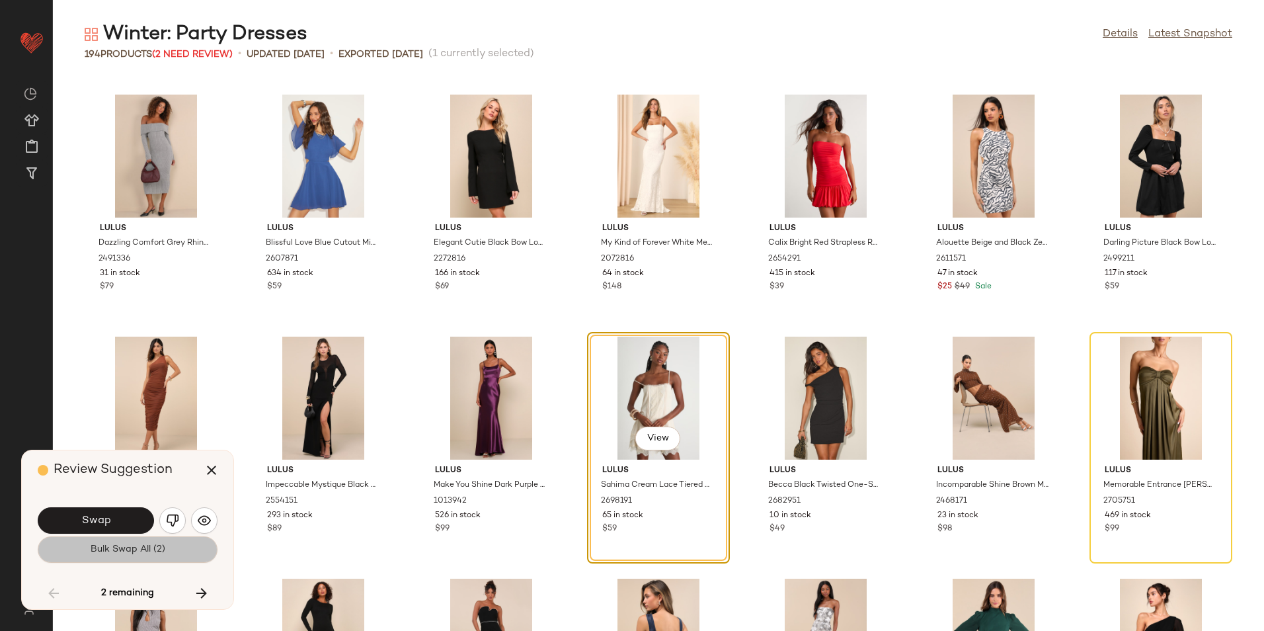
click at [159, 549] on span "Bulk Swap All (2)" at bounding box center [127, 549] width 75 height 11
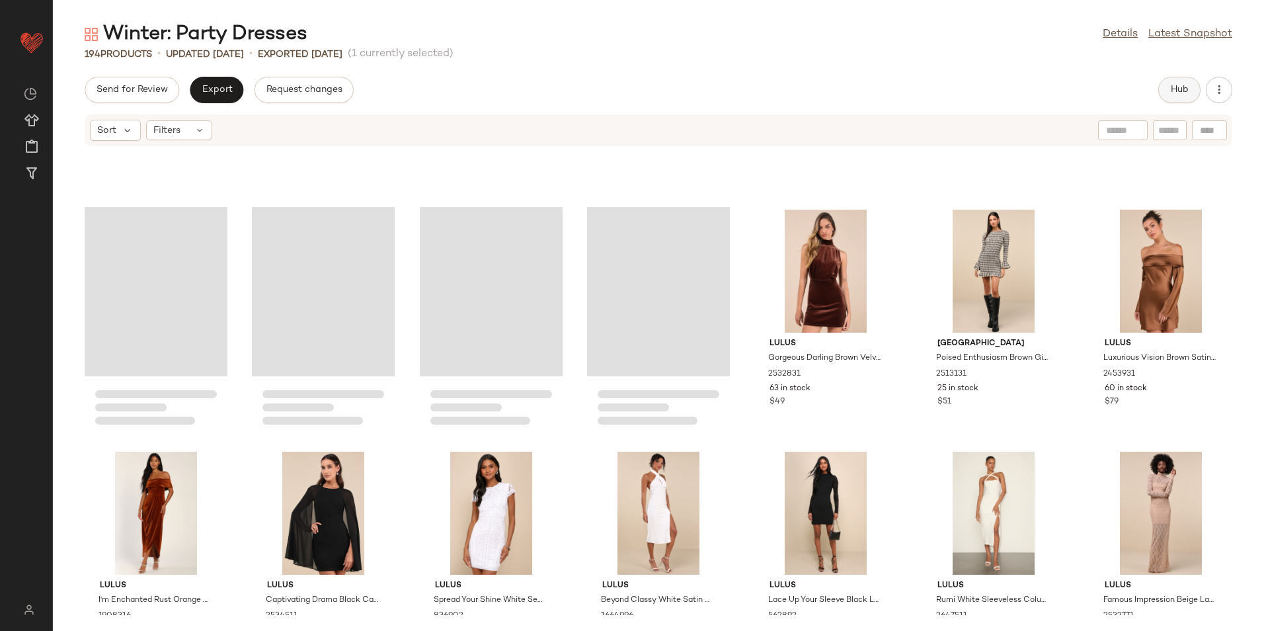
click at [1166, 77] on button "Hub" at bounding box center [1179, 90] width 42 height 26
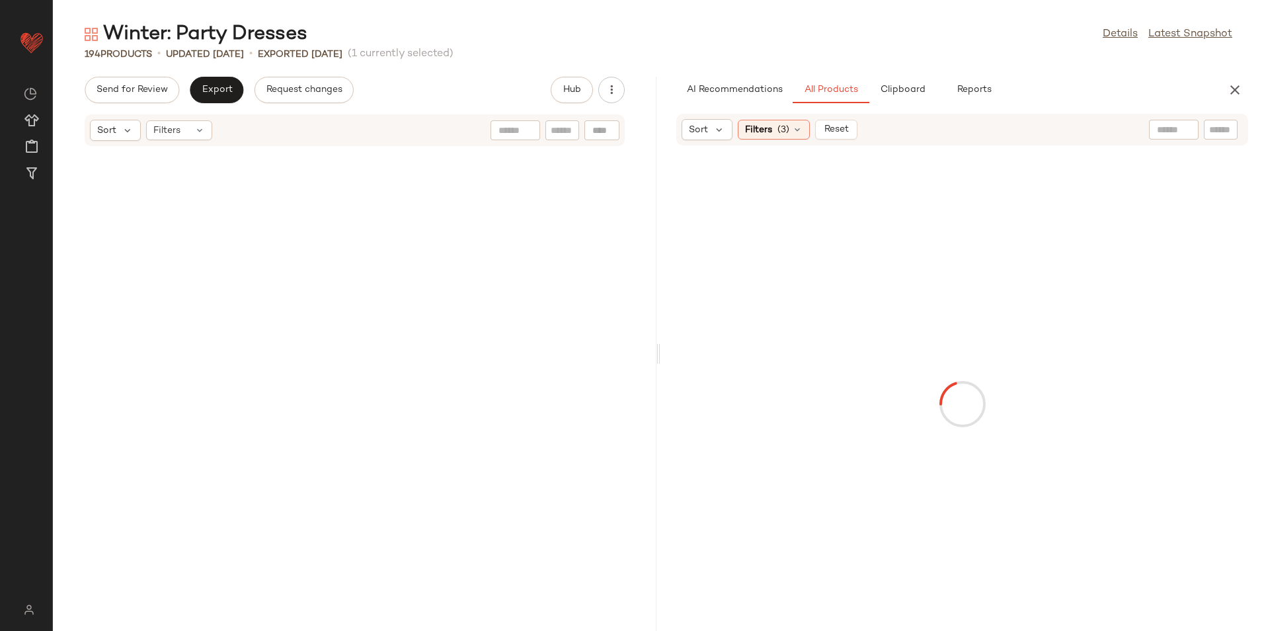
scroll to position [11132, 0]
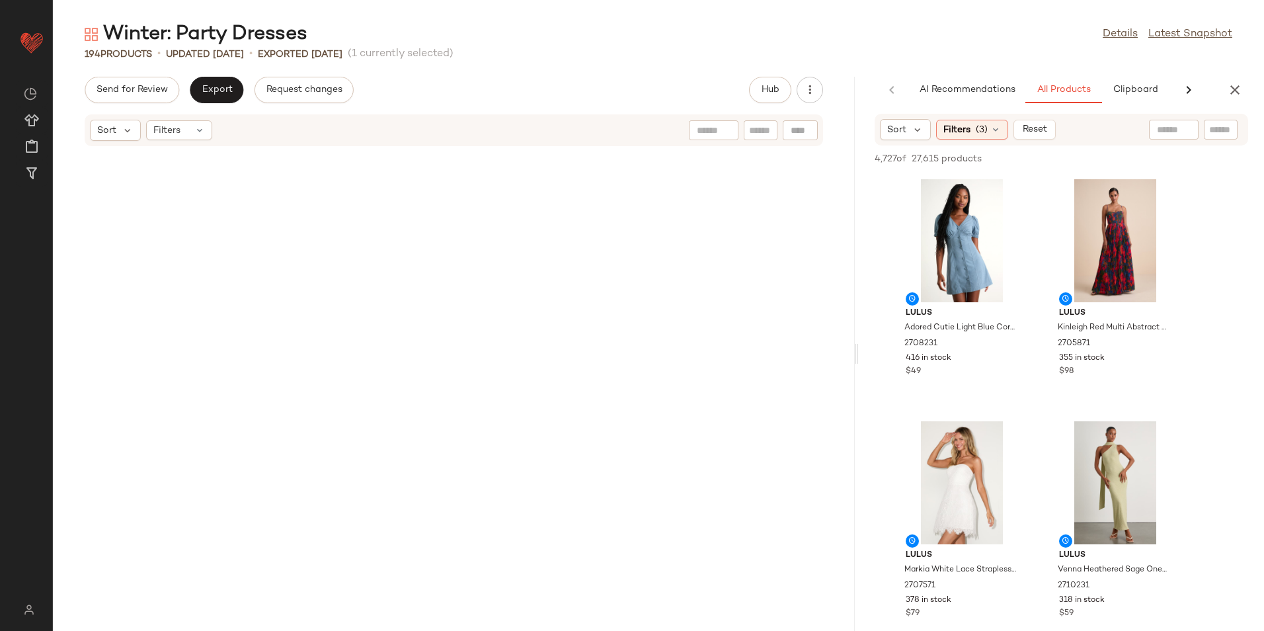
drag, startPoint x: 657, startPoint y: 352, endPoint x: 1090, endPoint y: 355, distance: 433.1
click at [1090, 355] on div "Winter: Party Dresses Details Latest Snapshot 194 Products • updated [DATE] • E…" at bounding box center [658, 326] width 1211 height 610
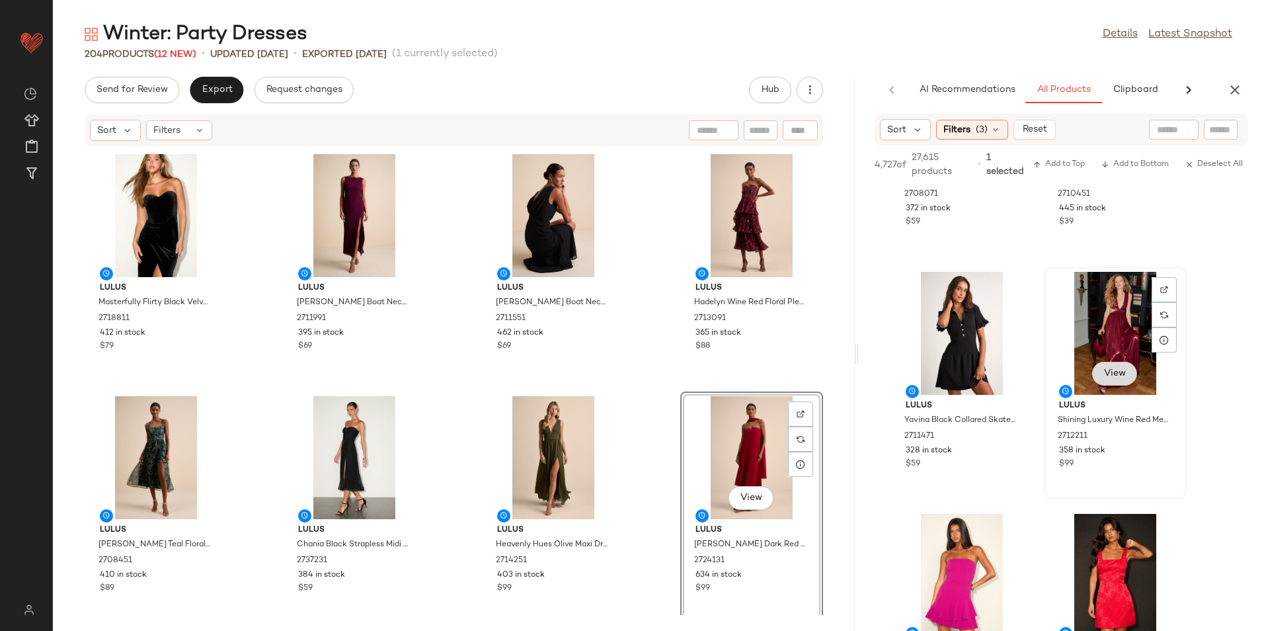
scroll to position [5025, 0]
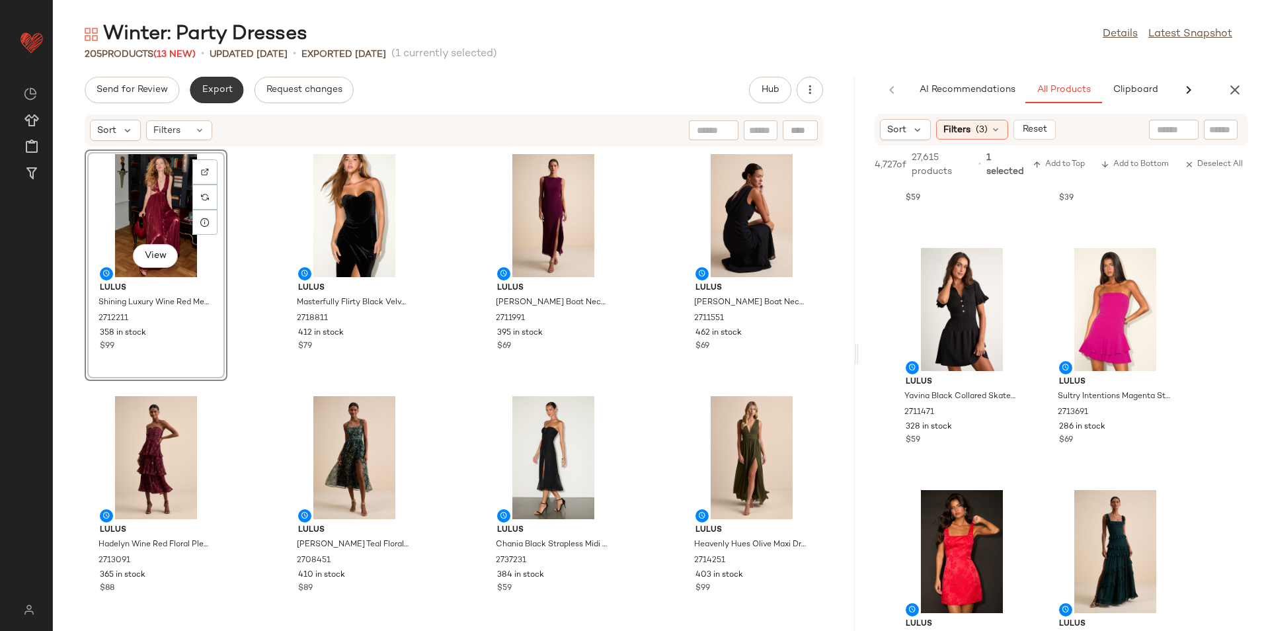
click at [220, 90] on span "Export" at bounding box center [216, 90] width 31 height 11
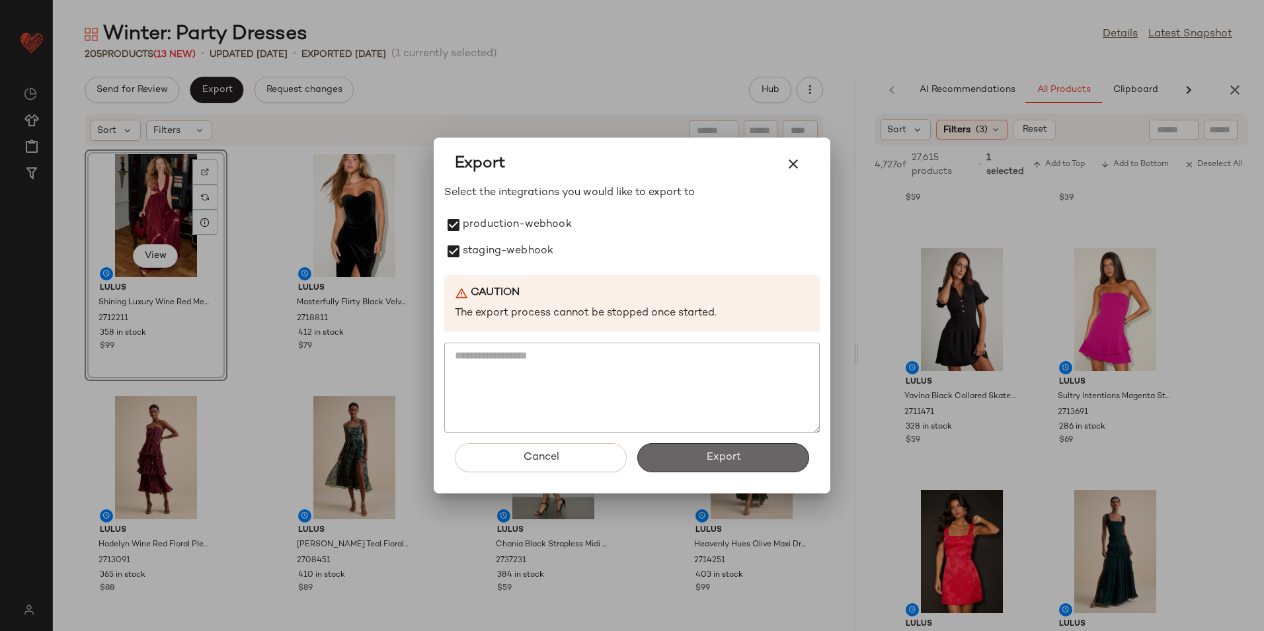
click at [758, 471] on button "Export" at bounding box center [723, 457] width 172 height 29
